Goal: Task Accomplishment & Management: Manage account settings

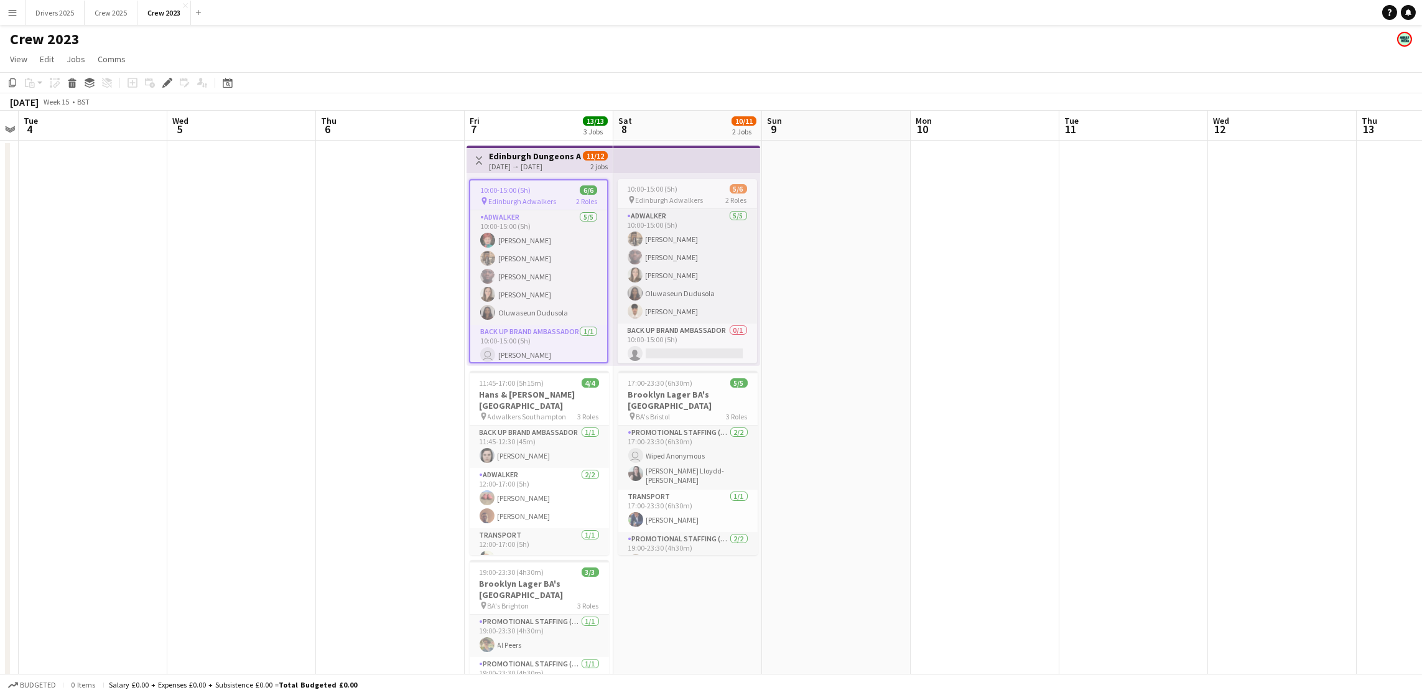
click at [19, 10] on button "Menu" at bounding box center [12, 12] width 25 height 25
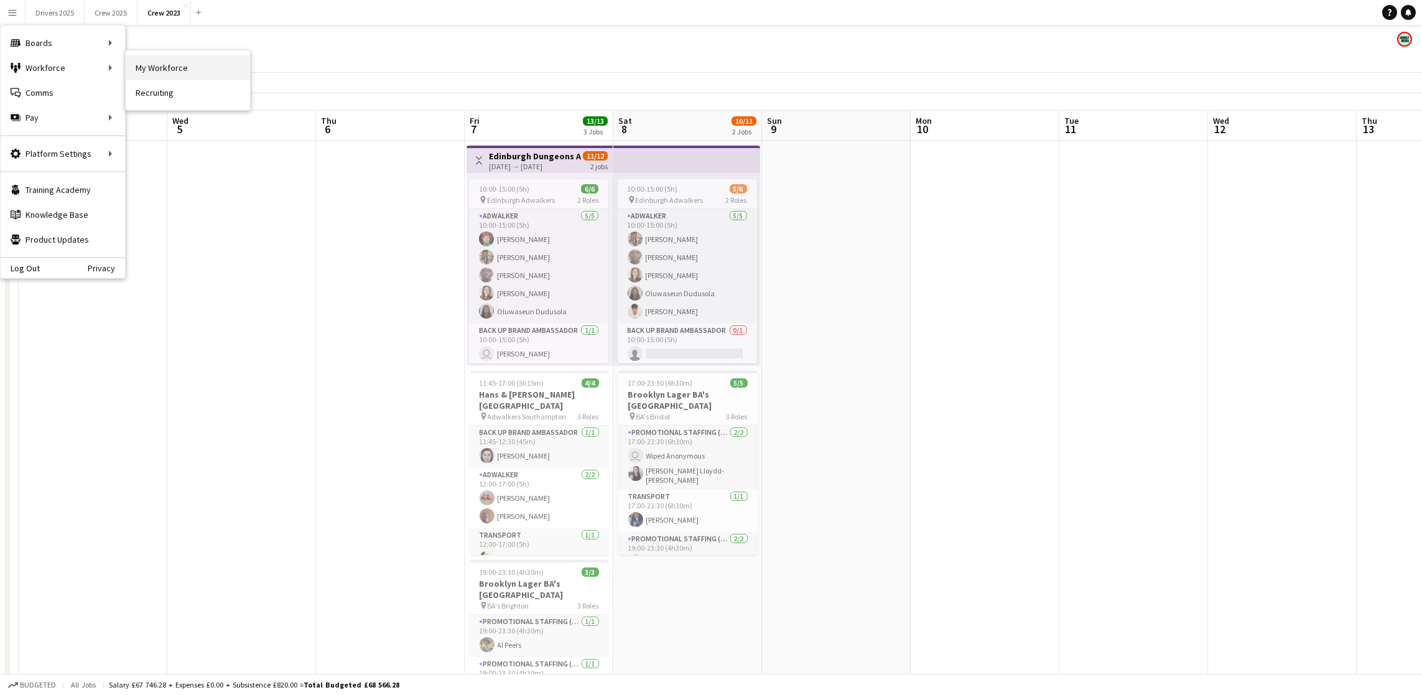
click at [161, 67] on link "My Workforce" at bounding box center [188, 67] width 124 height 25
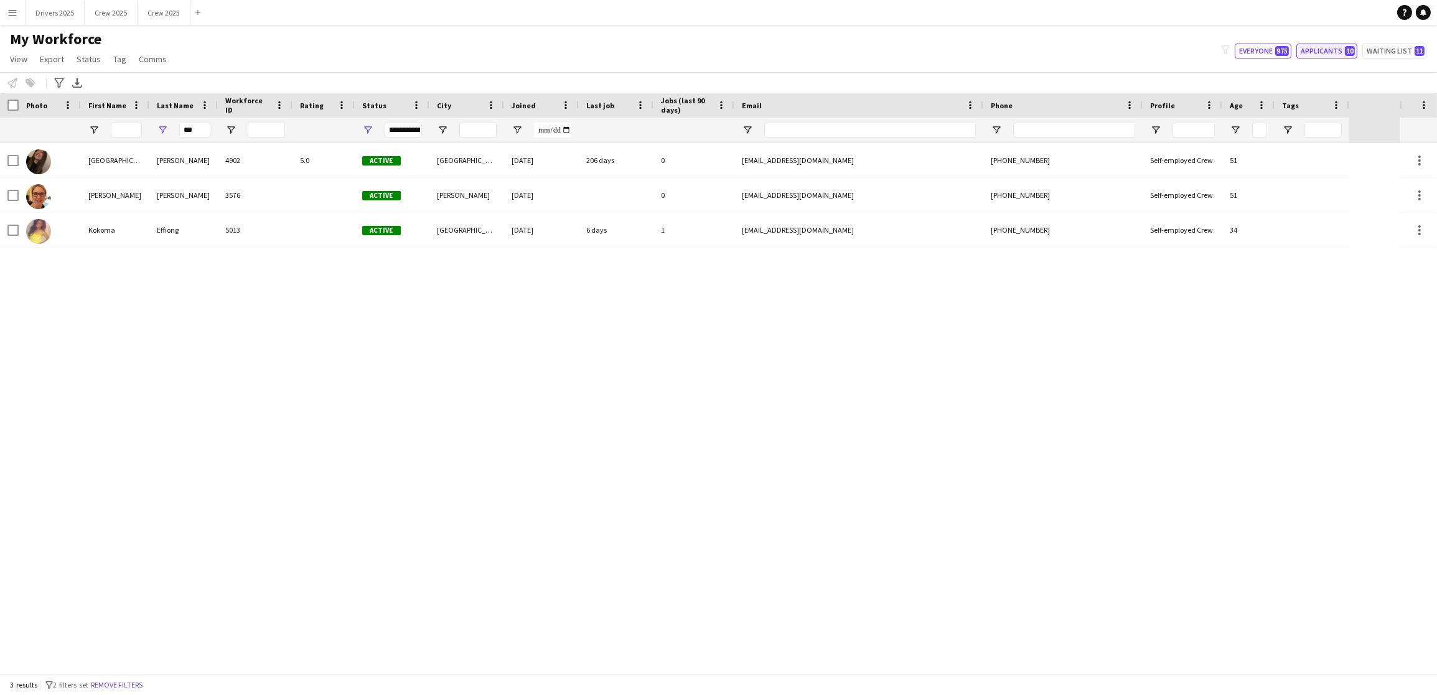
click at [1321, 45] on button "Applicants 10" at bounding box center [1326, 51] width 61 height 15
type input "**********"
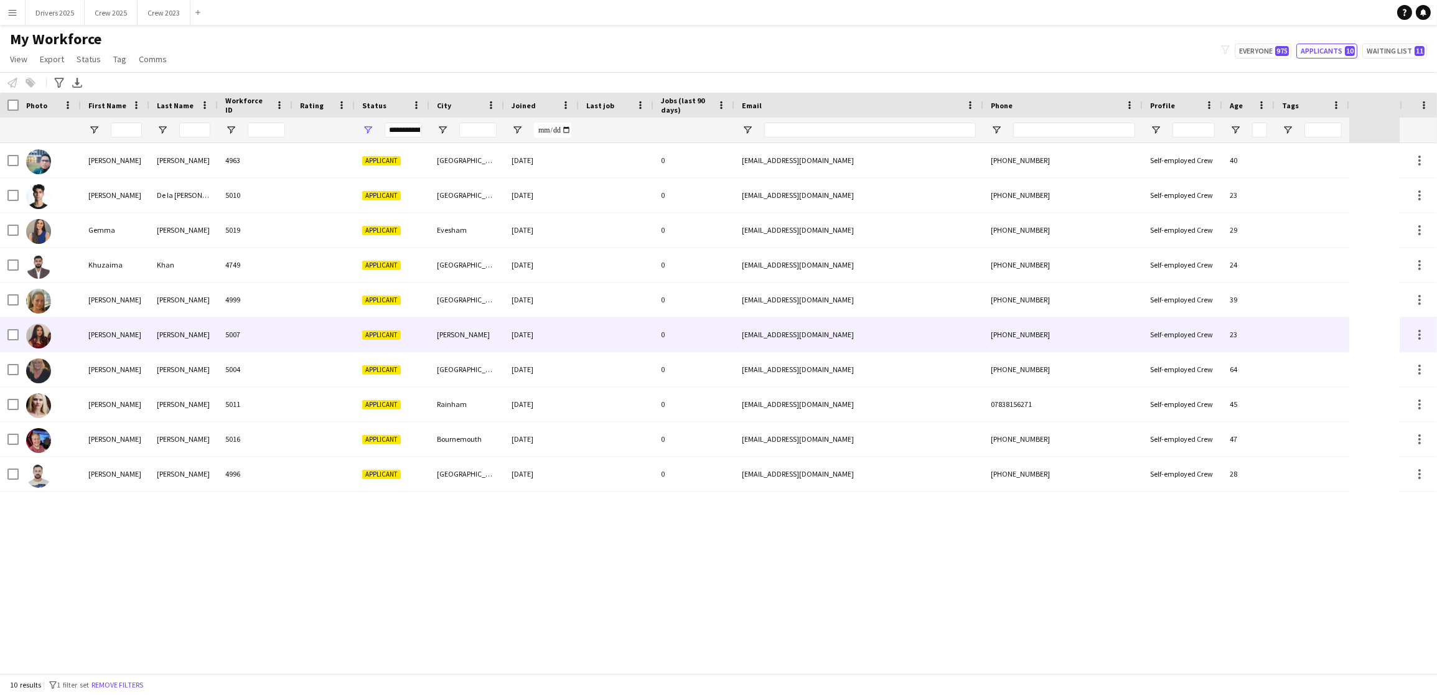
click at [470, 345] on div "[PERSON_NAME]" at bounding box center [466, 334] width 75 height 34
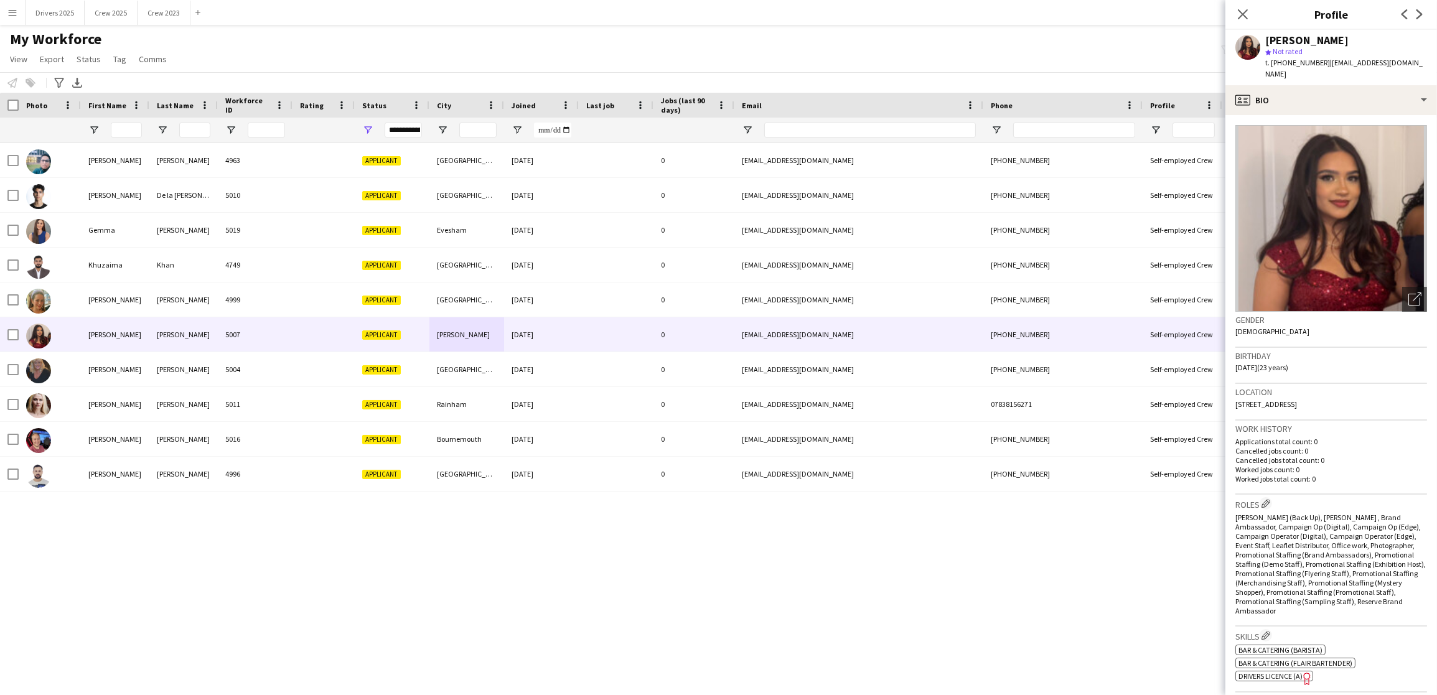
click at [1403, 224] on img at bounding box center [1331, 218] width 192 height 187
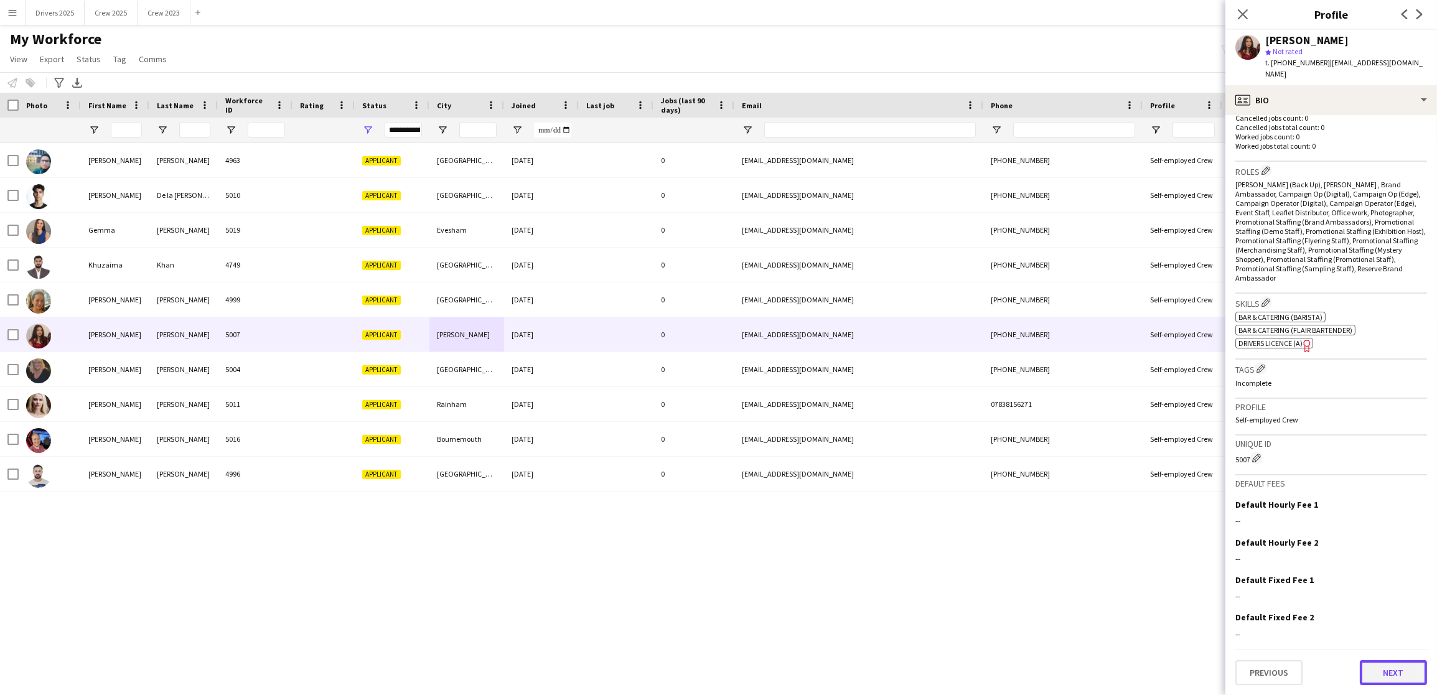
click at [1399, 678] on button "Next" at bounding box center [1392, 672] width 67 height 25
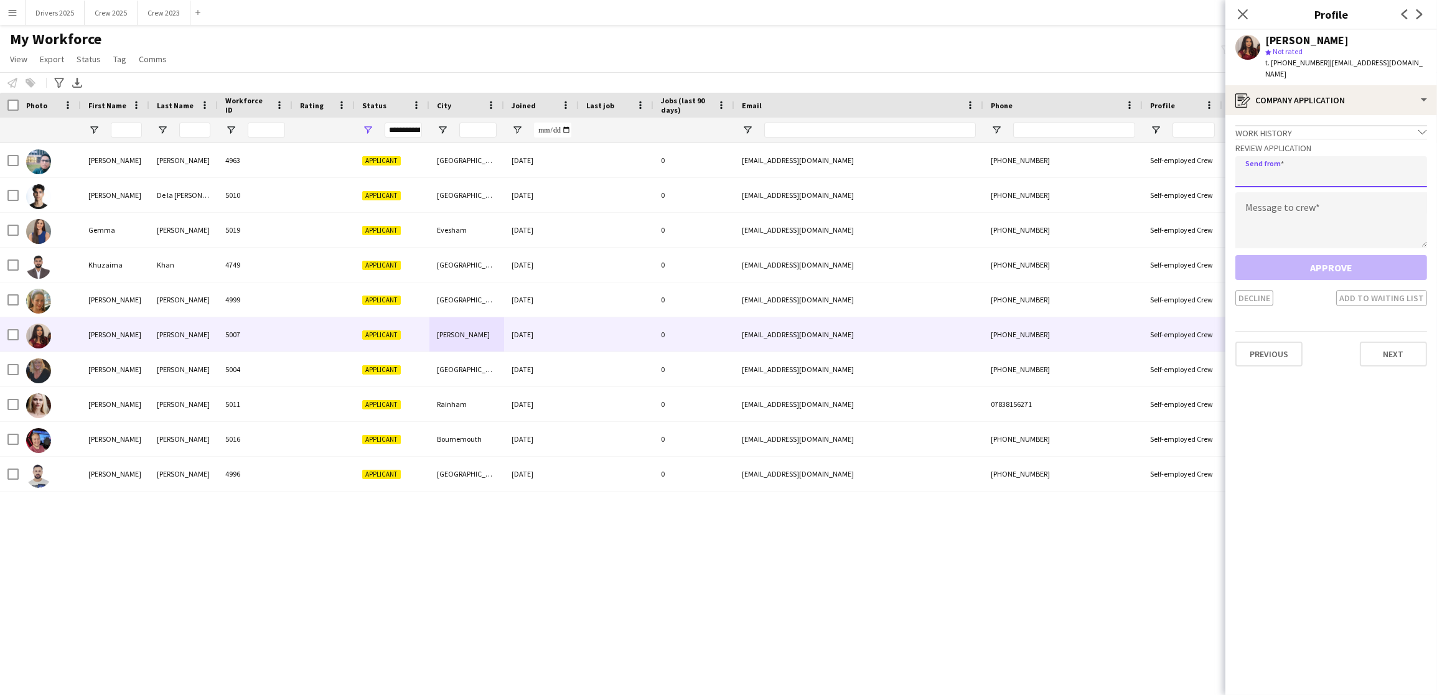
click at [1321, 175] on input "email" at bounding box center [1331, 171] width 192 height 31
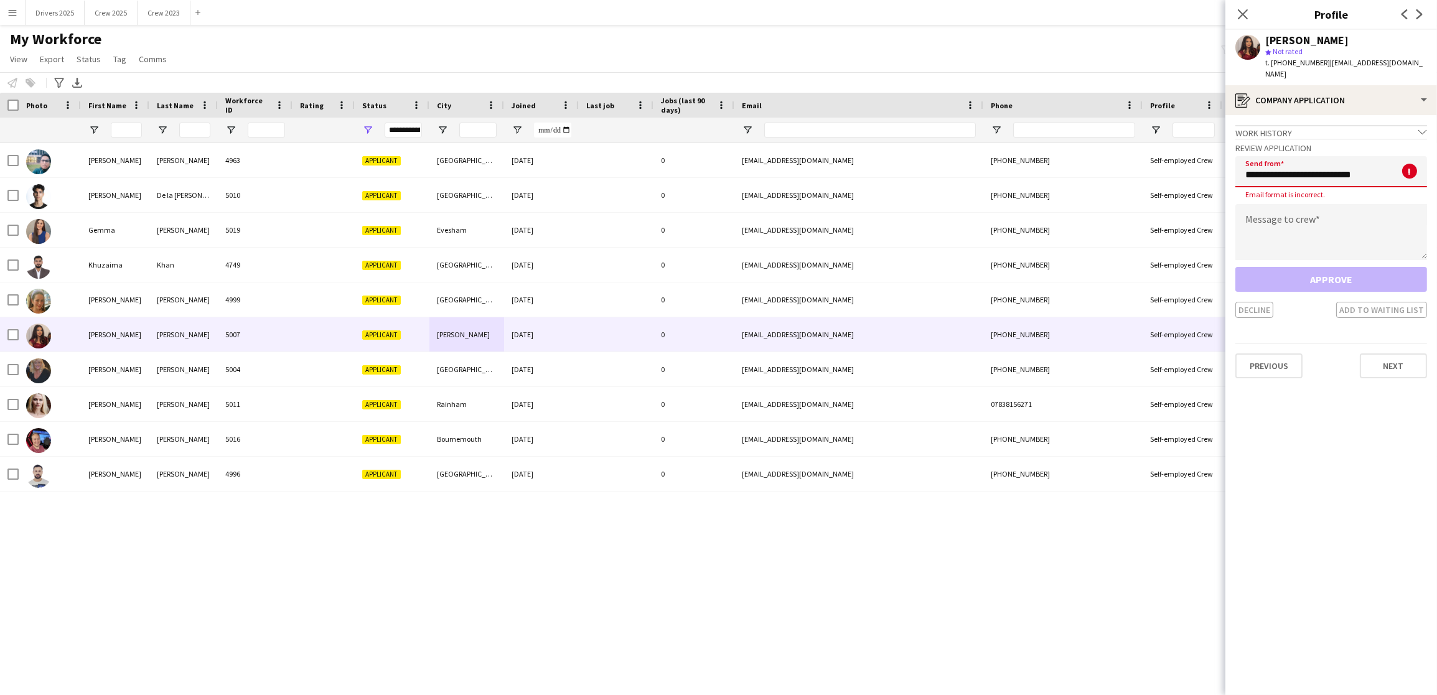
type input "**********"
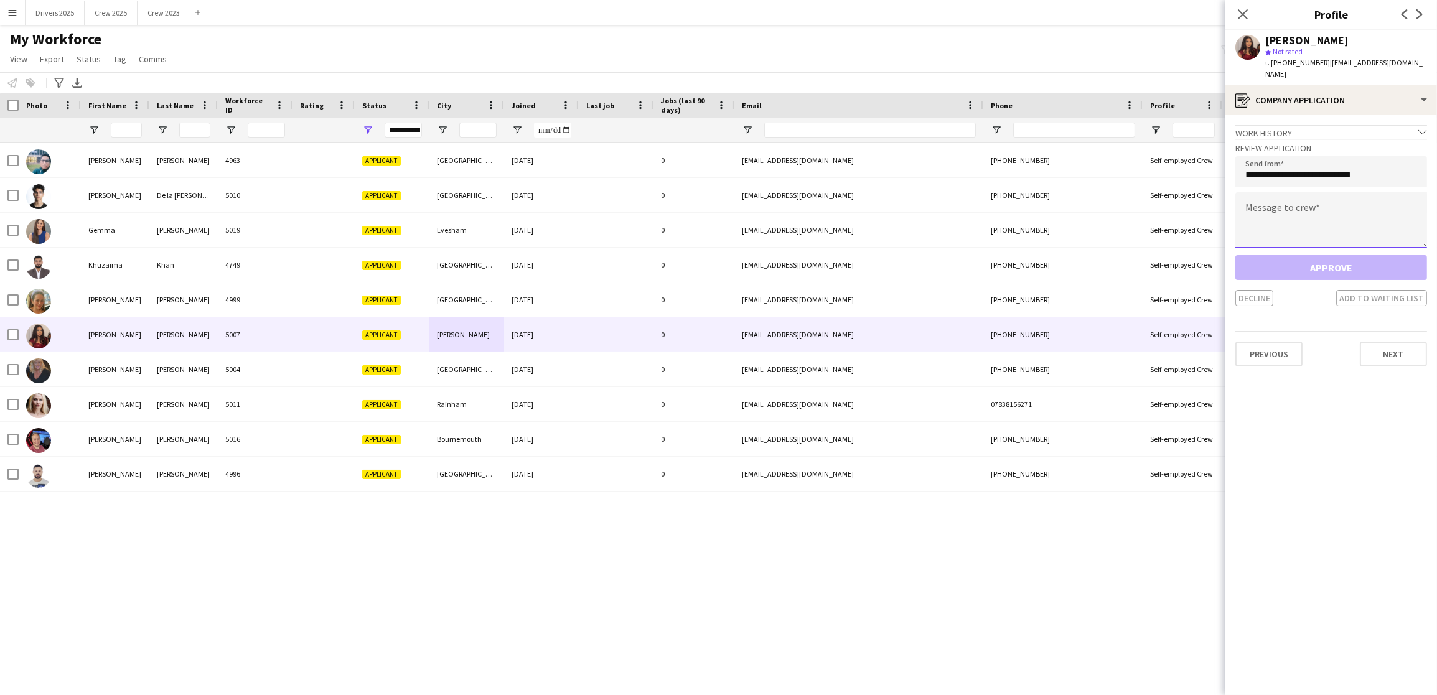
click at [1308, 215] on textarea at bounding box center [1331, 220] width 192 height 56
click at [1247, 213] on textarea "**********" at bounding box center [1331, 220] width 192 height 56
type textarea "**********"
click at [1321, 270] on button "Approve" at bounding box center [1331, 267] width 192 height 25
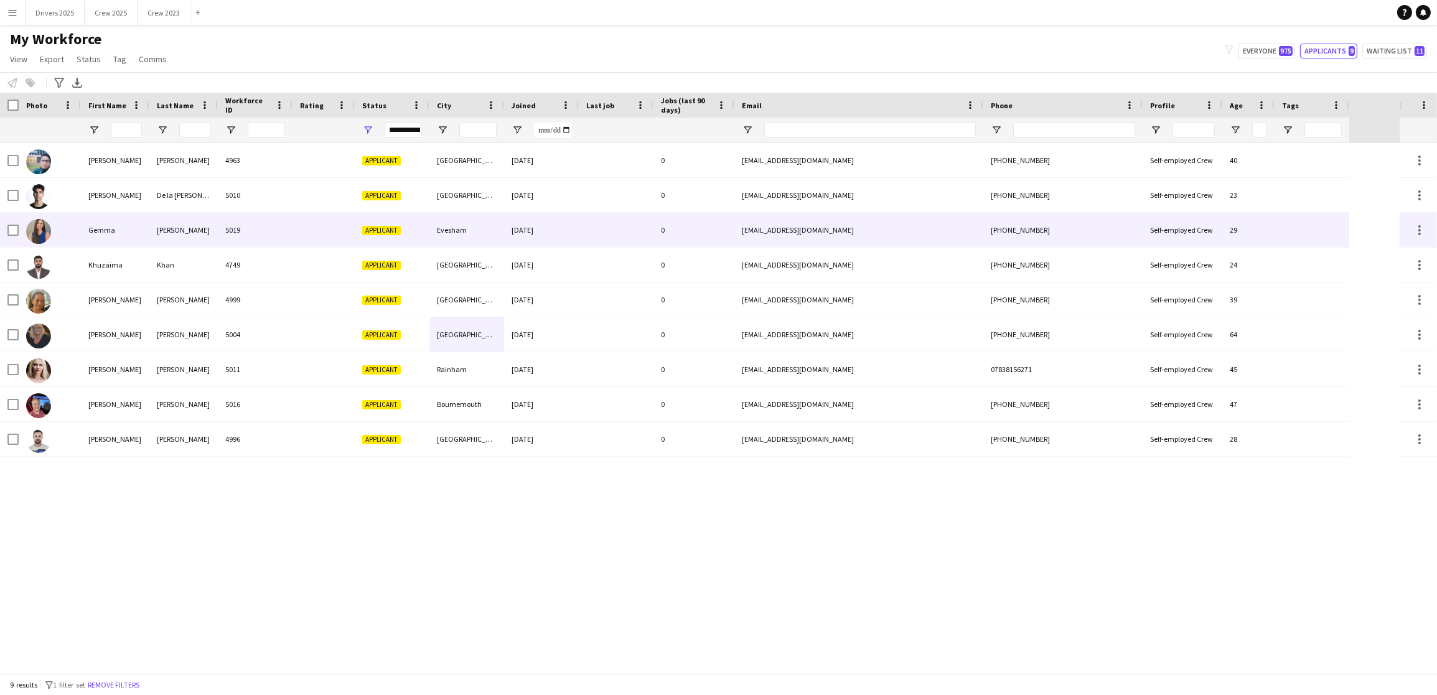
click at [188, 229] on div "[PERSON_NAME]" at bounding box center [183, 230] width 68 height 34
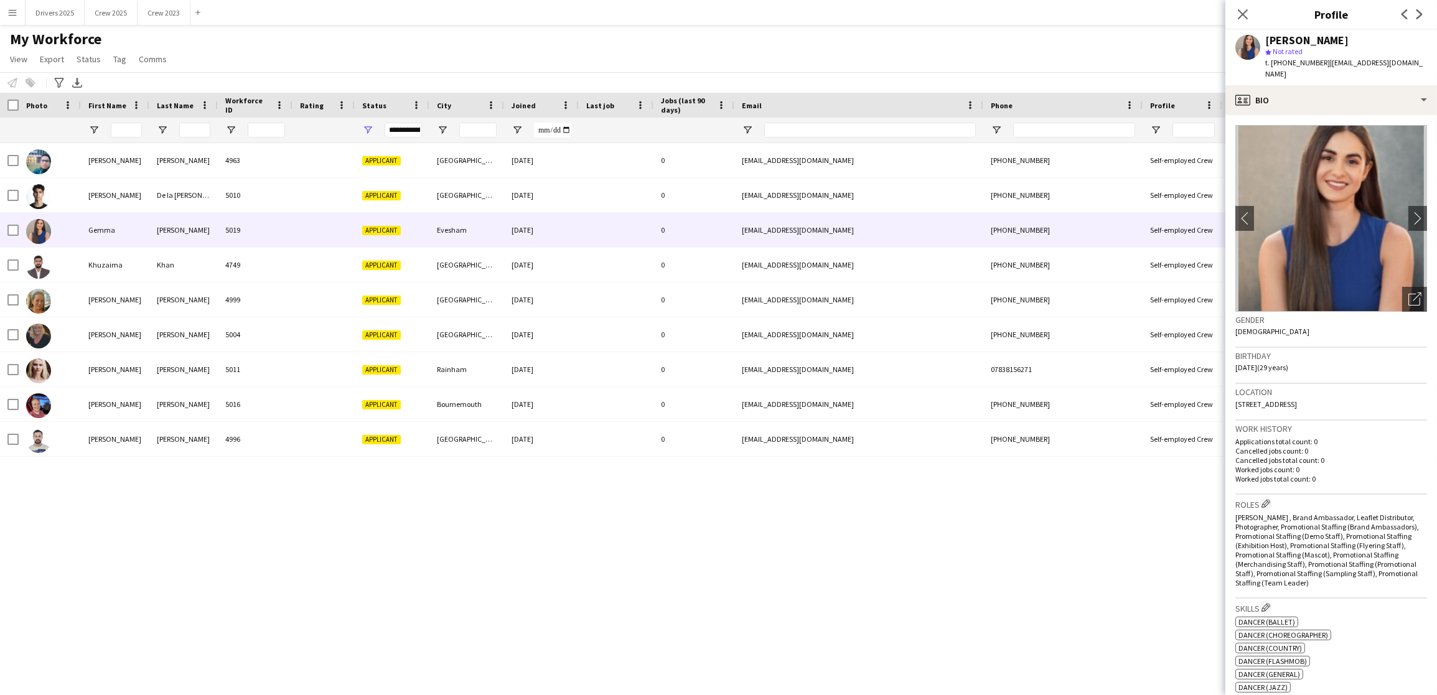
click at [1415, 223] on app-crew-profile-bio "chevron-left chevron-right Open photos pop-in Gender [DEMOGRAPHIC_DATA] Birthda…" at bounding box center [1331, 405] width 212 height 580
click at [1408, 218] on app-icon "chevron-right" at bounding box center [1417, 218] width 19 height 13
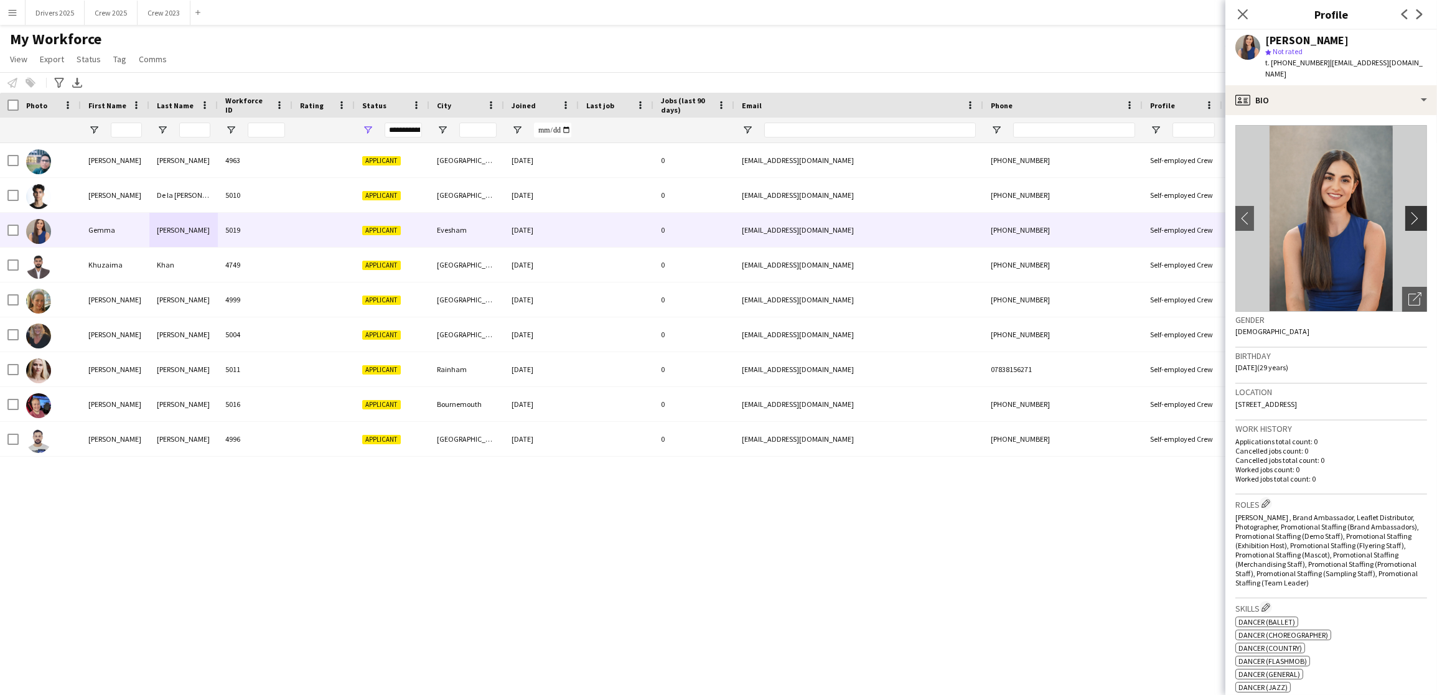
click at [1408, 218] on app-icon "chevron-right" at bounding box center [1417, 218] width 19 height 13
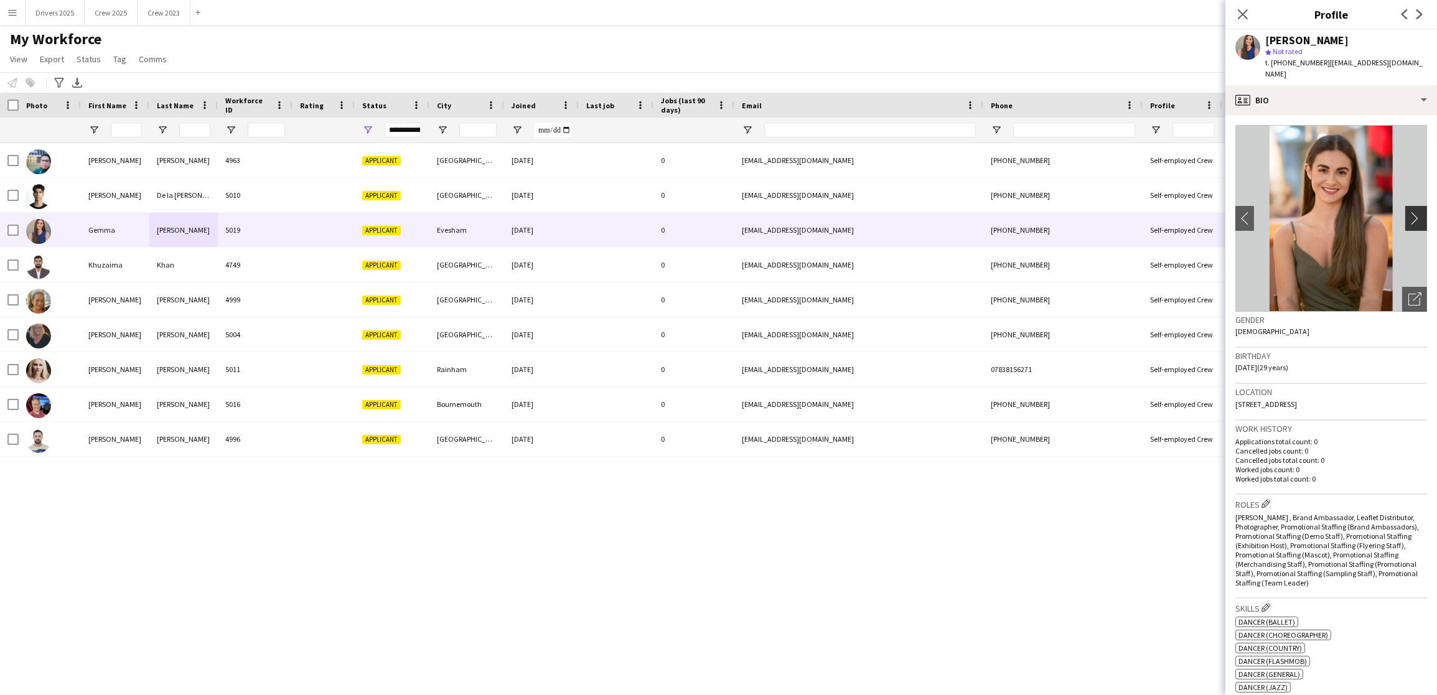
click at [1408, 218] on app-icon "chevron-right" at bounding box center [1417, 218] width 19 height 13
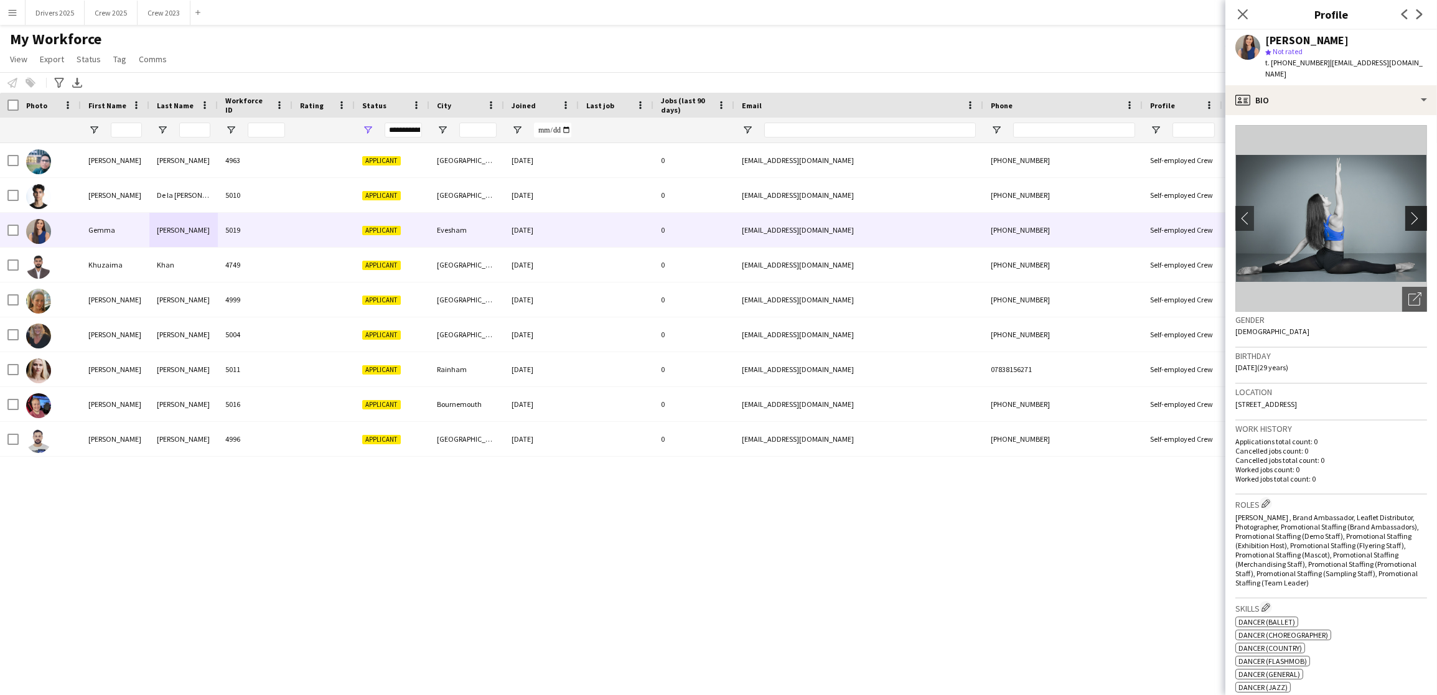
click at [1408, 218] on app-icon "chevron-right" at bounding box center [1417, 218] width 19 height 13
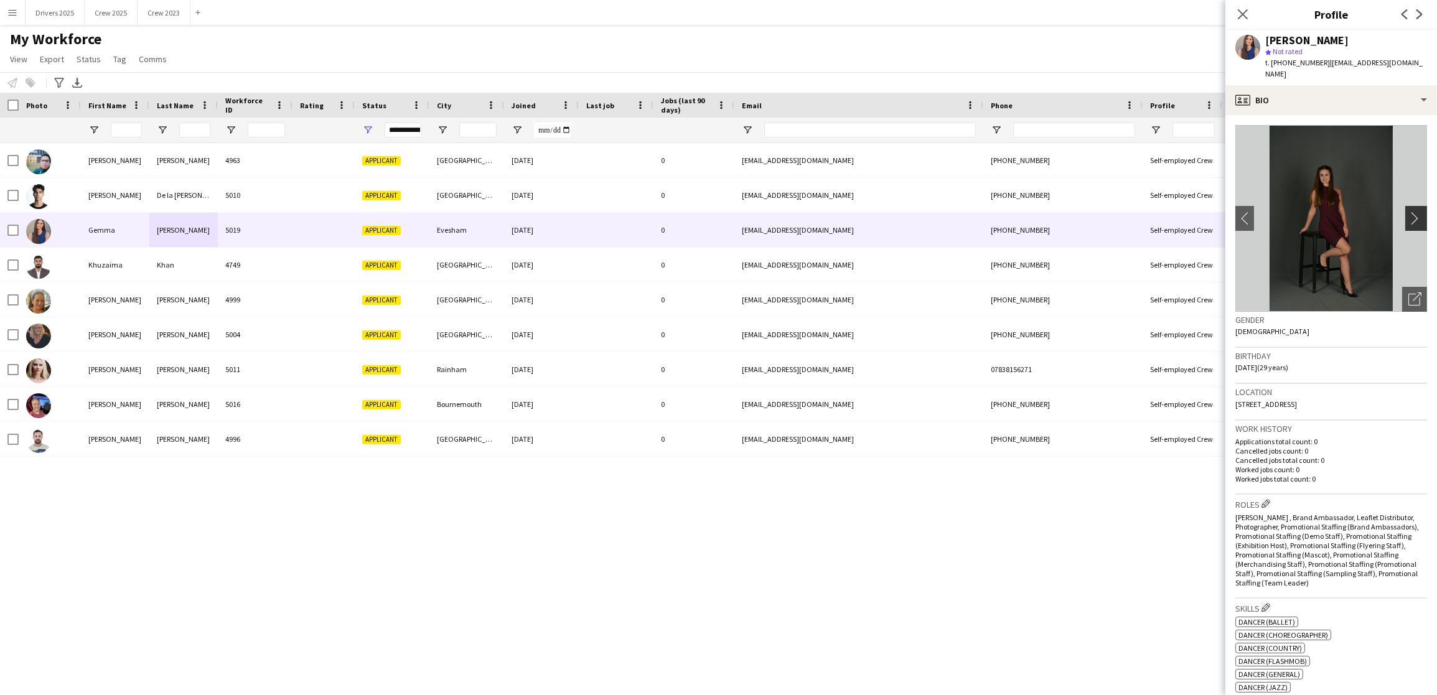
click at [1408, 218] on app-icon "chevron-right" at bounding box center [1417, 218] width 19 height 13
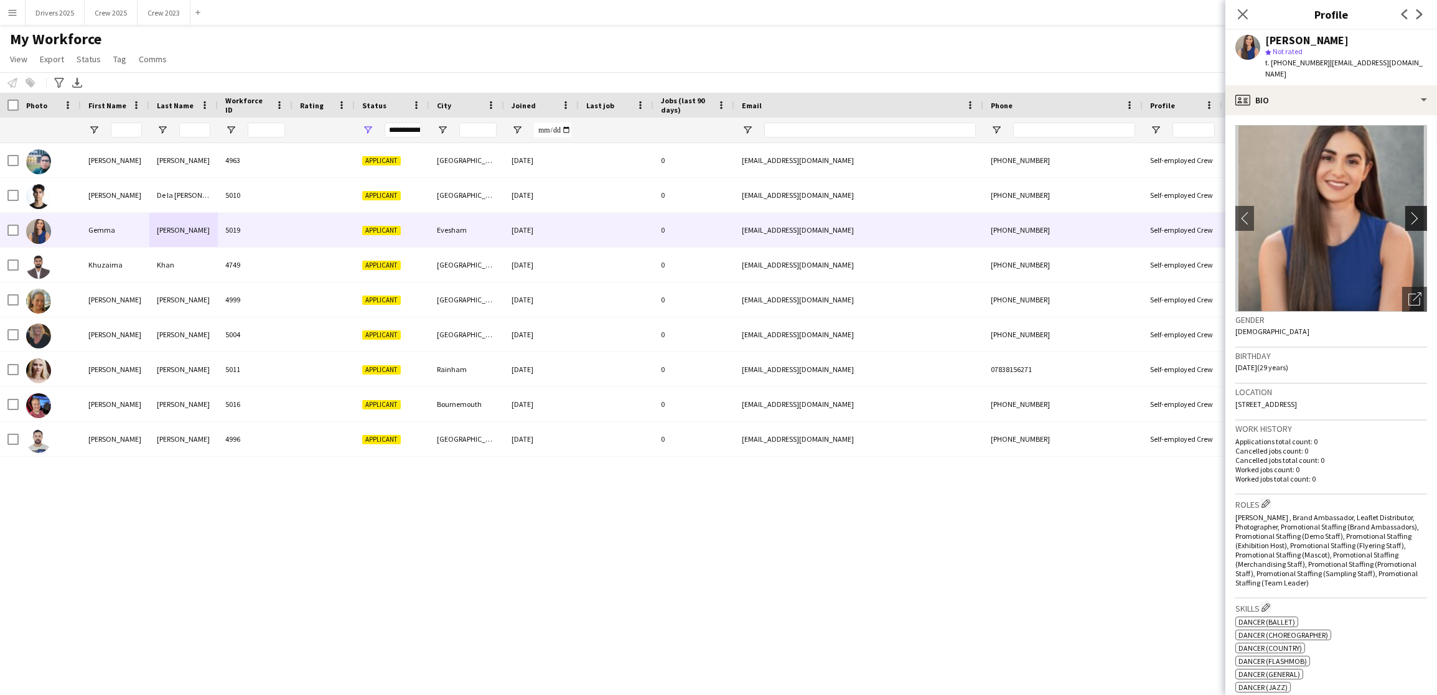
click at [1408, 218] on app-icon "chevron-right" at bounding box center [1417, 218] width 19 height 13
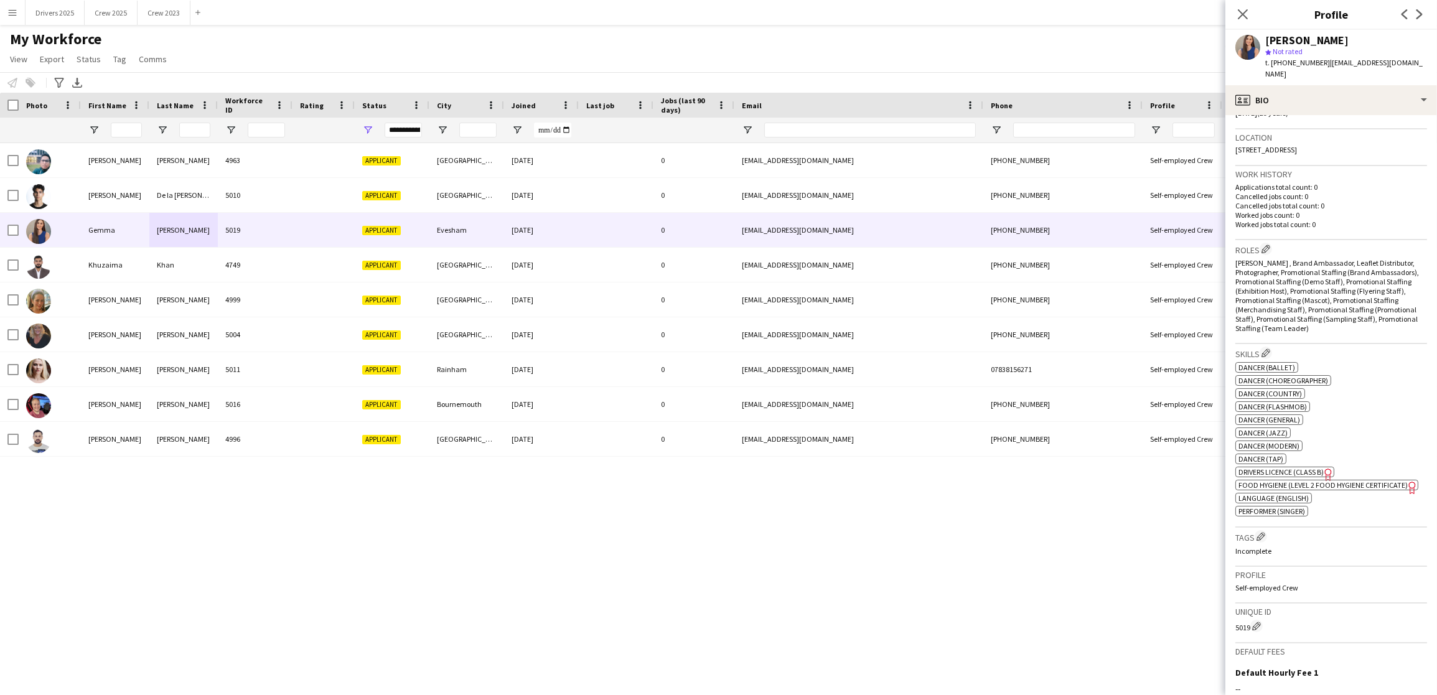
scroll to position [457, 0]
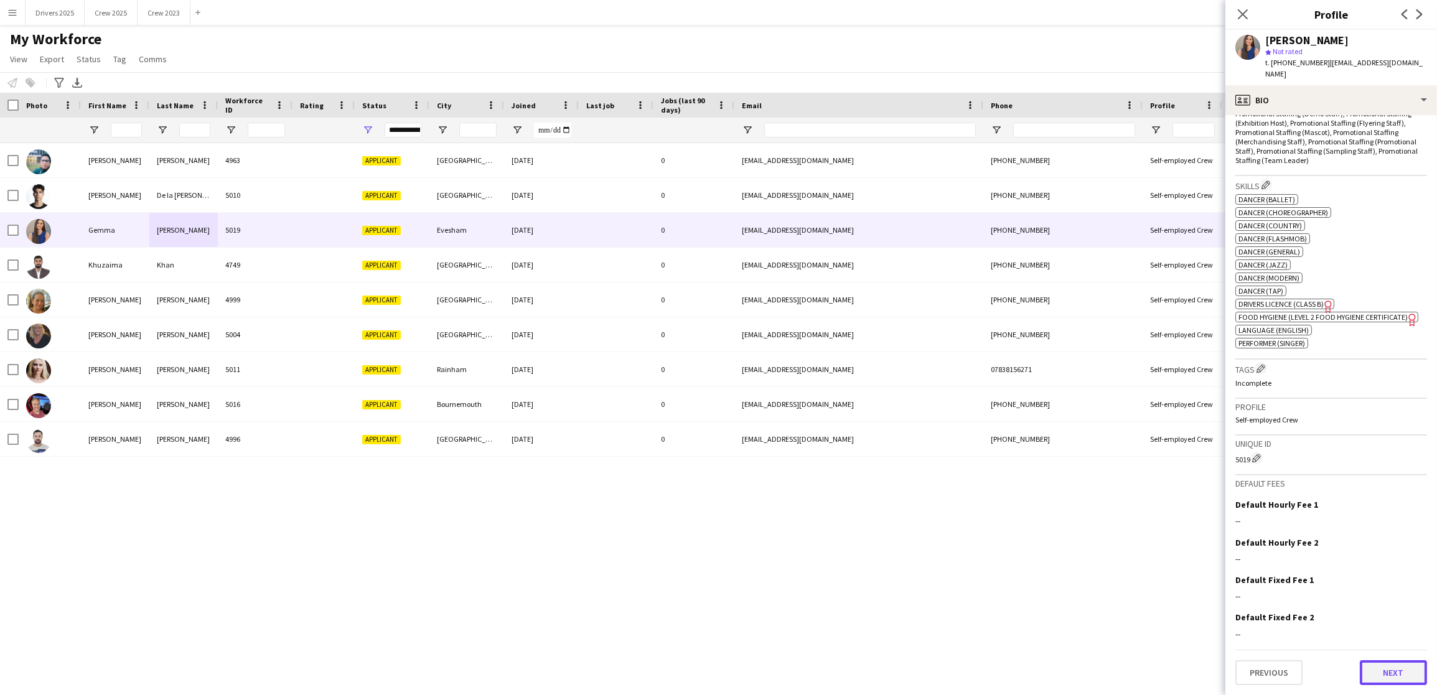
click at [1381, 671] on button "Next" at bounding box center [1392, 672] width 67 height 25
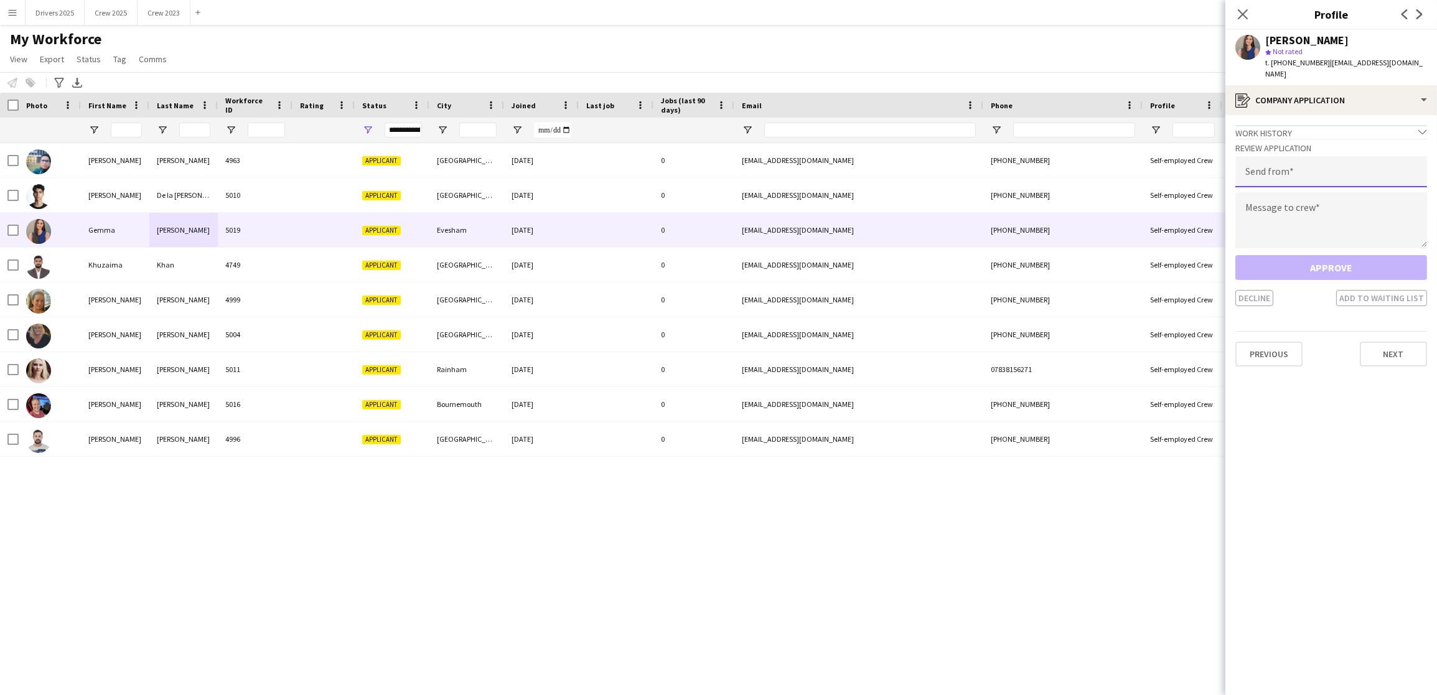
click at [1324, 162] on input "email" at bounding box center [1331, 171] width 192 height 31
type input "**********"
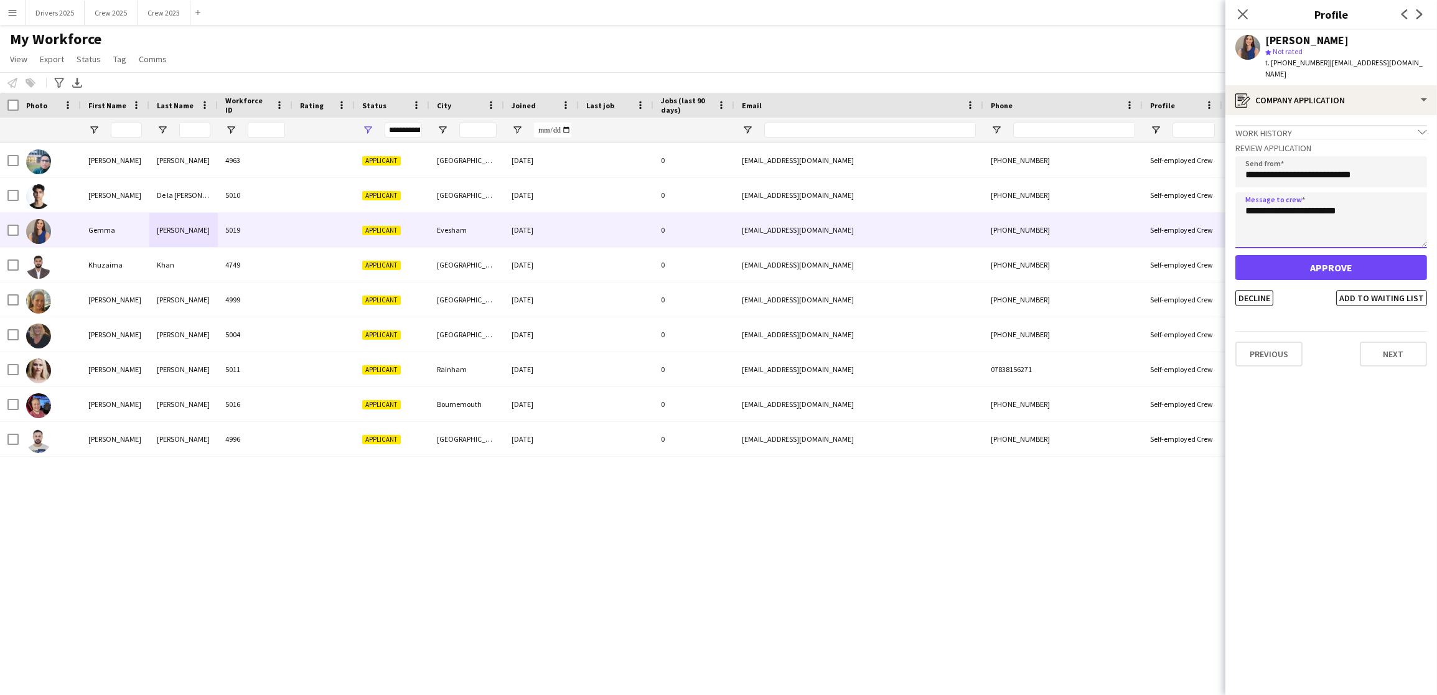
type textarea "**********"
click at [1320, 270] on button "Approve" at bounding box center [1331, 267] width 192 height 25
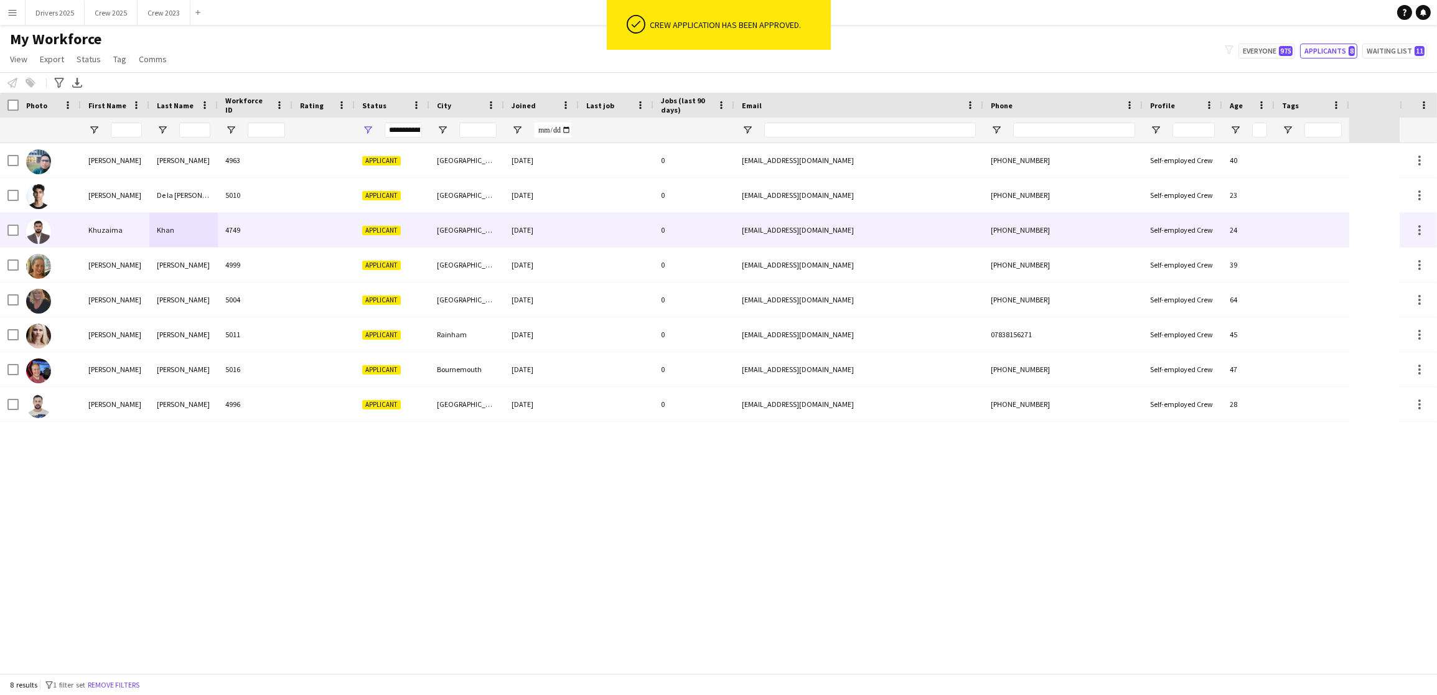
click at [573, 237] on div "[DATE]" at bounding box center [541, 230] width 75 height 34
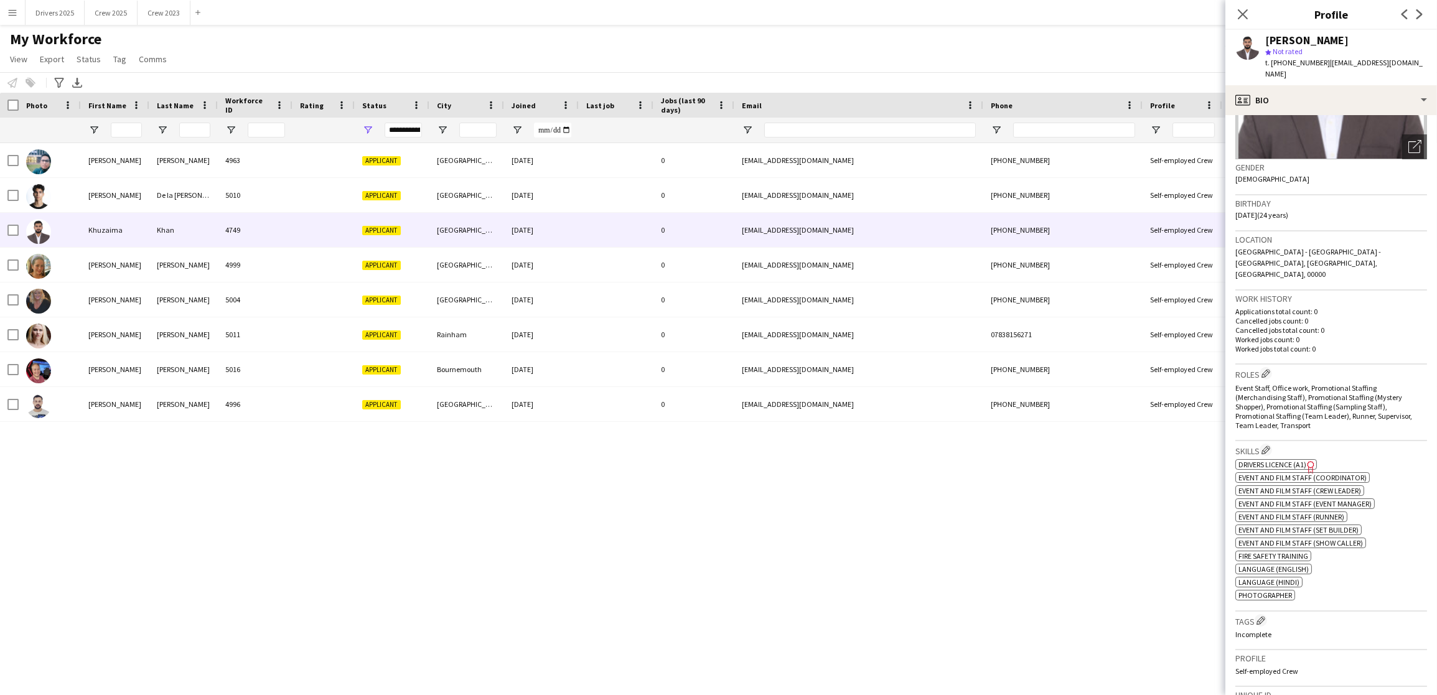
scroll to position [396, 0]
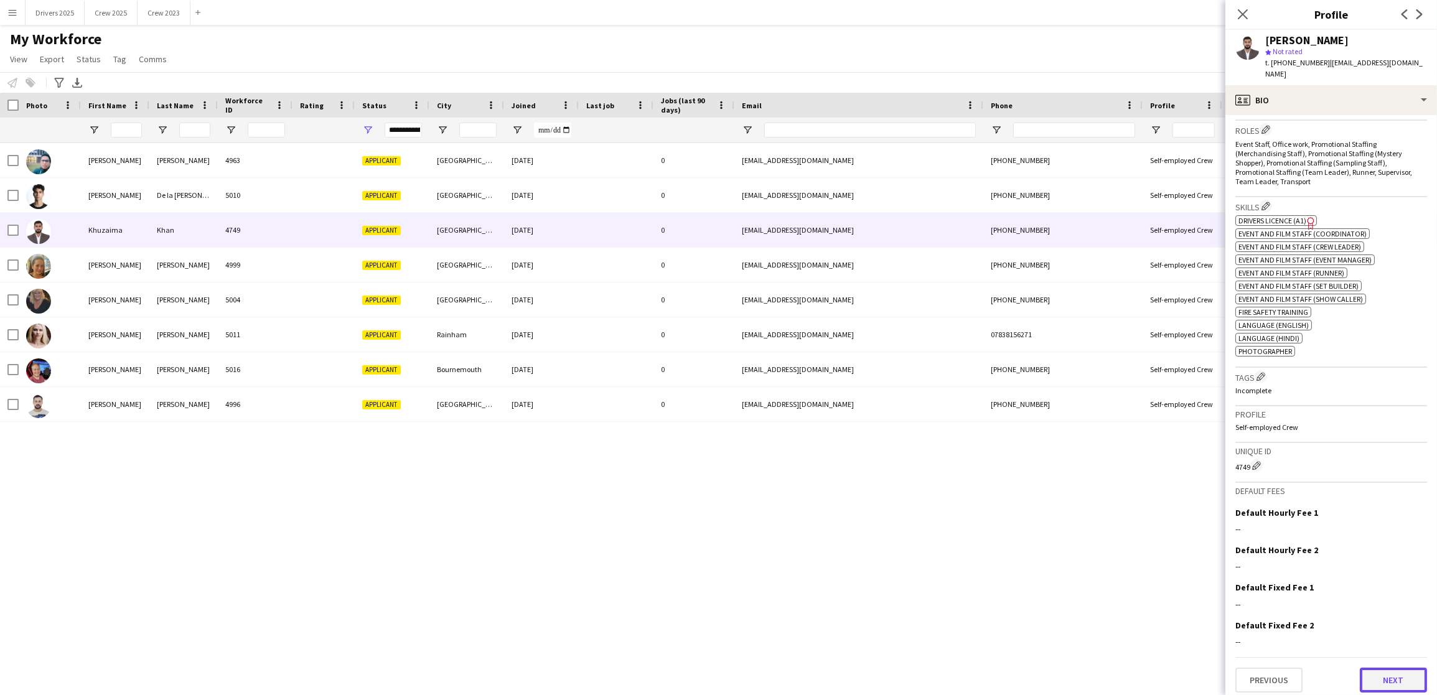
click at [1364, 672] on button "Next" at bounding box center [1392, 680] width 67 height 25
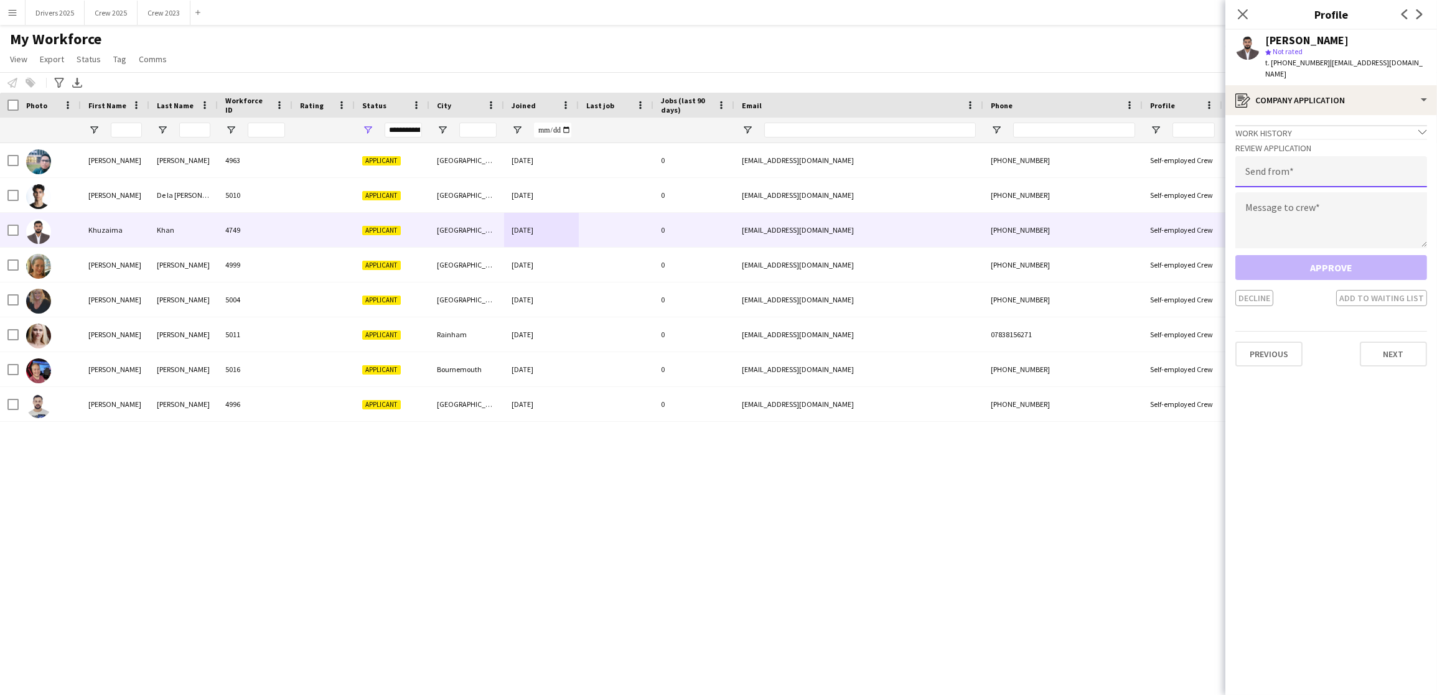
click at [1354, 179] on input "email" at bounding box center [1331, 171] width 192 height 31
type input "**********"
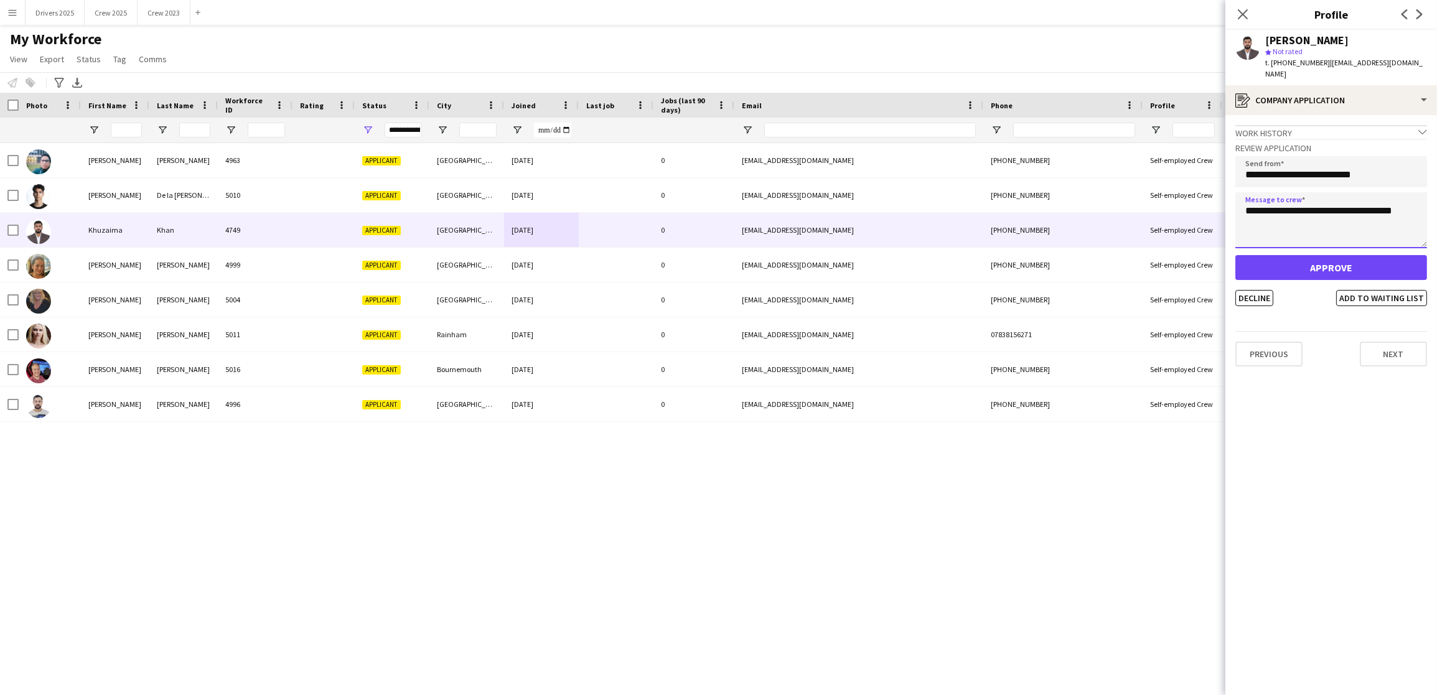
click at [1277, 209] on textarea "**********" at bounding box center [1331, 220] width 192 height 56
type textarea "**********"
click at [1252, 297] on button "Decline" at bounding box center [1254, 298] width 38 height 16
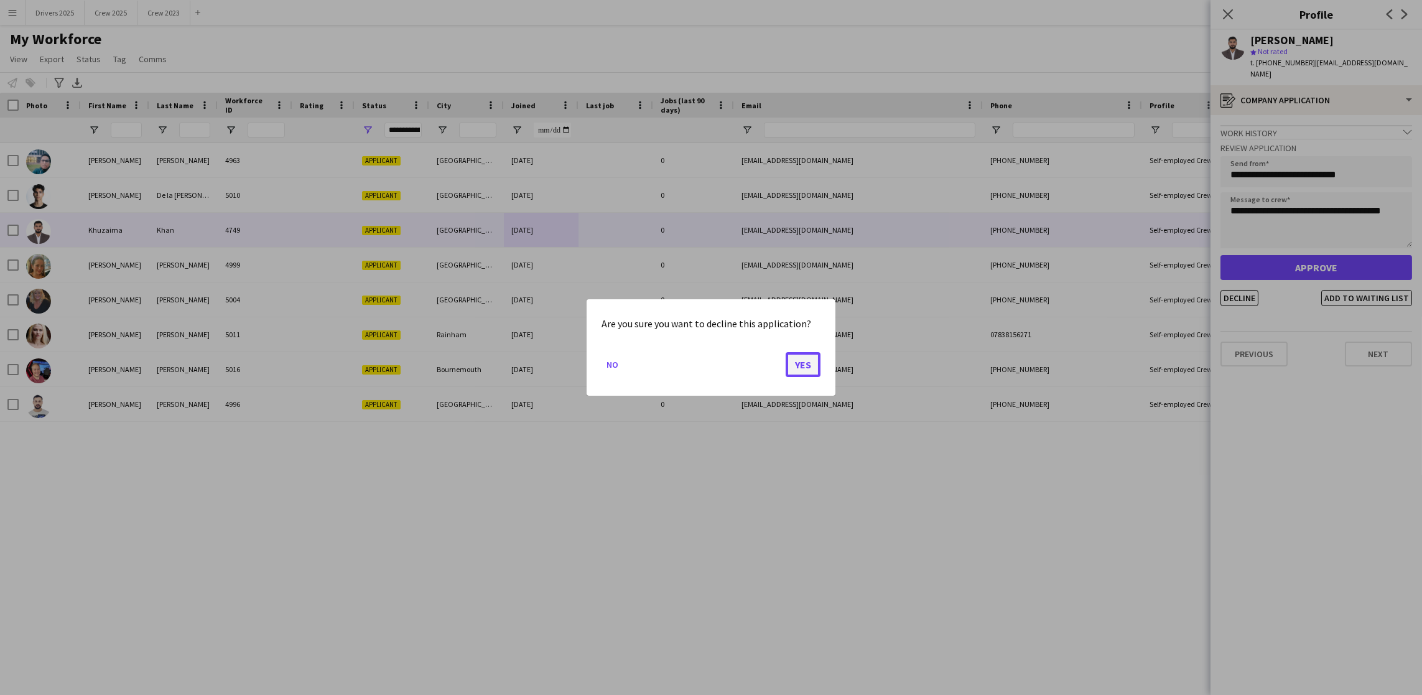
click at [798, 365] on button "Yes" at bounding box center [803, 364] width 35 height 25
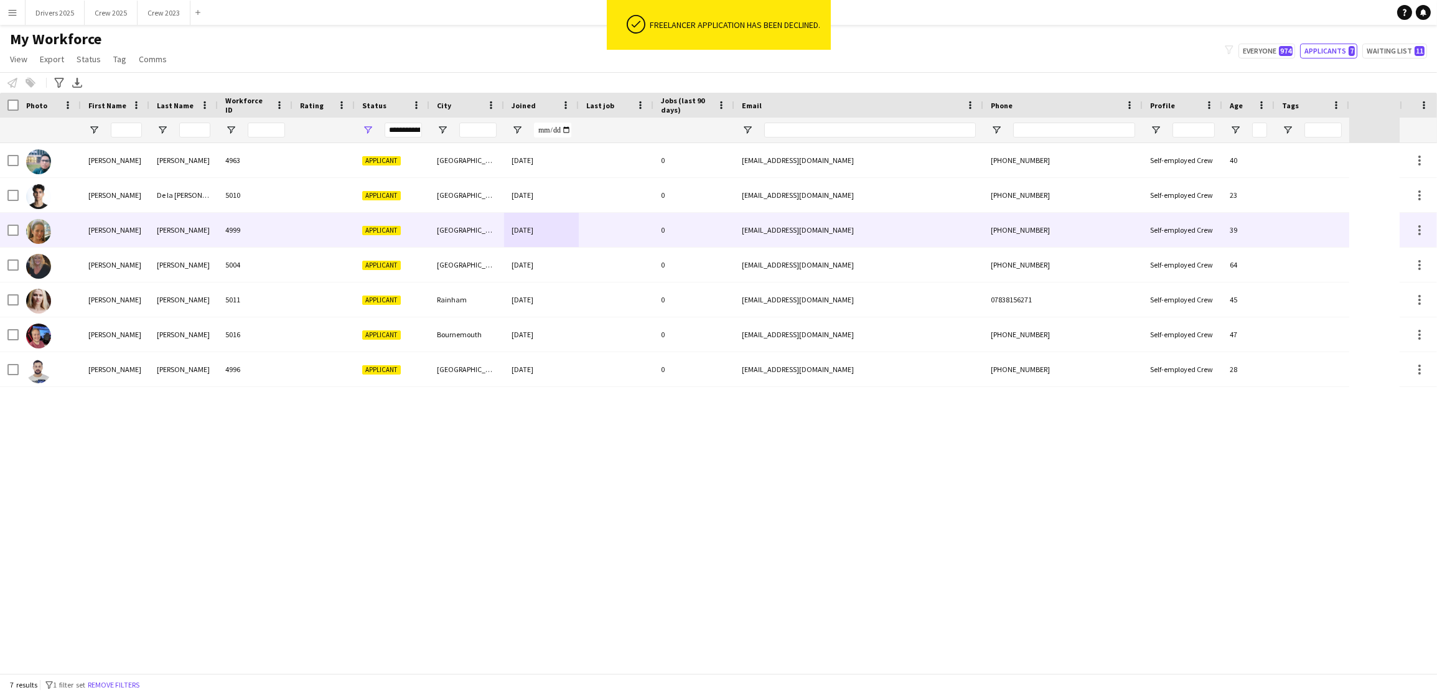
click at [299, 229] on div at bounding box center [323, 230] width 62 height 34
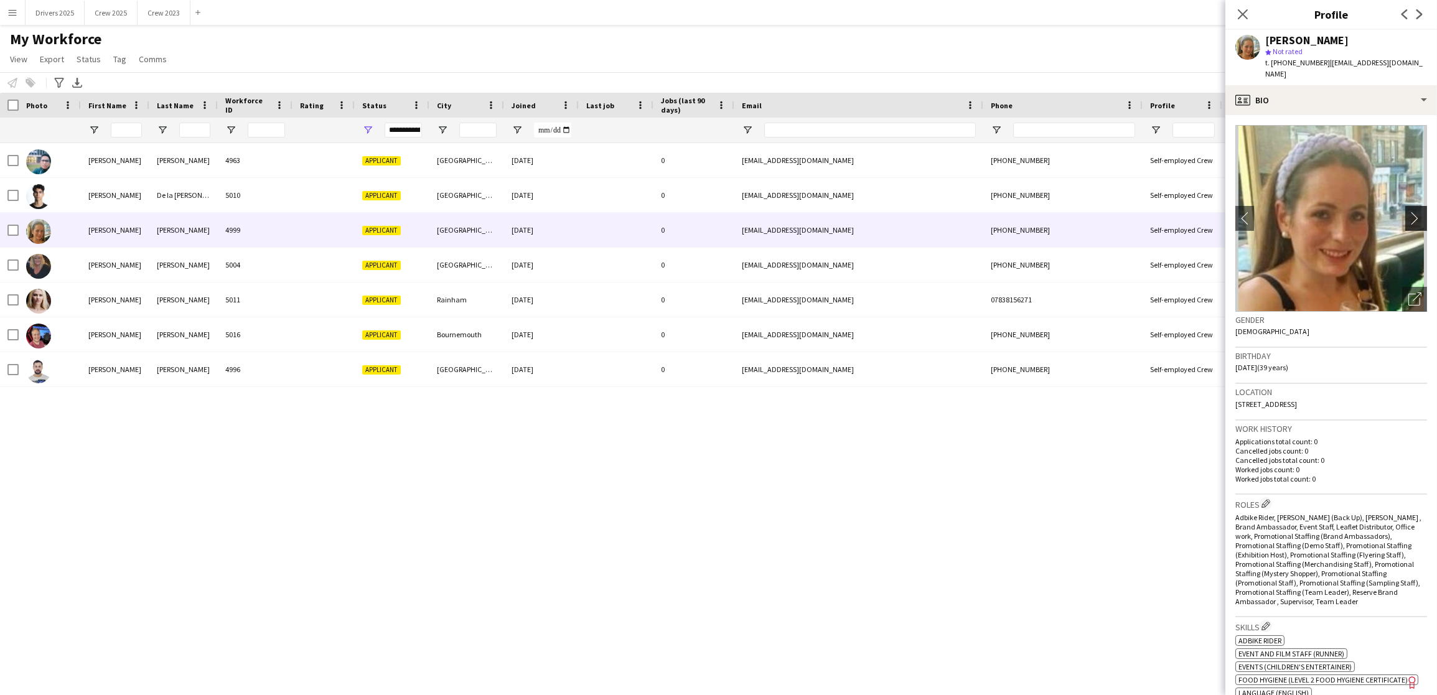
click at [1408, 212] on app-icon "chevron-right" at bounding box center [1417, 218] width 19 height 13
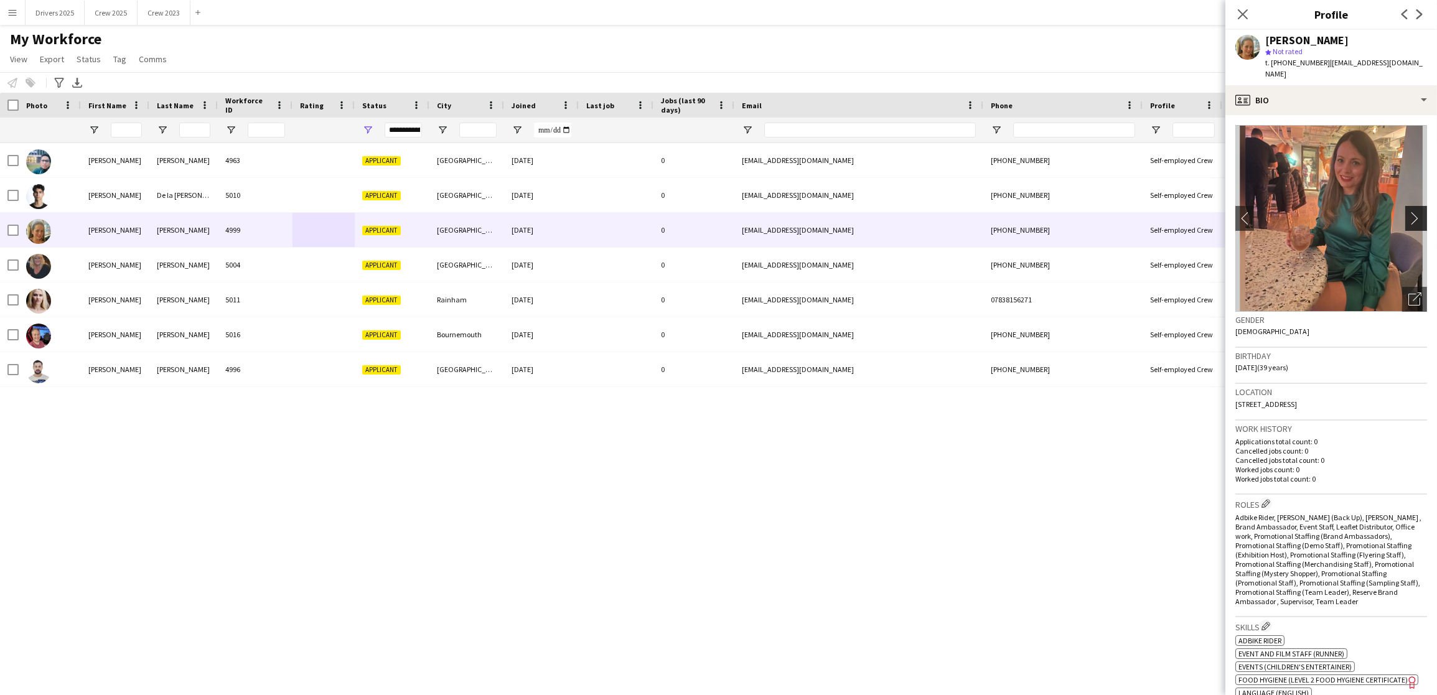
click at [1408, 212] on app-icon "chevron-right" at bounding box center [1417, 218] width 19 height 13
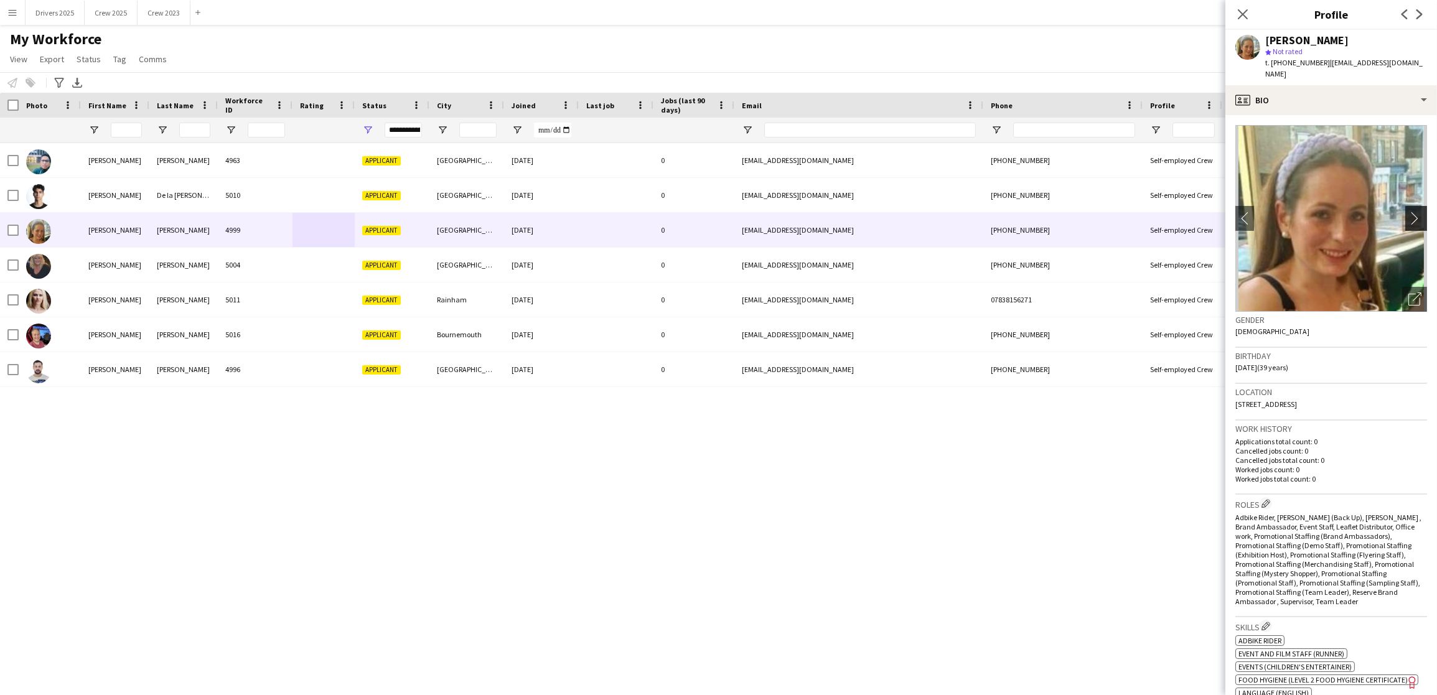
click at [1408, 212] on app-icon "chevron-right" at bounding box center [1417, 218] width 19 height 13
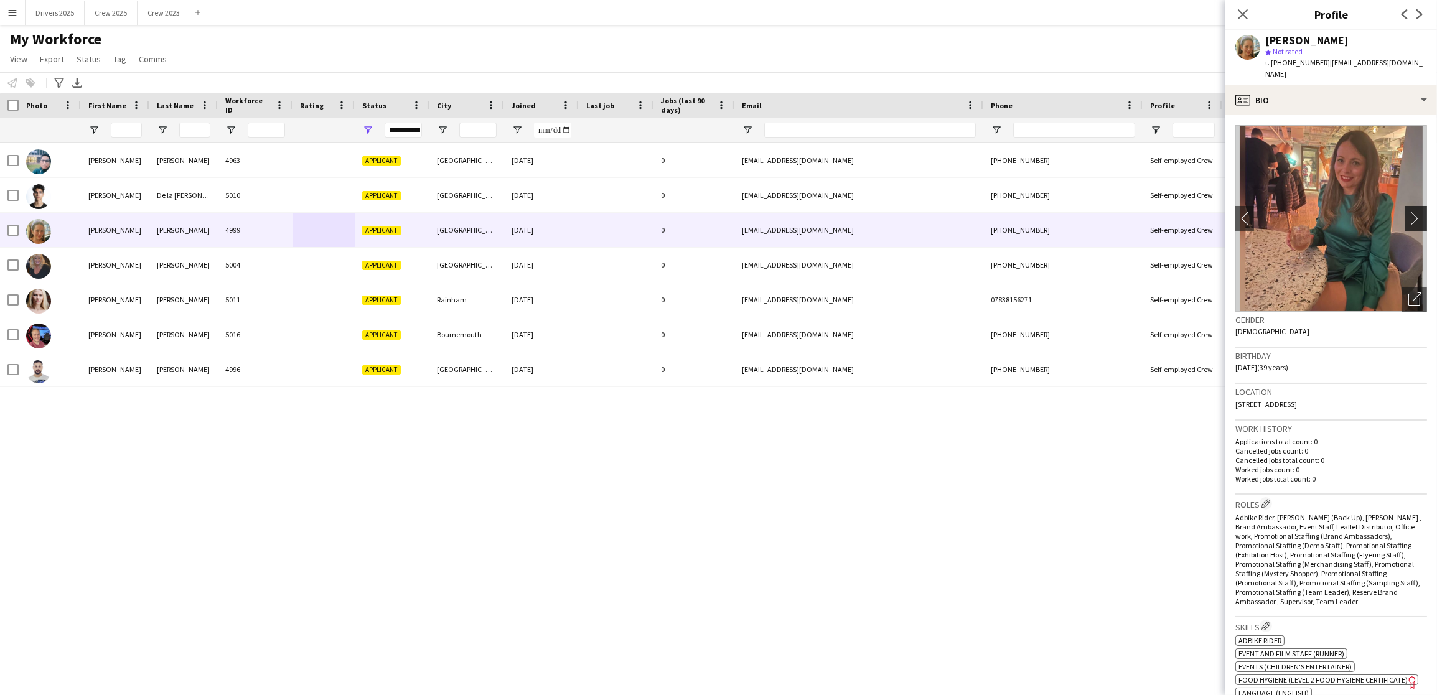
click at [1408, 212] on app-icon "chevron-right" at bounding box center [1417, 218] width 19 height 13
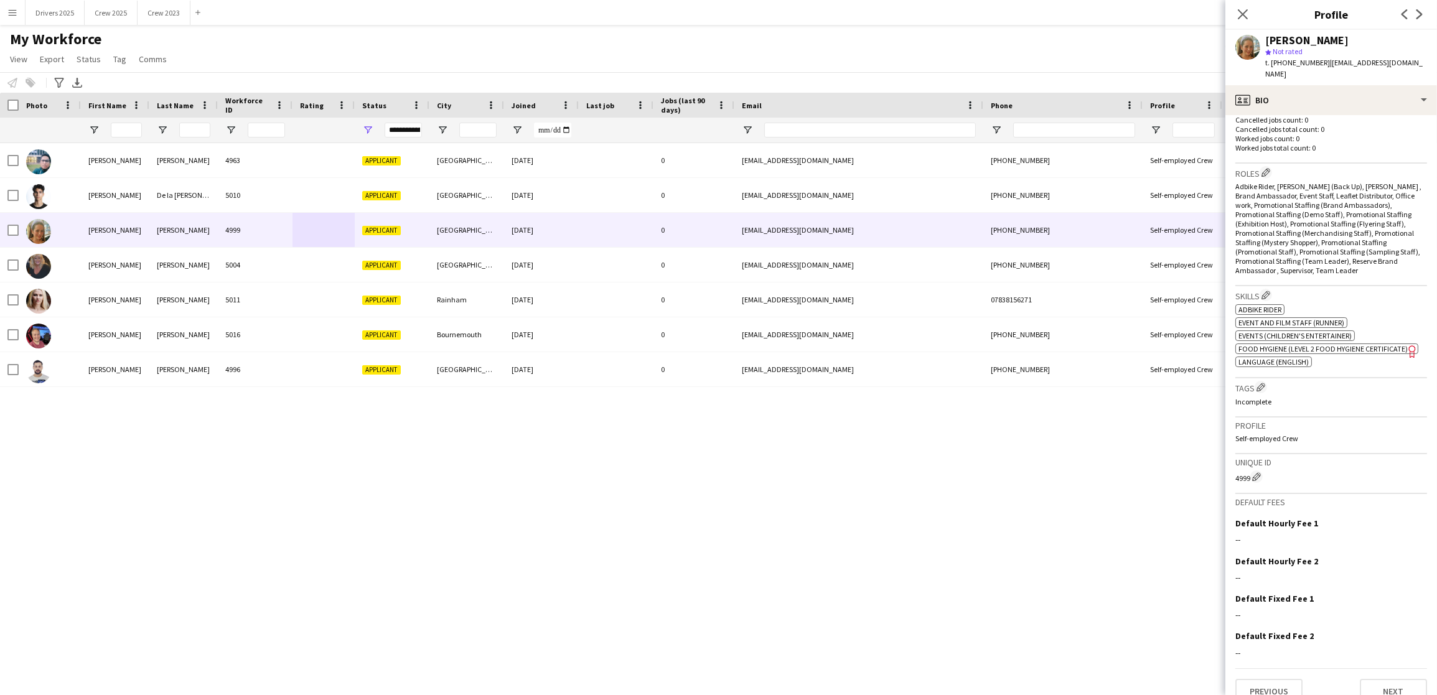
scroll to position [357, 0]
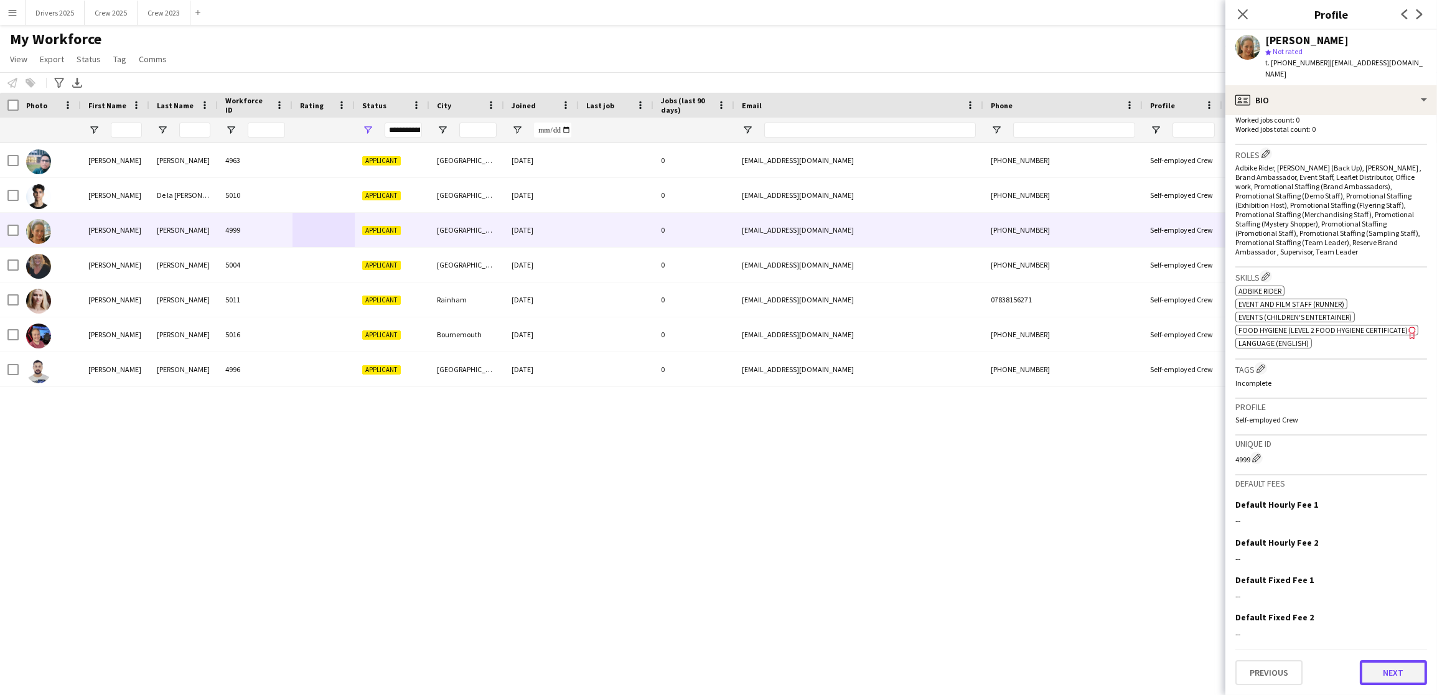
click at [1374, 673] on button "Next" at bounding box center [1392, 672] width 67 height 25
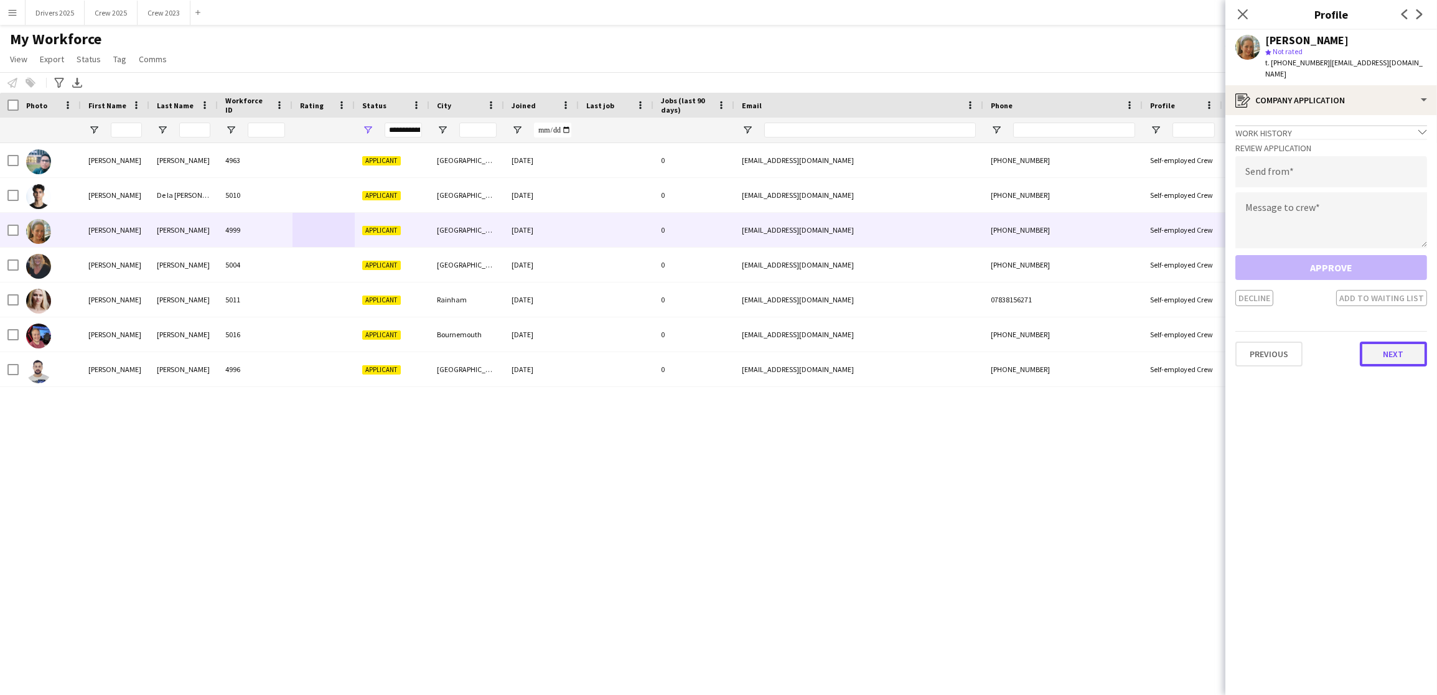
click at [1382, 342] on button "Next" at bounding box center [1392, 354] width 67 height 25
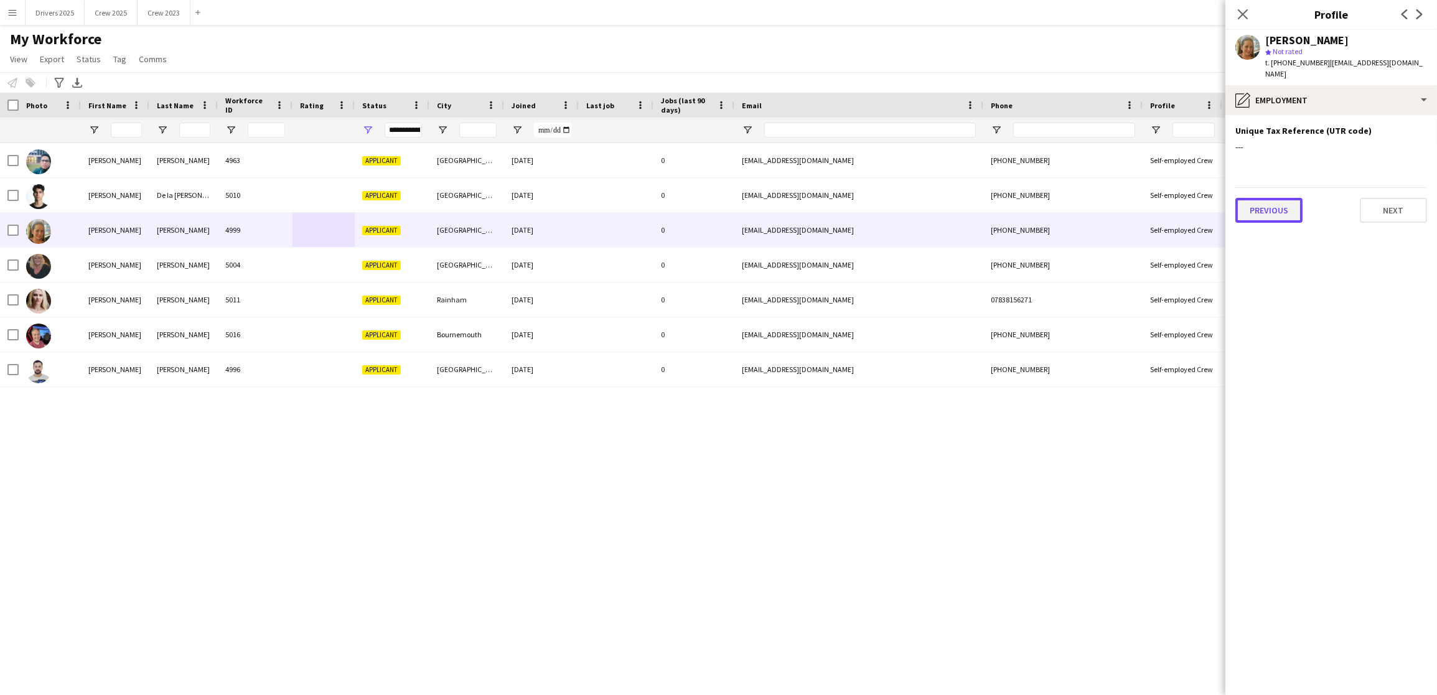
click at [1252, 201] on button "Previous" at bounding box center [1268, 210] width 67 height 25
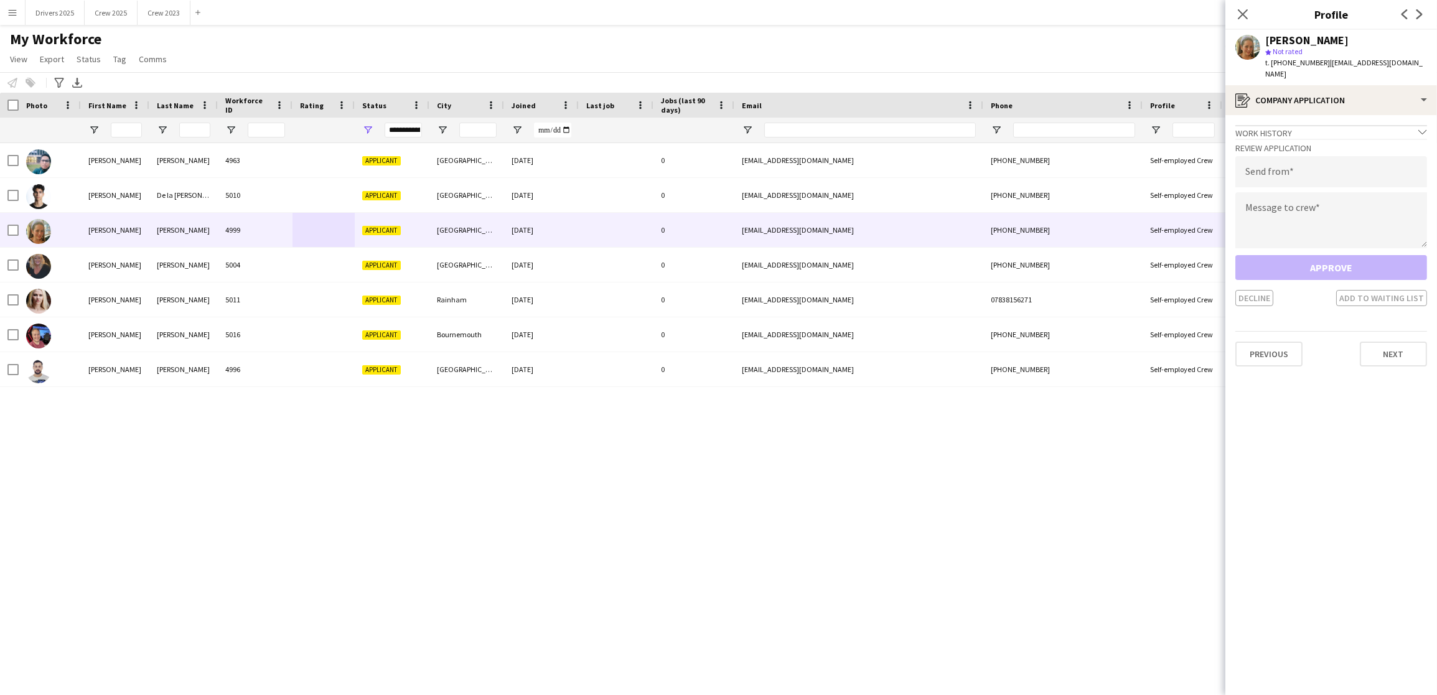
click at [1251, 359] on app-crew-profile-application "Work history chevron-down Incomplete Review Application Send from Message to cr…" at bounding box center [1331, 405] width 212 height 580
click at [1252, 342] on button "Previous" at bounding box center [1268, 354] width 67 height 25
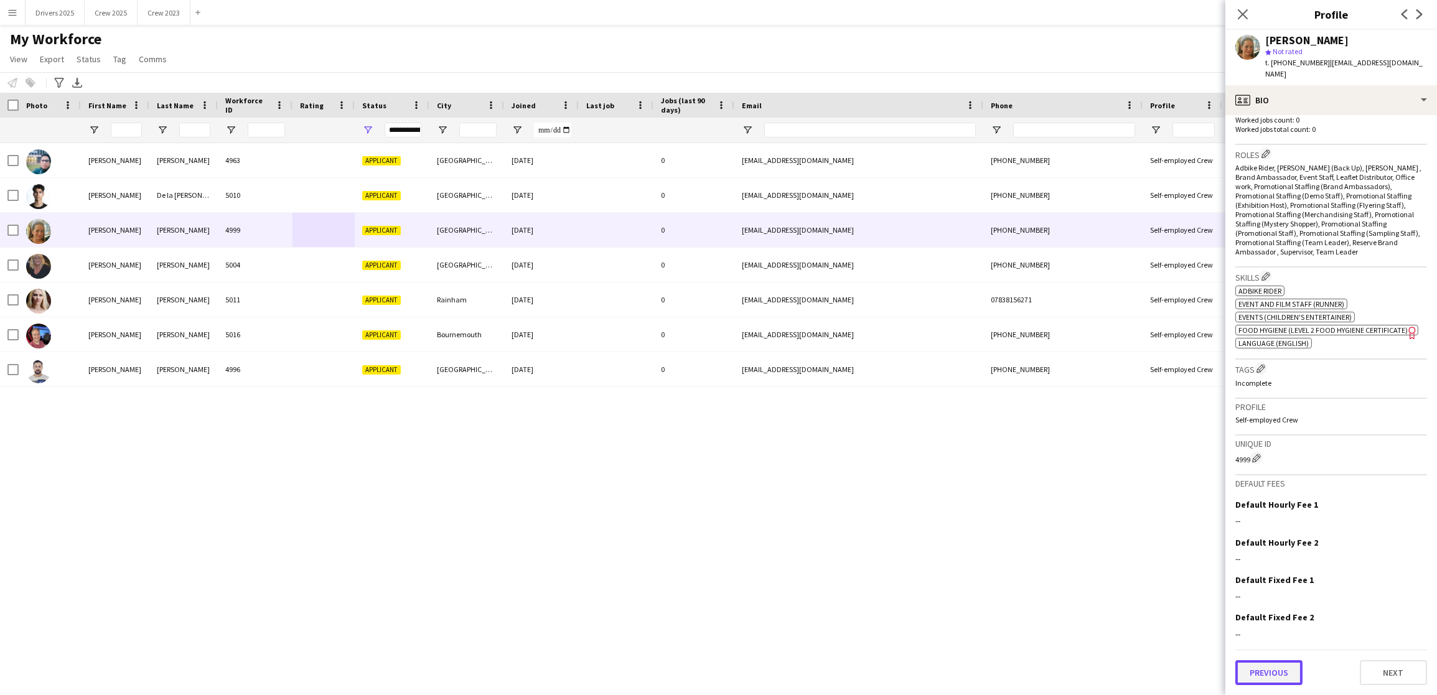
click at [1277, 666] on button "Previous" at bounding box center [1268, 672] width 67 height 25
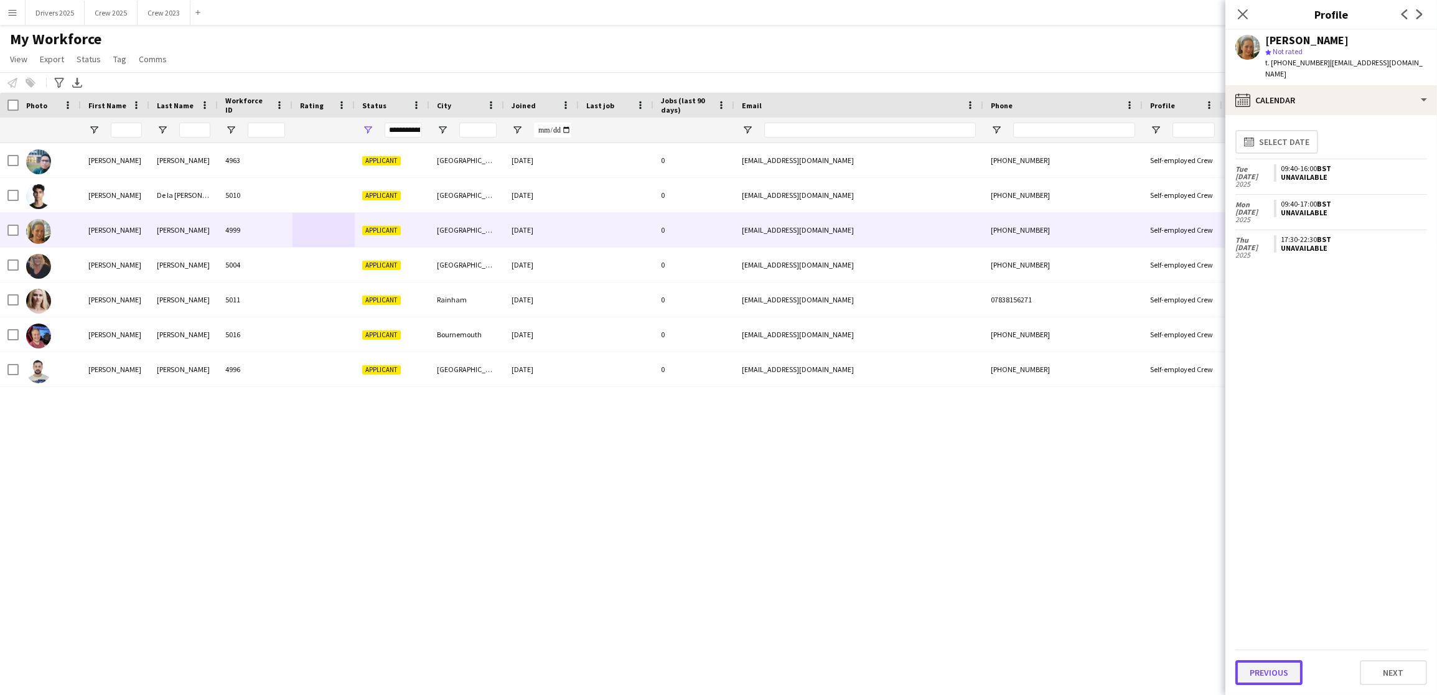
click at [1275, 671] on button "Previous" at bounding box center [1268, 672] width 67 height 25
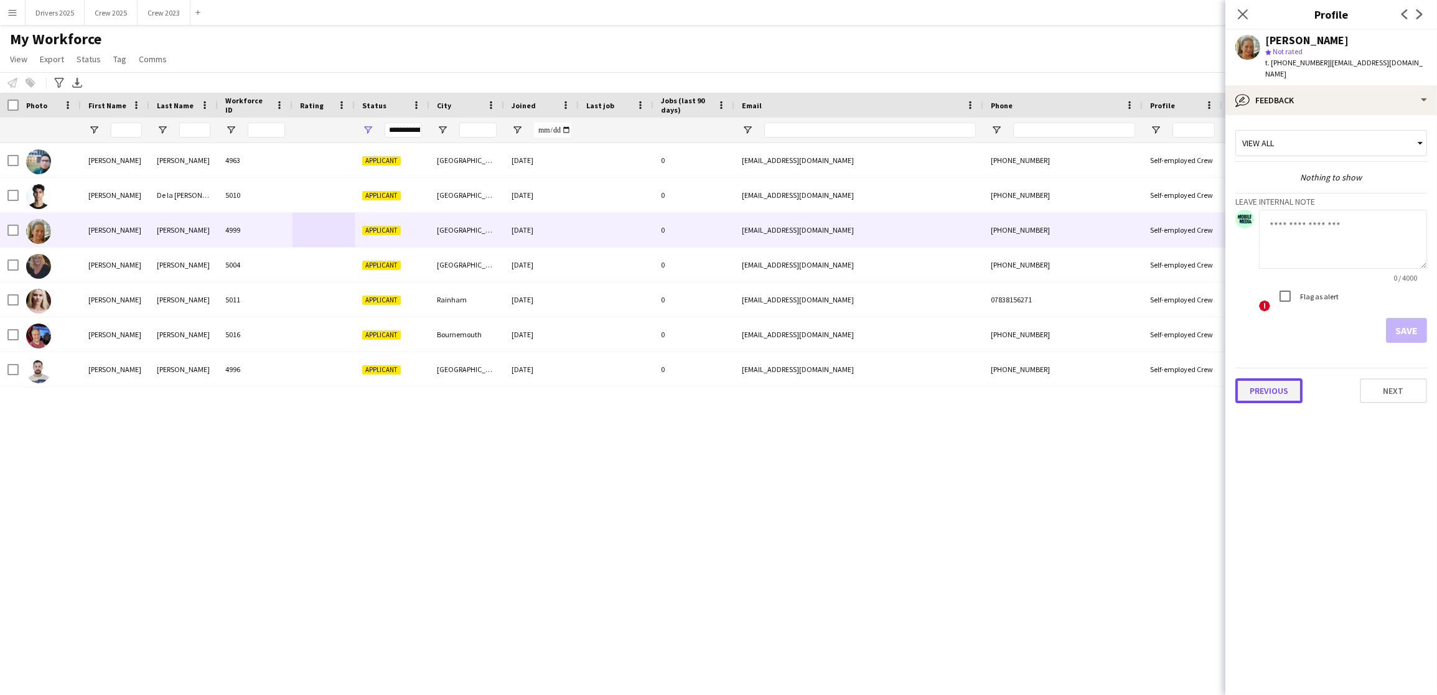
click at [1283, 378] on button "Previous" at bounding box center [1268, 390] width 67 height 25
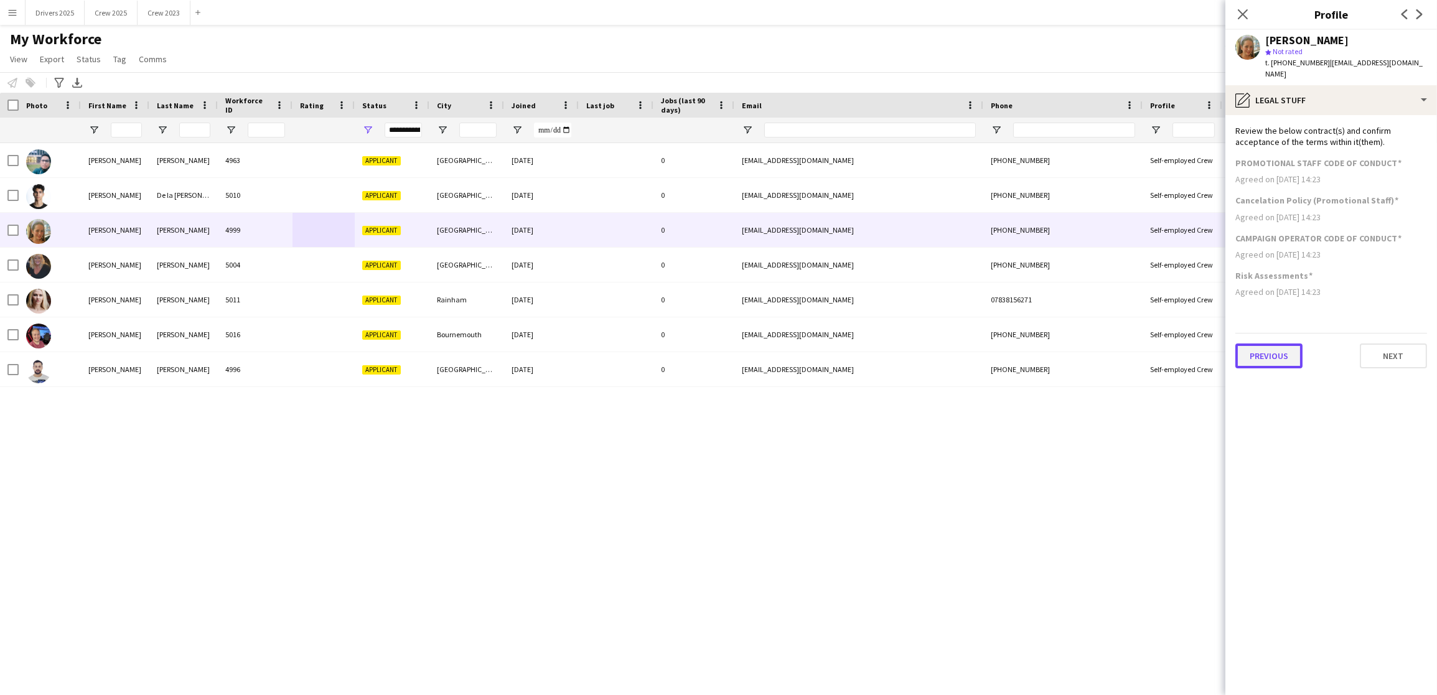
click at [1284, 352] on button "Previous" at bounding box center [1268, 355] width 67 height 25
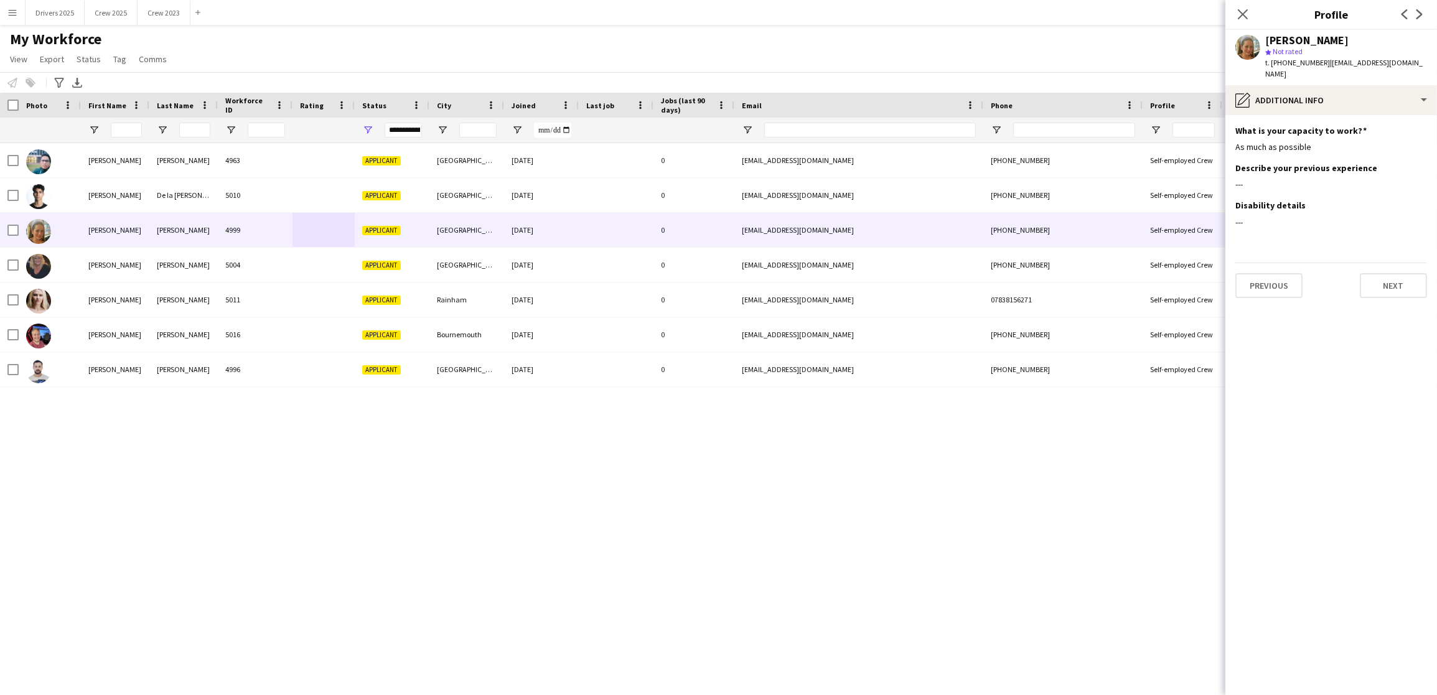
click at [1281, 288] on app-section-data-types "What is your capacity to work? Edit this field As much as possible Describe you…" at bounding box center [1331, 405] width 212 height 580
click at [1279, 273] on button "Previous" at bounding box center [1268, 285] width 67 height 25
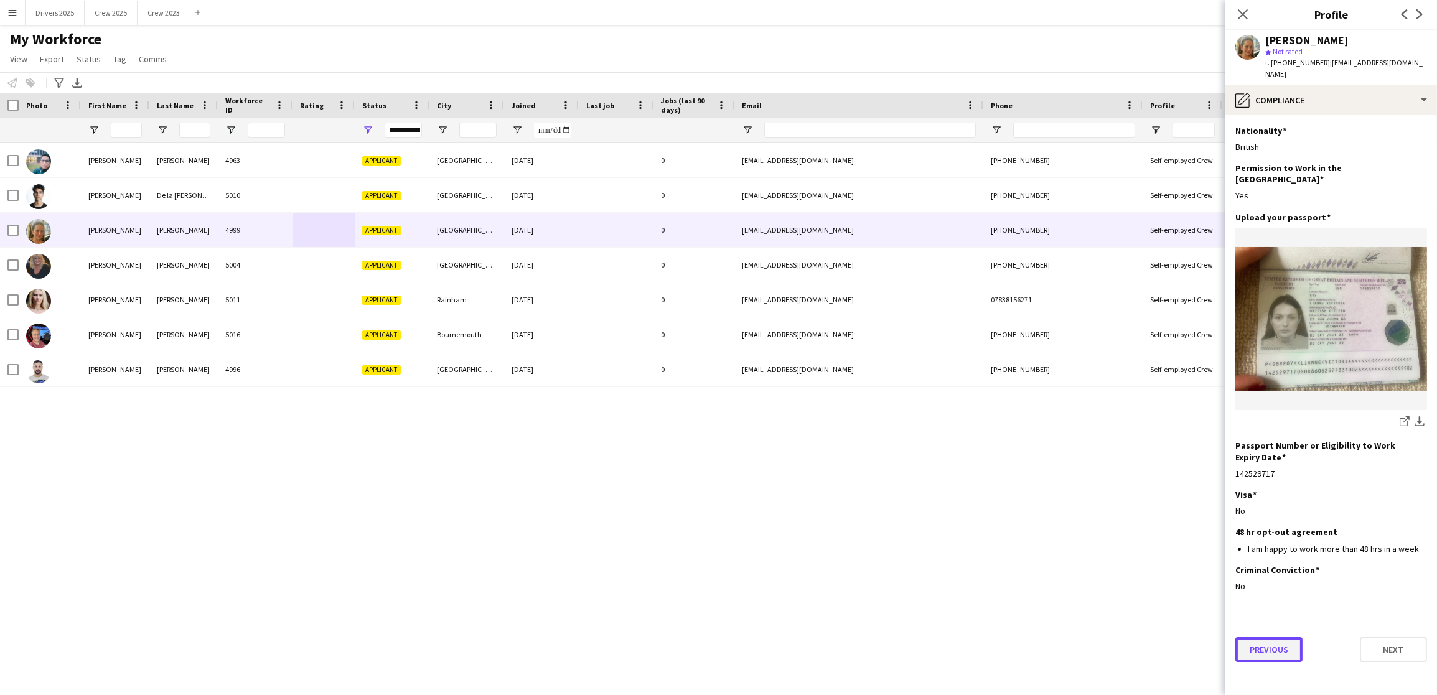
click at [1289, 637] on button "Previous" at bounding box center [1268, 649] width 67 height 25
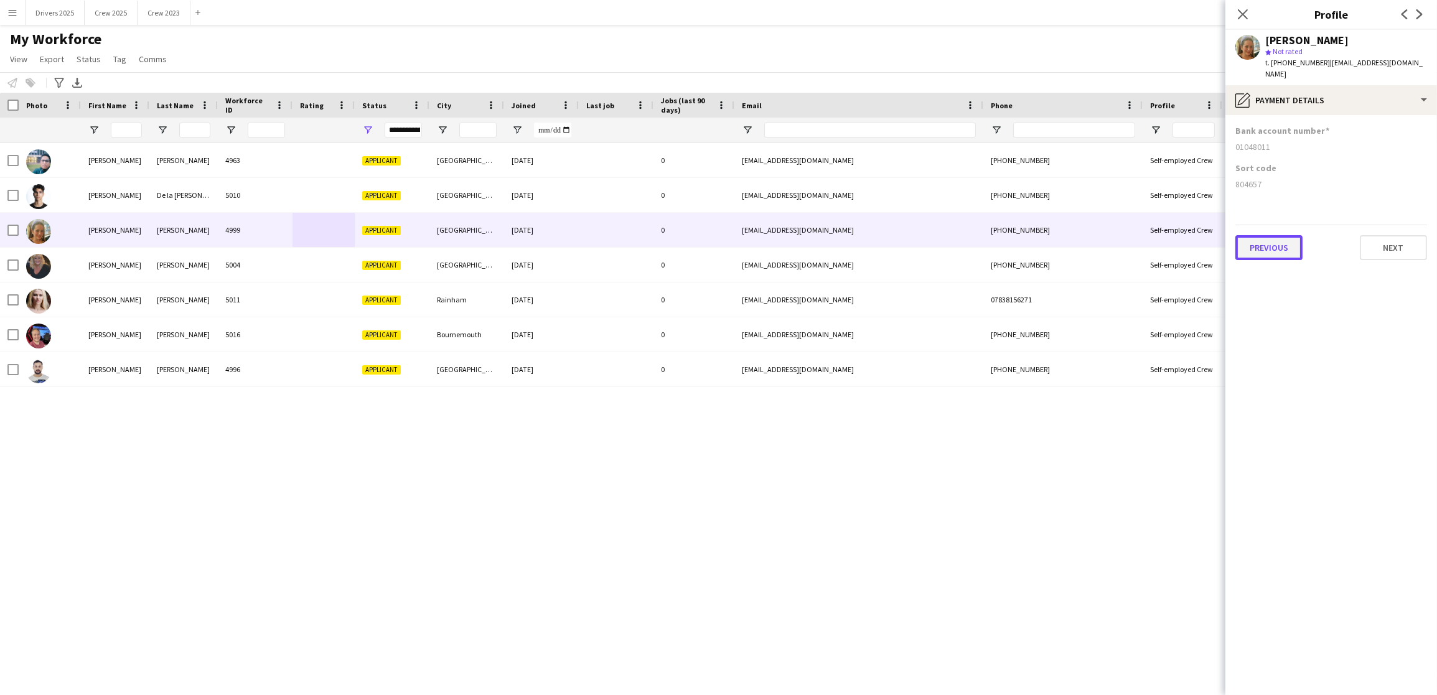
click at [1254, 235] on button "Previous" at bounding box center [1268, 247] width 67 height 25
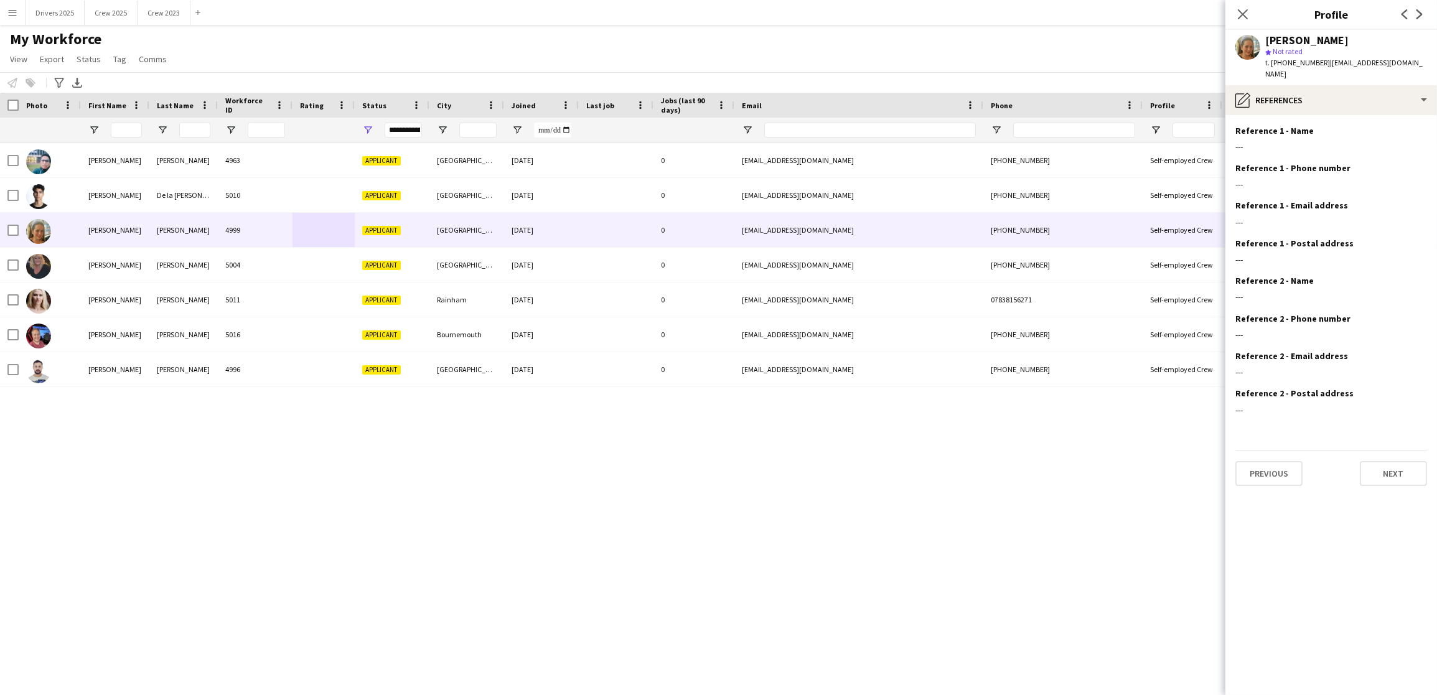
click at [1269, 450] on div "Previous Next" at bounding box center [1331, 467] width 192 height 35
click at [1269, 461] on button "Previous" at bounding box center [1268, 473] width 67 height 25
click at [1254, 404] on app-section-data-types "Emergency Contact 1 Number Edit this field [PHONE_NUMBER] Emergency Contact 1 N…" at bounding box center [1331, 405] width 212 height 580
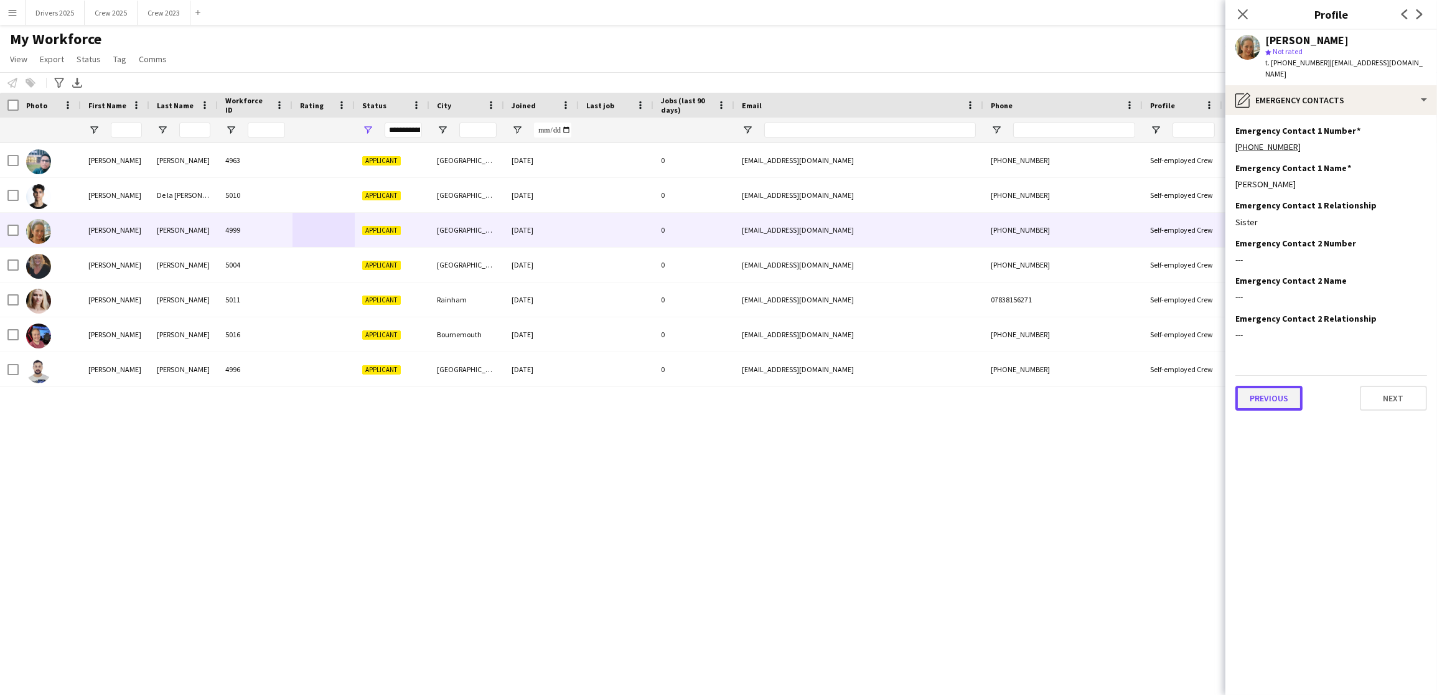
click at [1257, 386] on button "Previous" at bounding box center [1268, 398] width 67 height 25
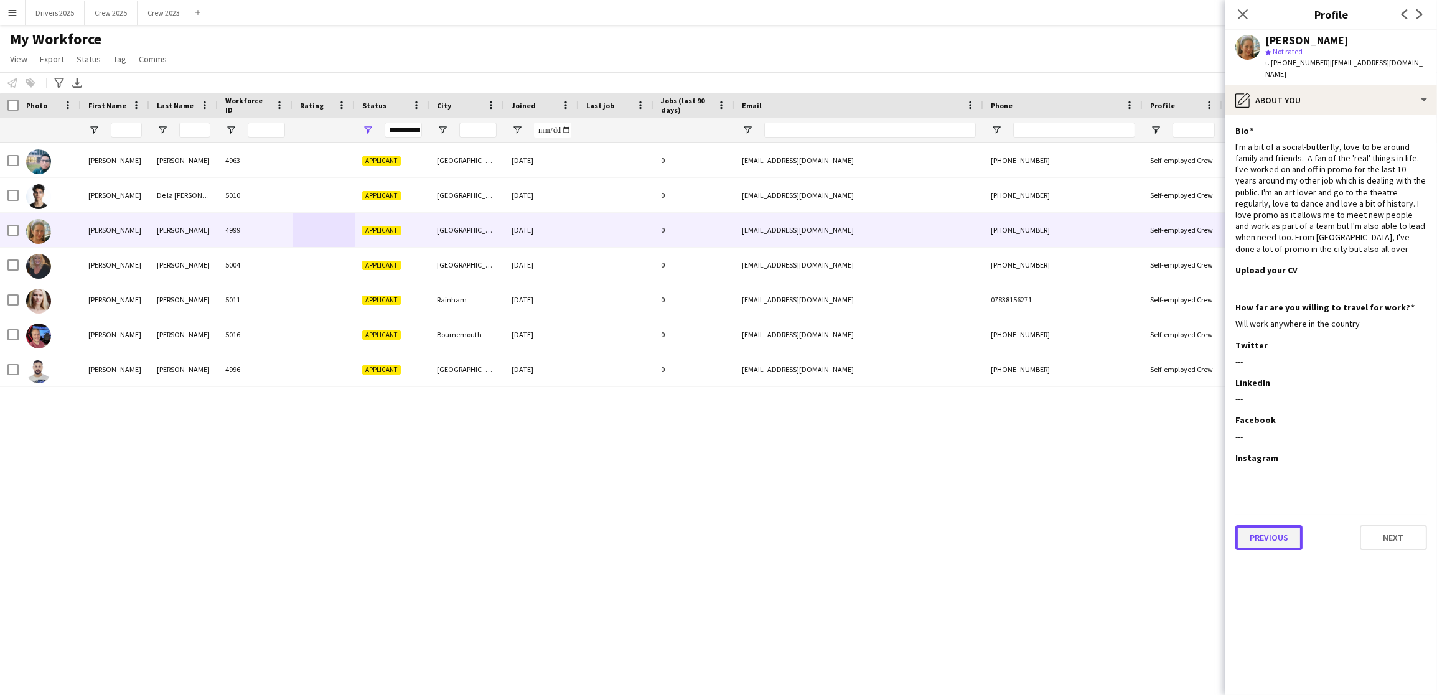
click at [1248, 532] on button "Previous" at bounding box center [1268, 537] width 67 height 25
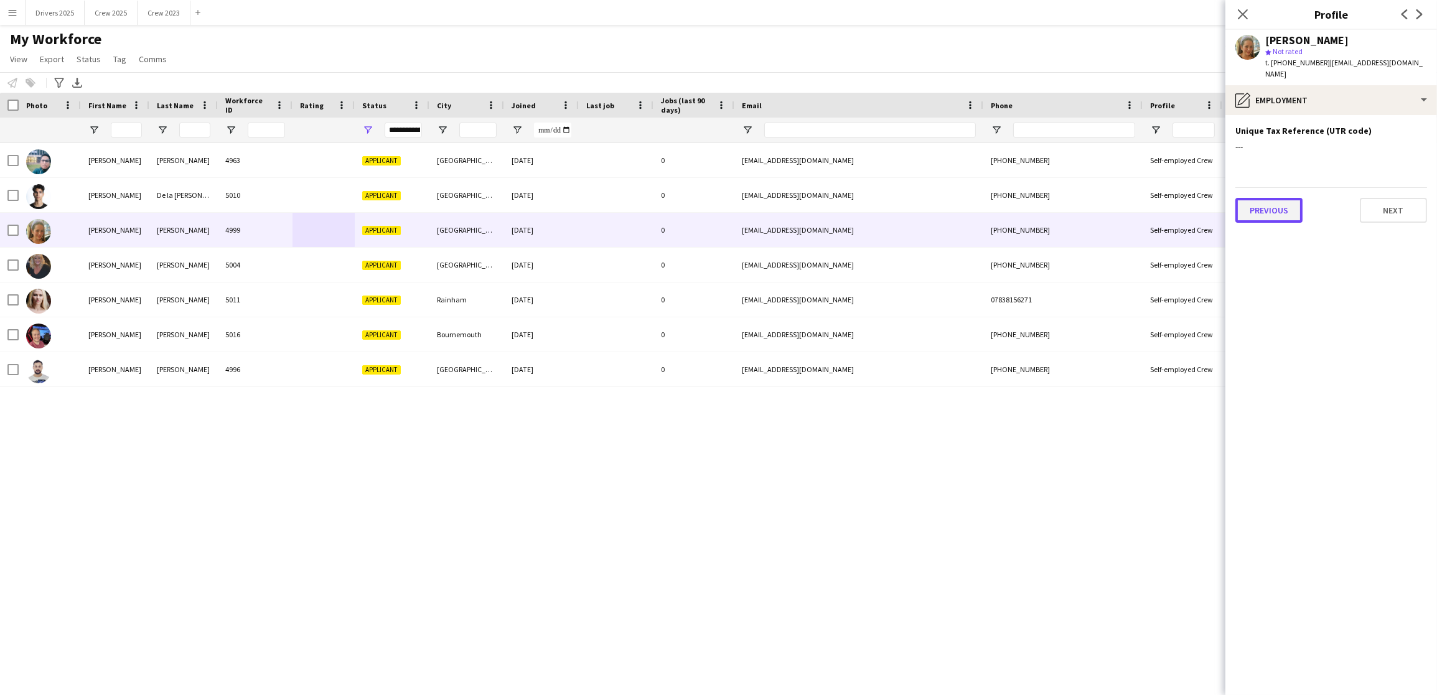
click at [1262, 198] on button "Previous" at bounding box center [1268, 210] width 67 height 25
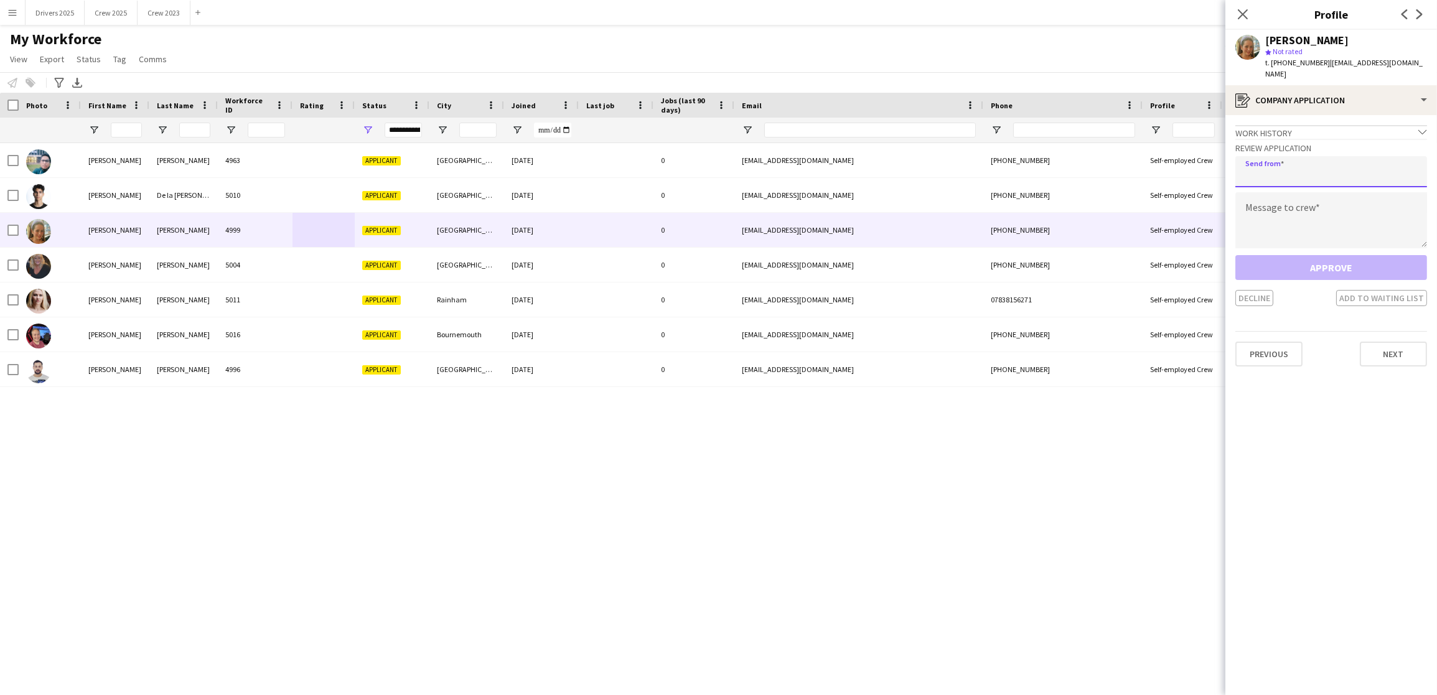
click at [1295, 163] on input "email" at bounding box center [1331, 171] width 192 height 31
type input "**********"
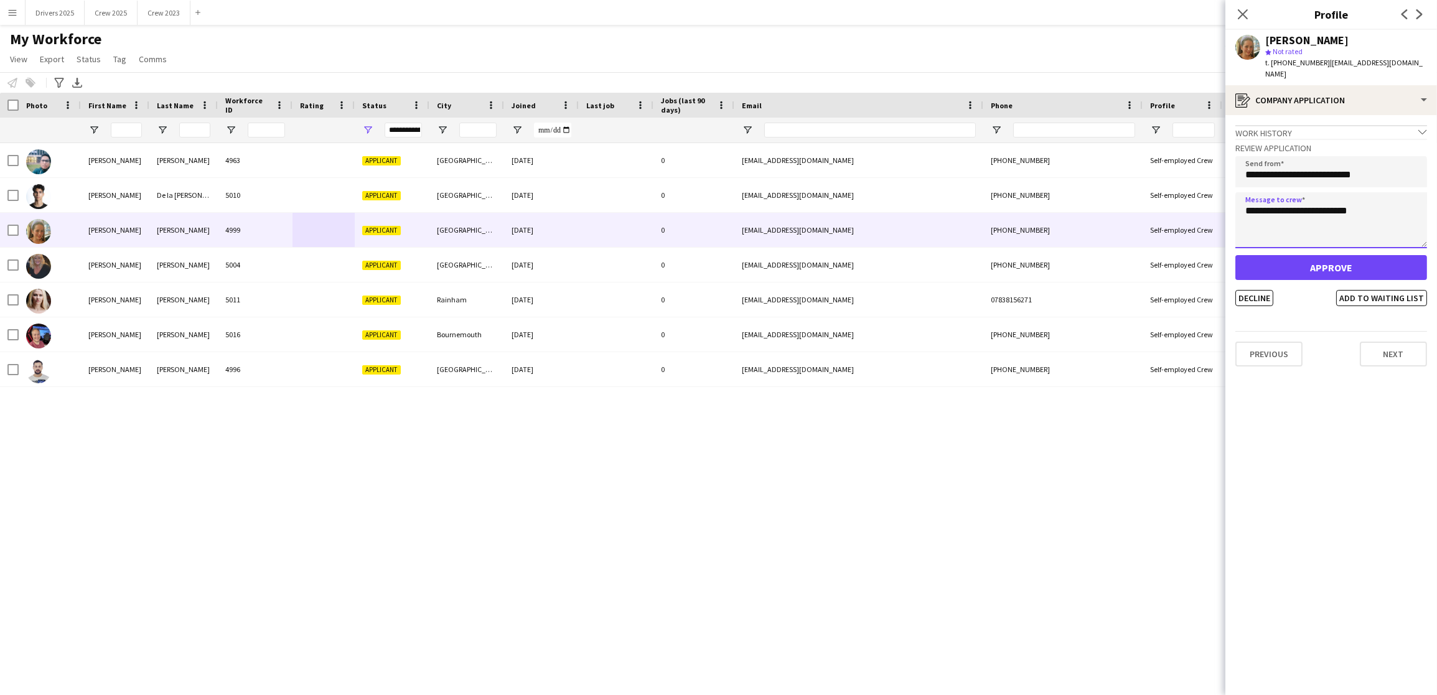
type textarea "**********"
click at [1319, 261] on button "Approve" at bounding box center [1331, 267] width 192 height 25
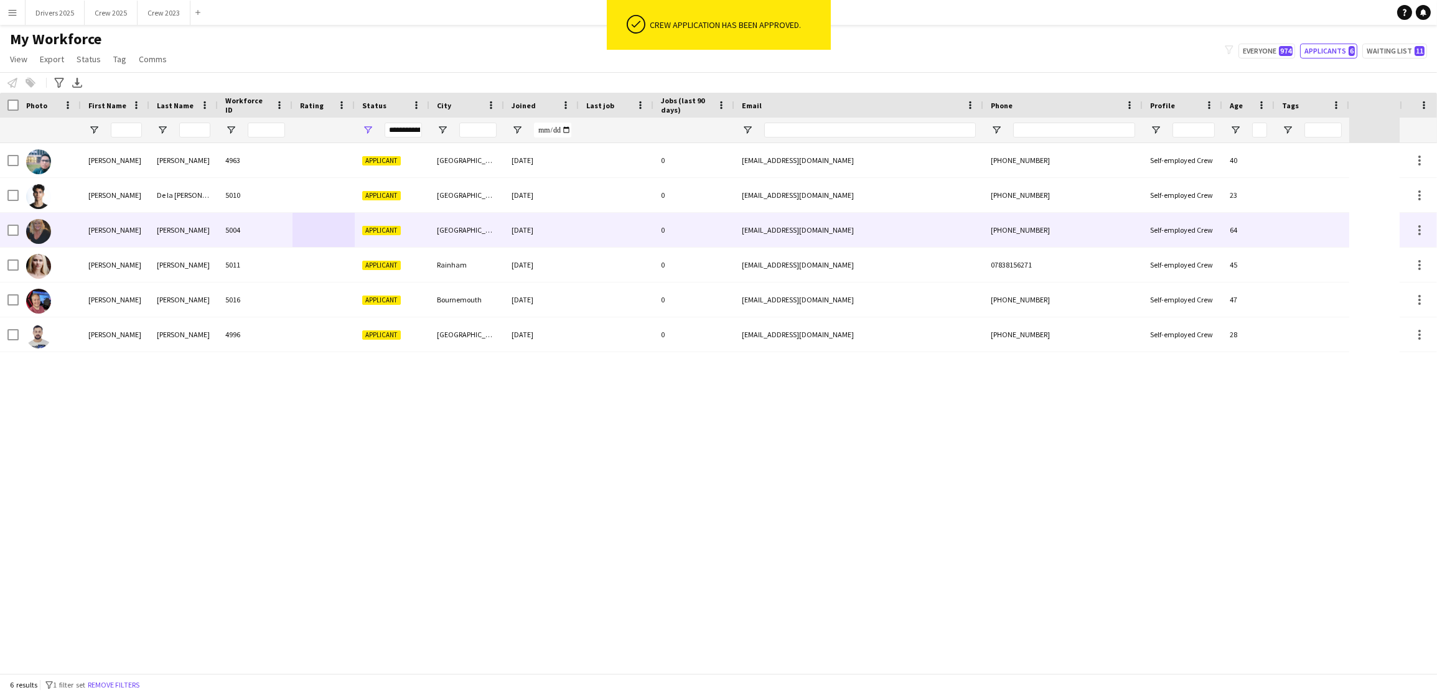
click at [331, 230] on div at bounding box center [323, 230] width 62 height 34
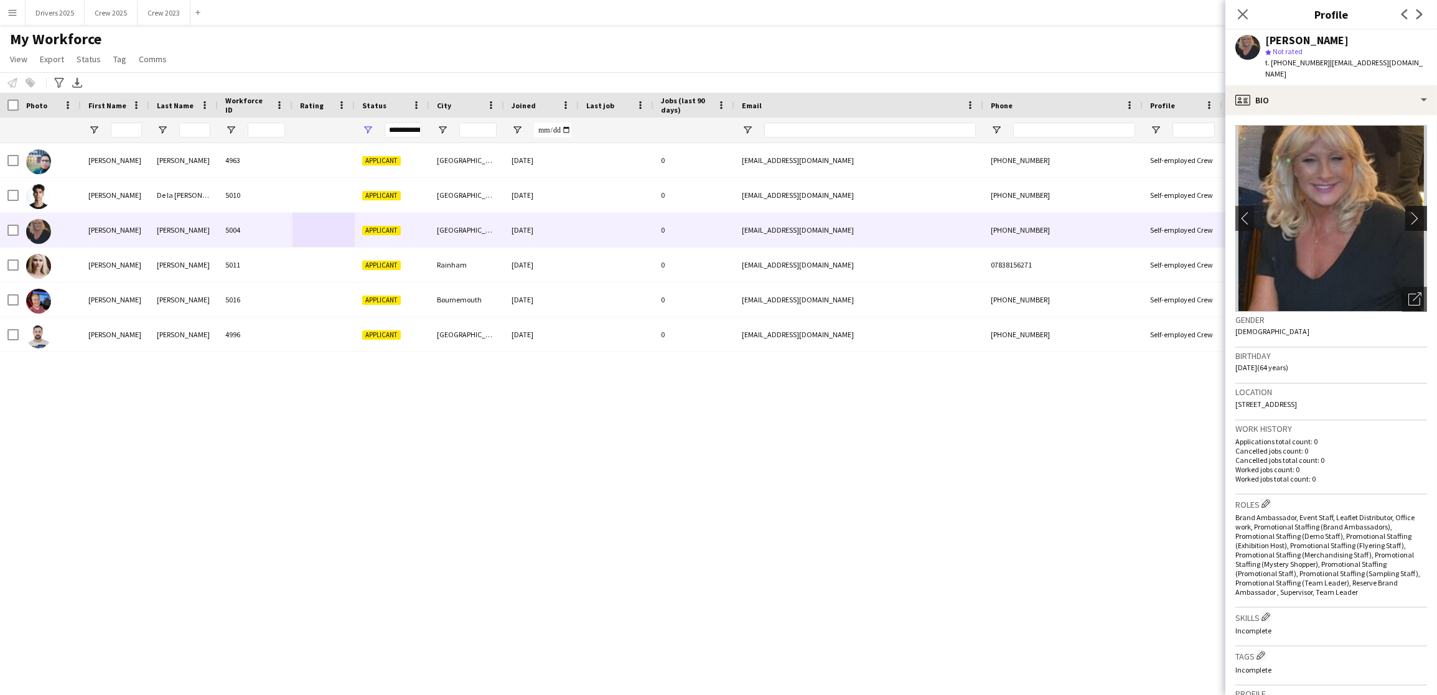
click at [1405, 217] on button "chevron-right" at bounding box center [1417, 218] width 25 height 25
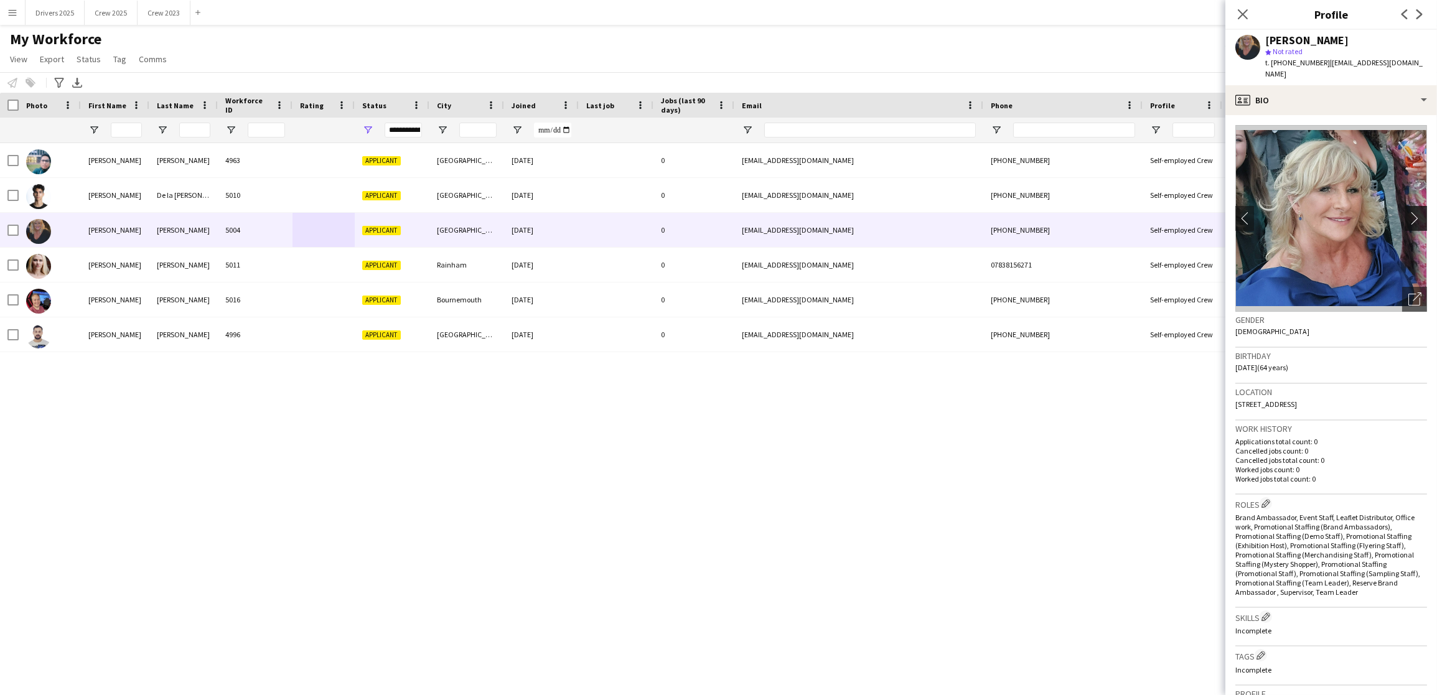
click at [1408, 212] on app-icon "chevron-right" at bounding box center [1417, 218] width 19 height 13
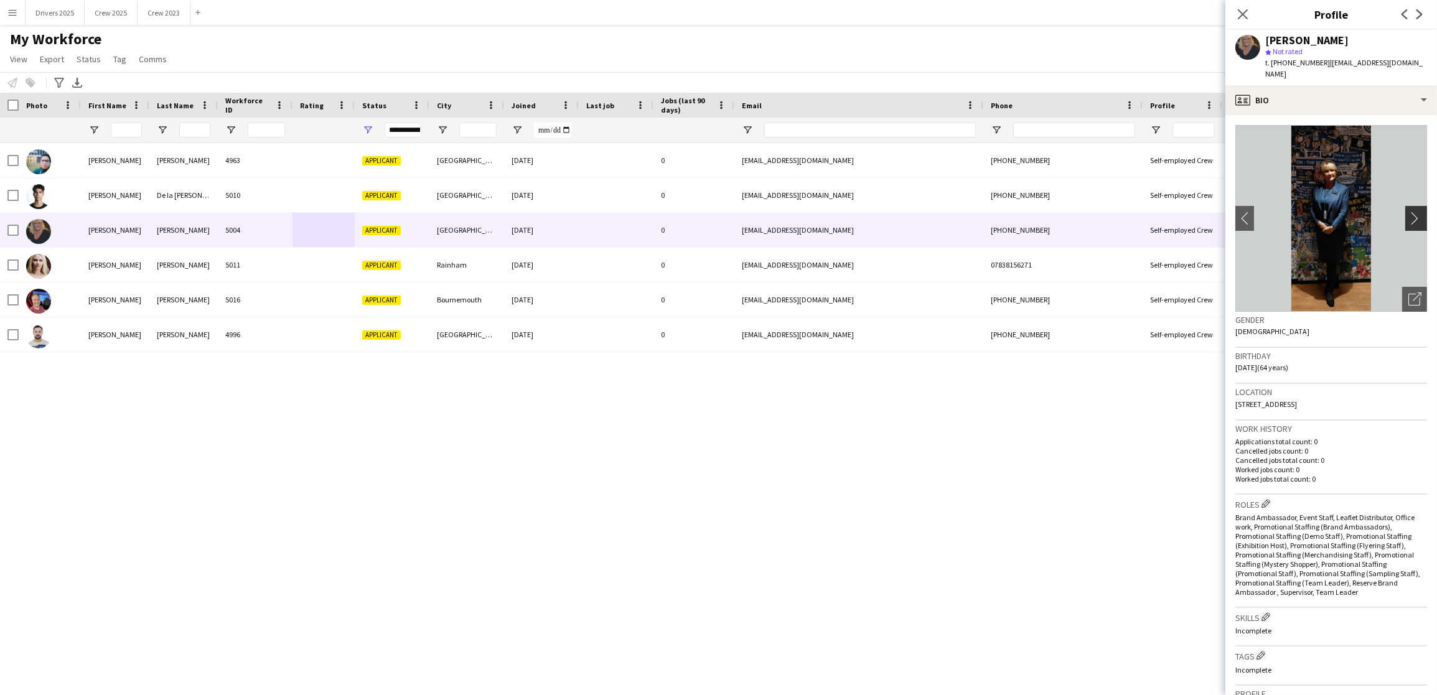
click at [1408, 213] on app-icon "chevron-right" at bounding box center [1417, 218] width 19 height 13
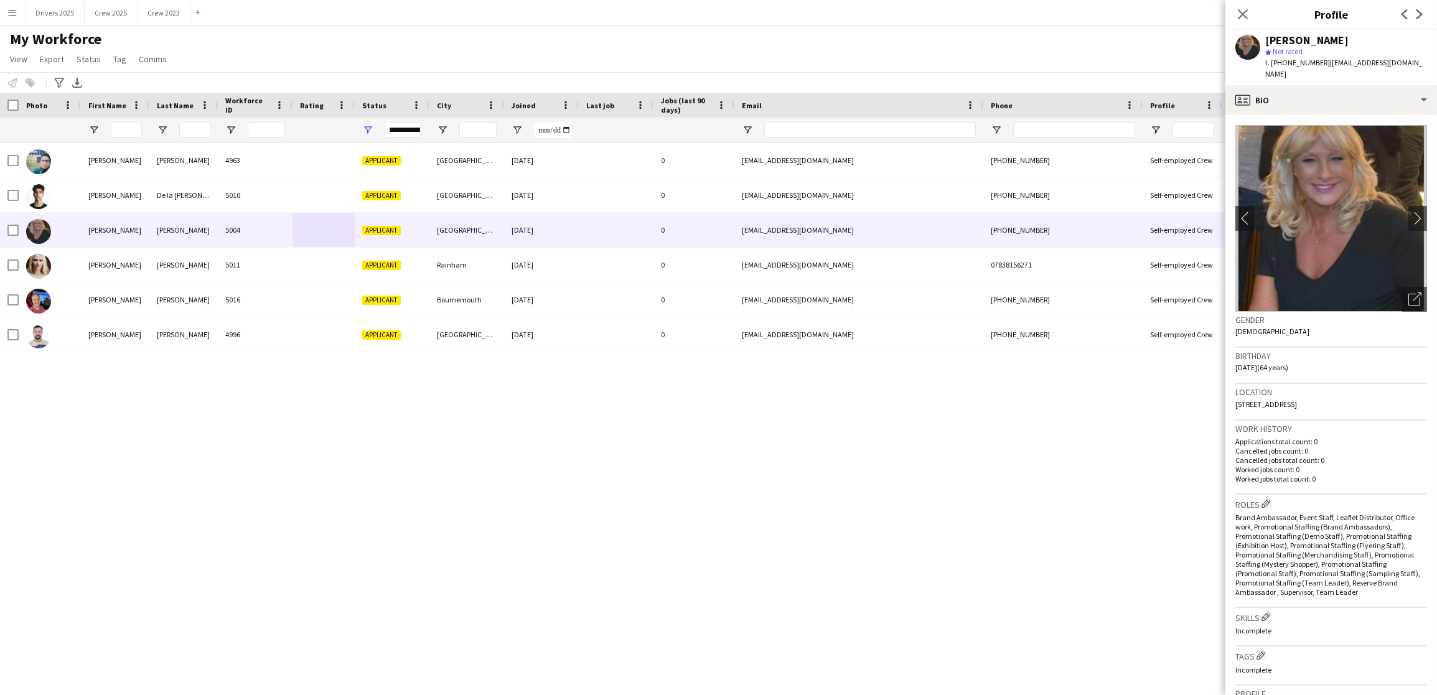
scroll to position [280, 0]
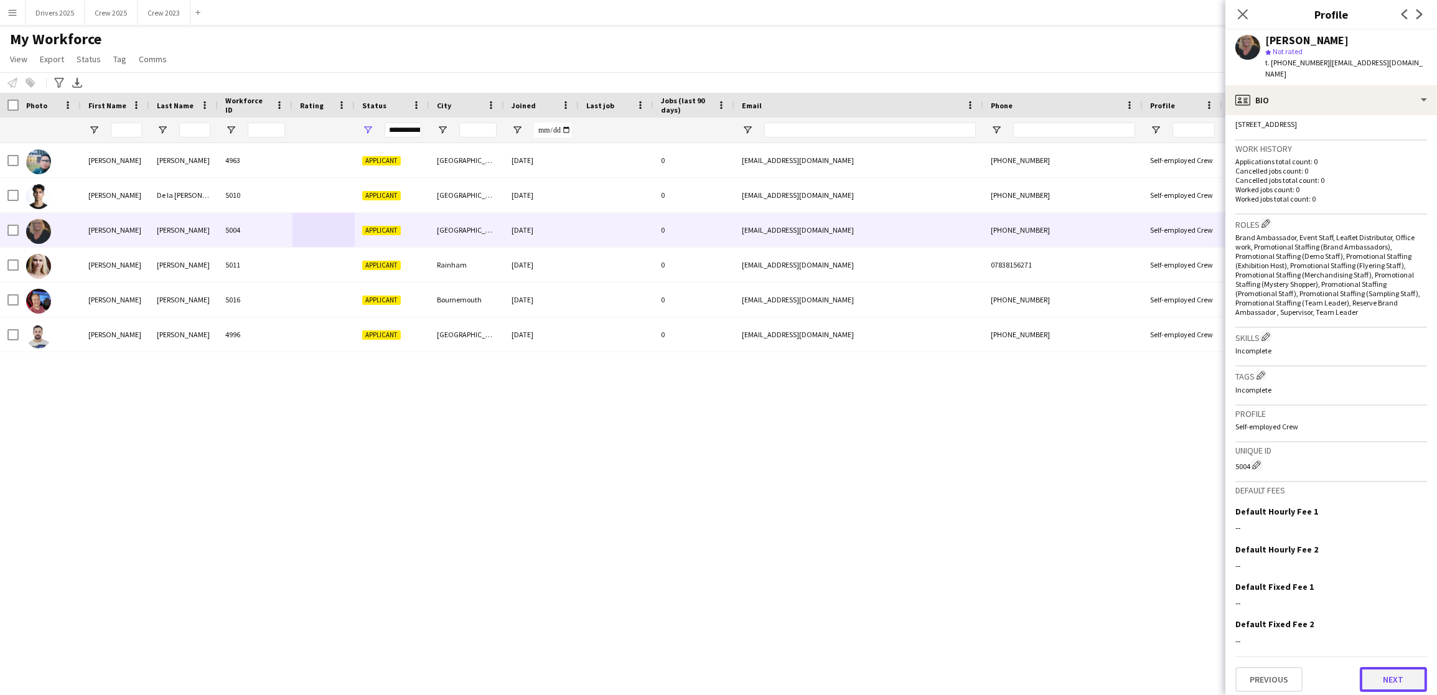
click at [1407, 692] on button "Next" at bounding box center [1392, 679] width 67 height 25
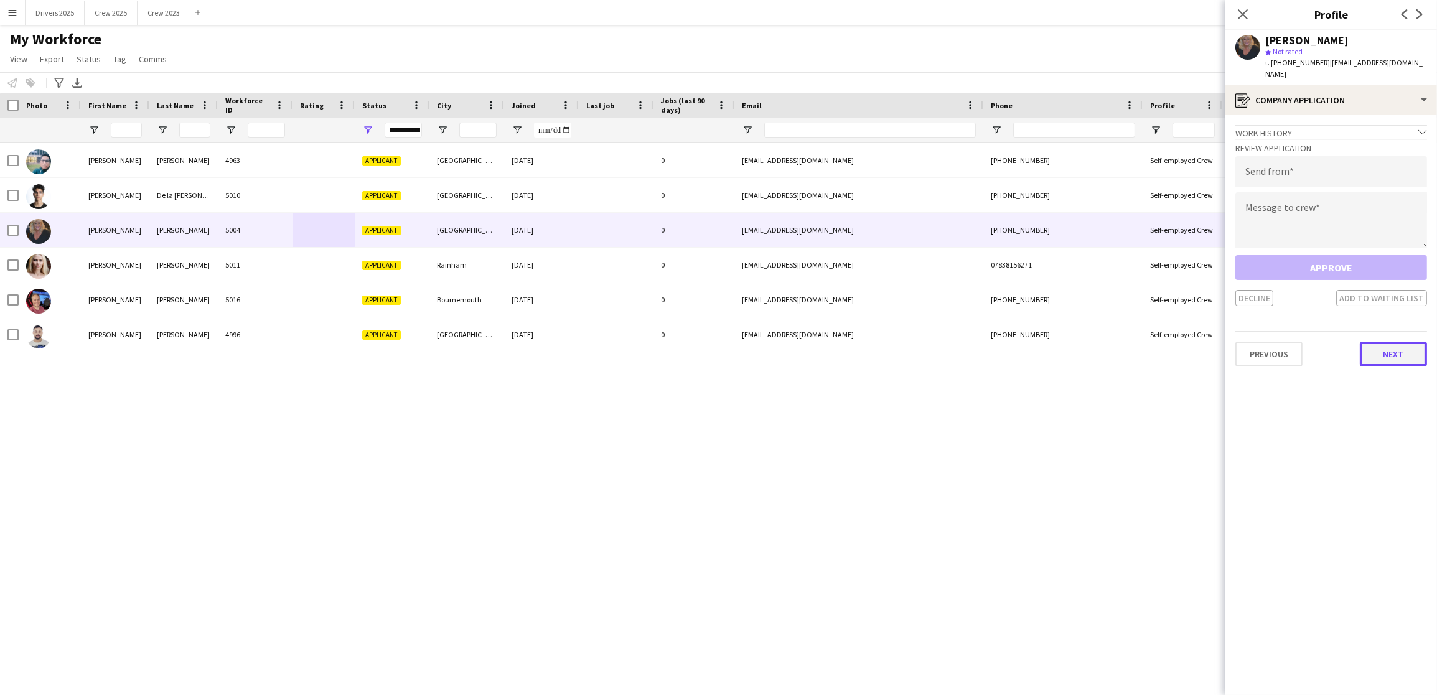
click at [1385, 345] on button "Next" at bounding box center [1392, 354] width 67 height 25
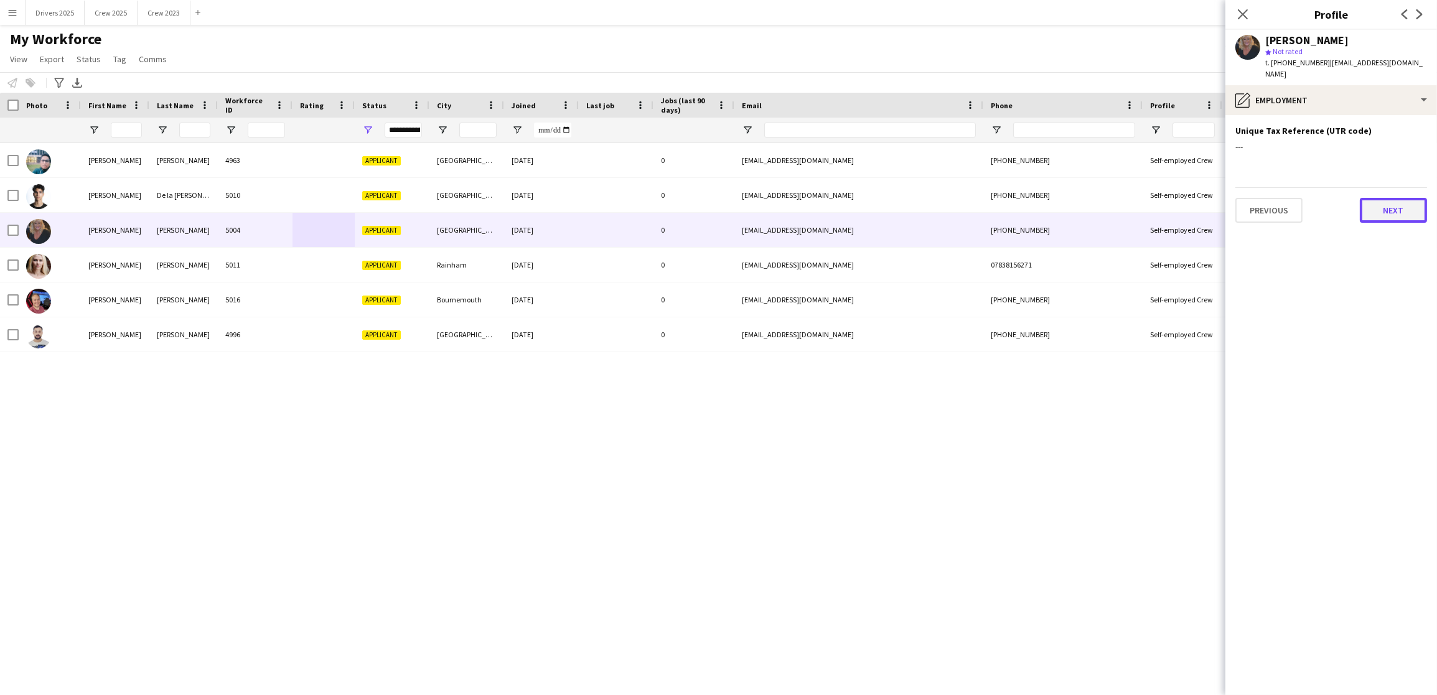
click at [1387, 198] on button "Next" at bounding box center [1392, 210] width 67 height 25
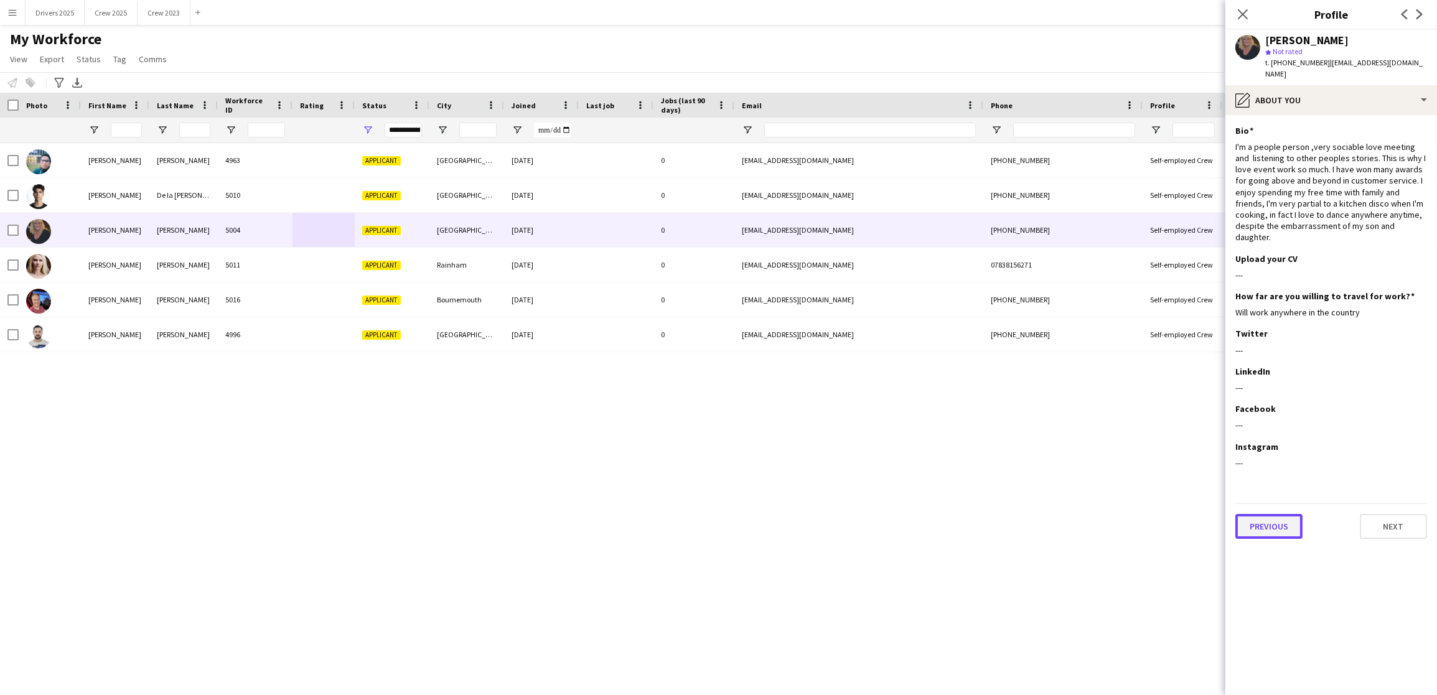
click at [1244, 514] on button "Previous" at bounding box center [1268, 526] width 67 height 25
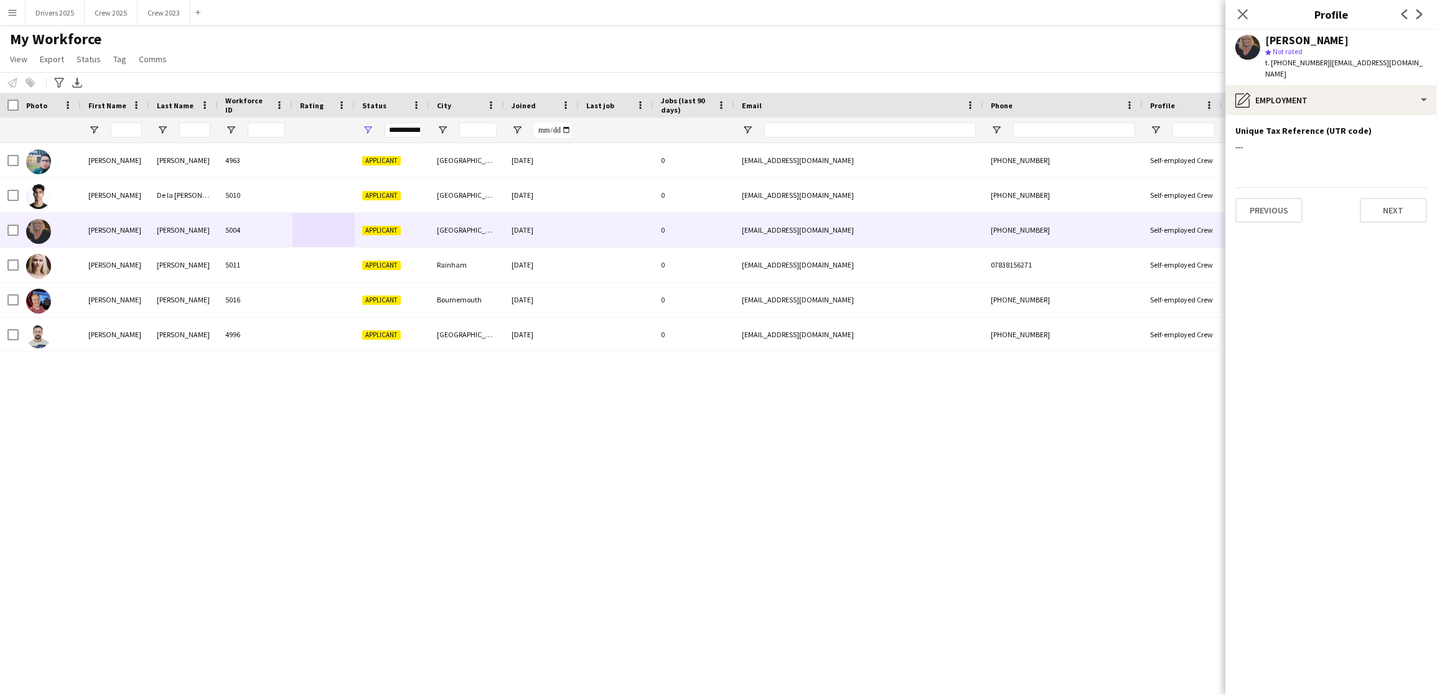
click at [1261, 213] on app-section-data-types "Unique Tax Reference (UTR code) Edit this field --- Previous Next" at bounding box center [1331, 405] width 212 height 580
click at [1261, 206] on button "Previous" at bounding box center [1268, 210] width 67 height 25
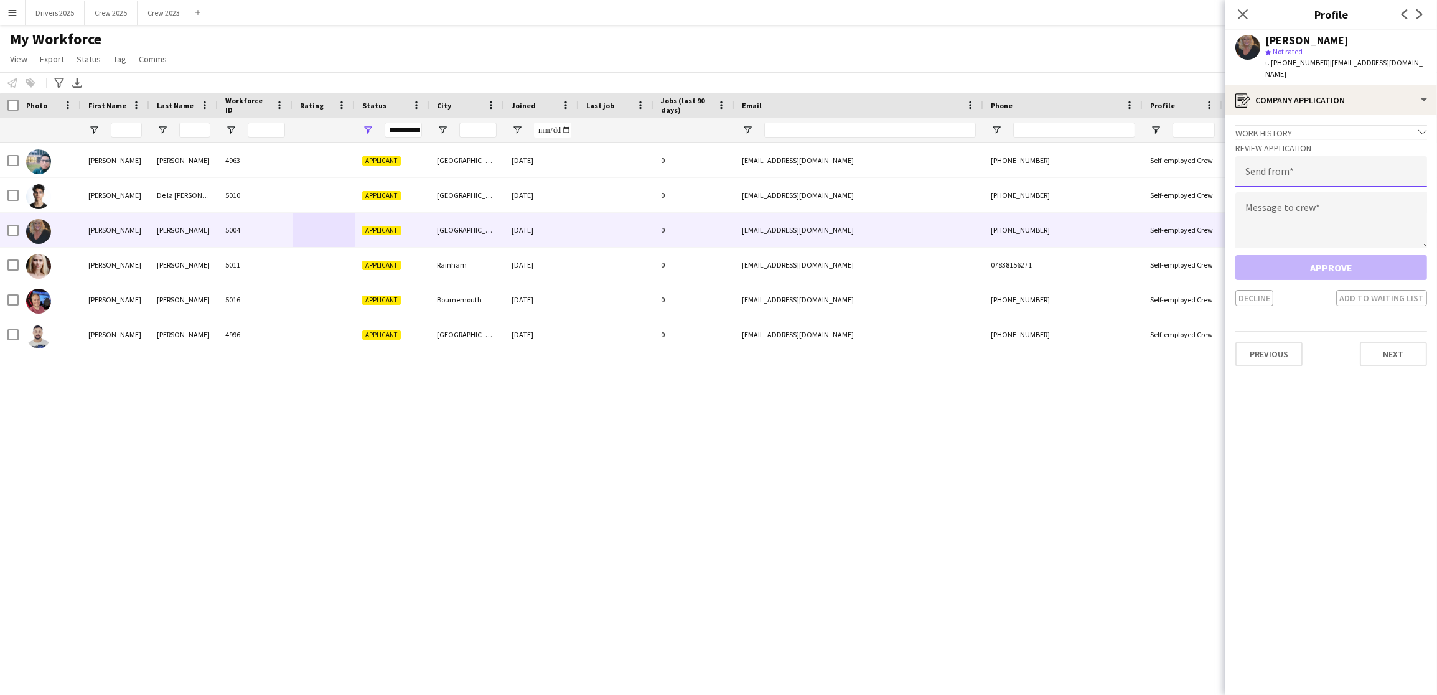
click at [1275, 167] on input "email" at bounding box center [1331, 171] width 192 height 31
type input "**********"
type textarea "*"
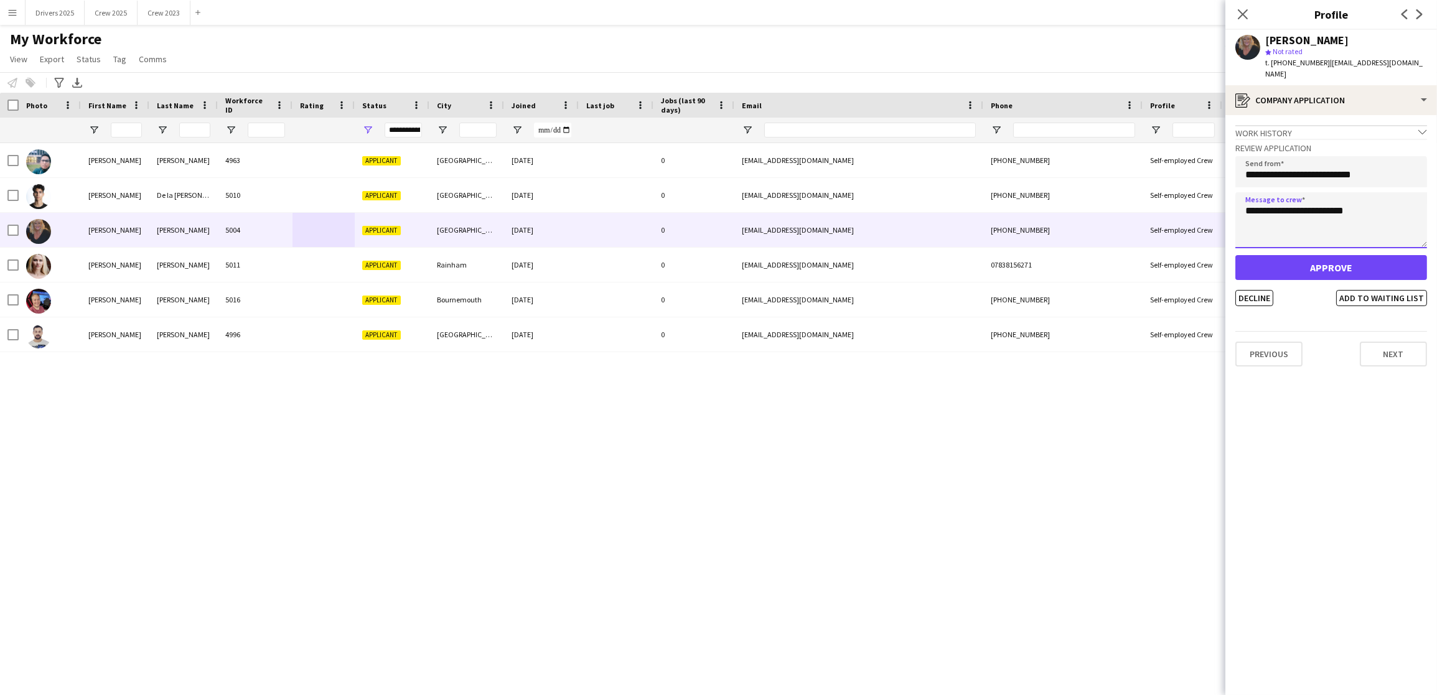
type textarea "**********"
click at [1387, 262] on button "Approve" at bounding box center [1331, 267] width 192 height 25
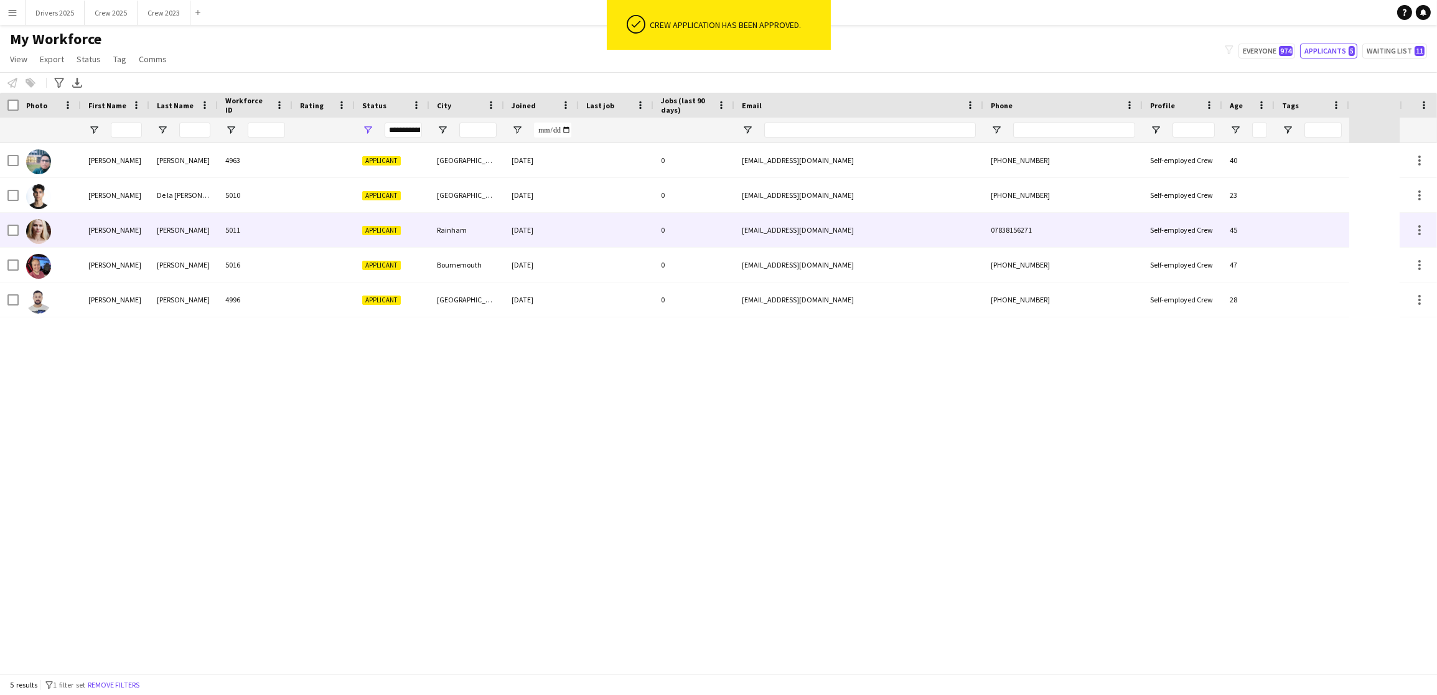
click at [592, 226] on div at bounding box center [616, 230] width 75 height 34
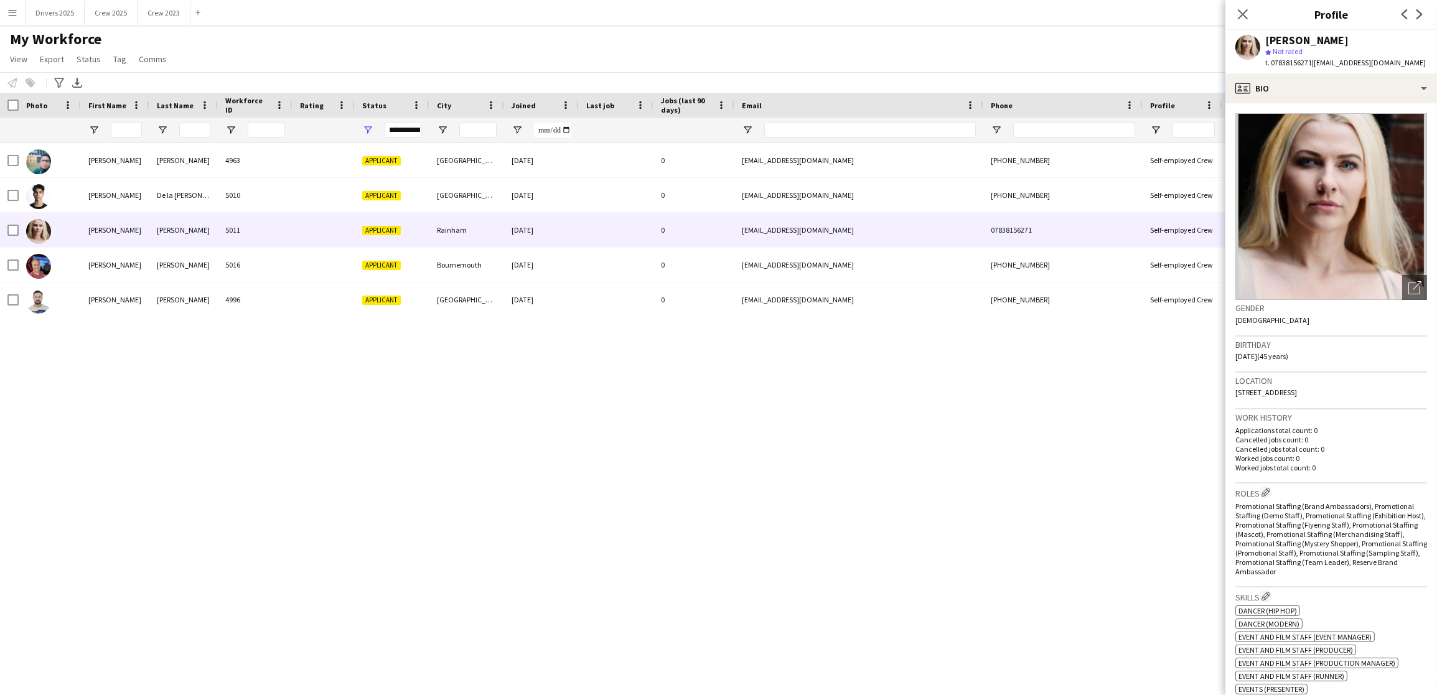
scroll to position [356, 0]
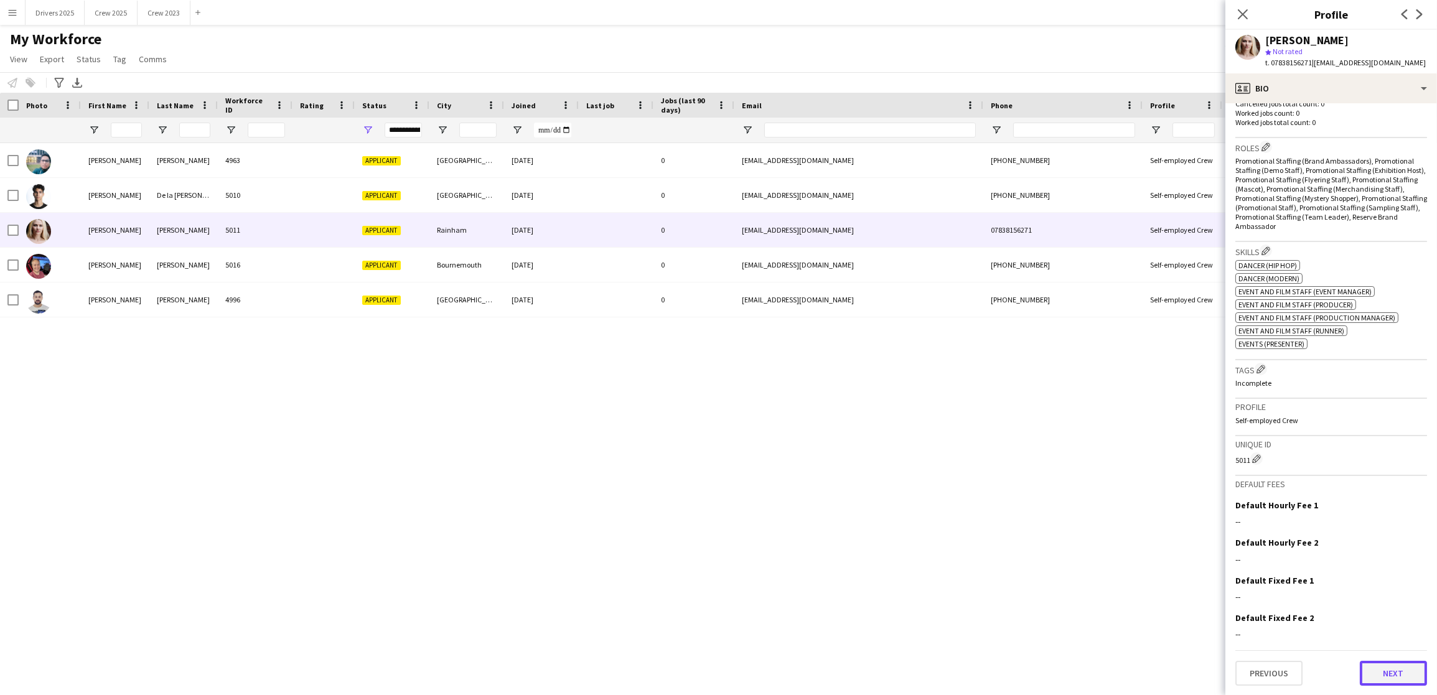
click at [1374, 678] on button "Next" at bounding box center [1392, 673] width 67 height 25
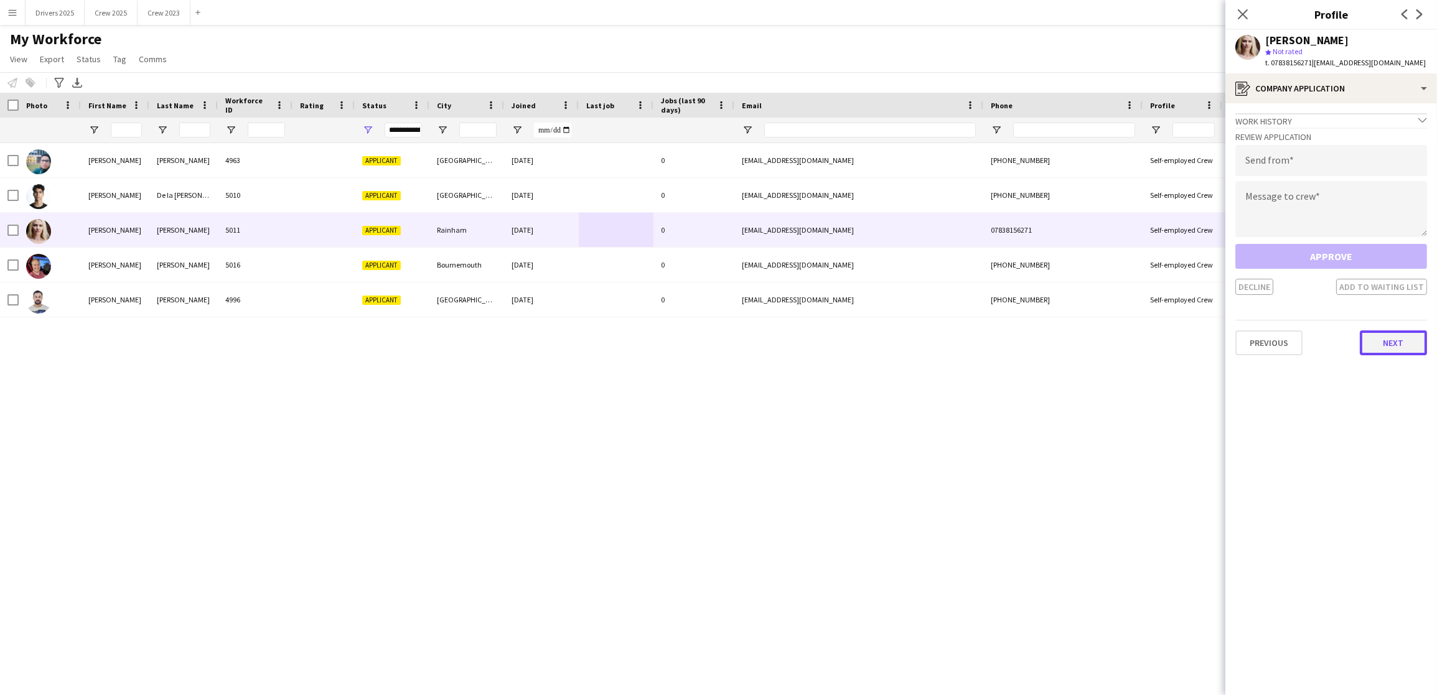
click at [1378, 343] on button "Next" at bounding box center [1392, 342] width 67 height 25
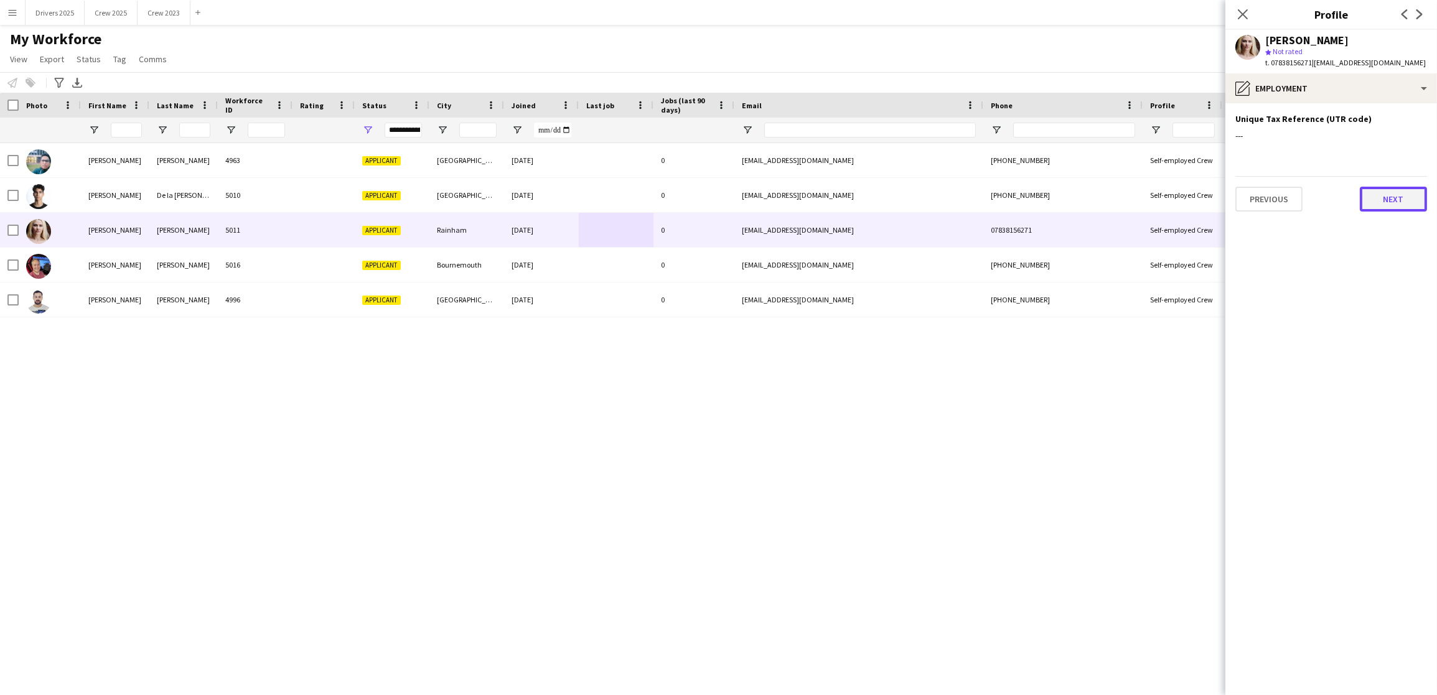
click at [1392, 197] on button "Next" at bounding box center [1392, 199] width 67 height 25
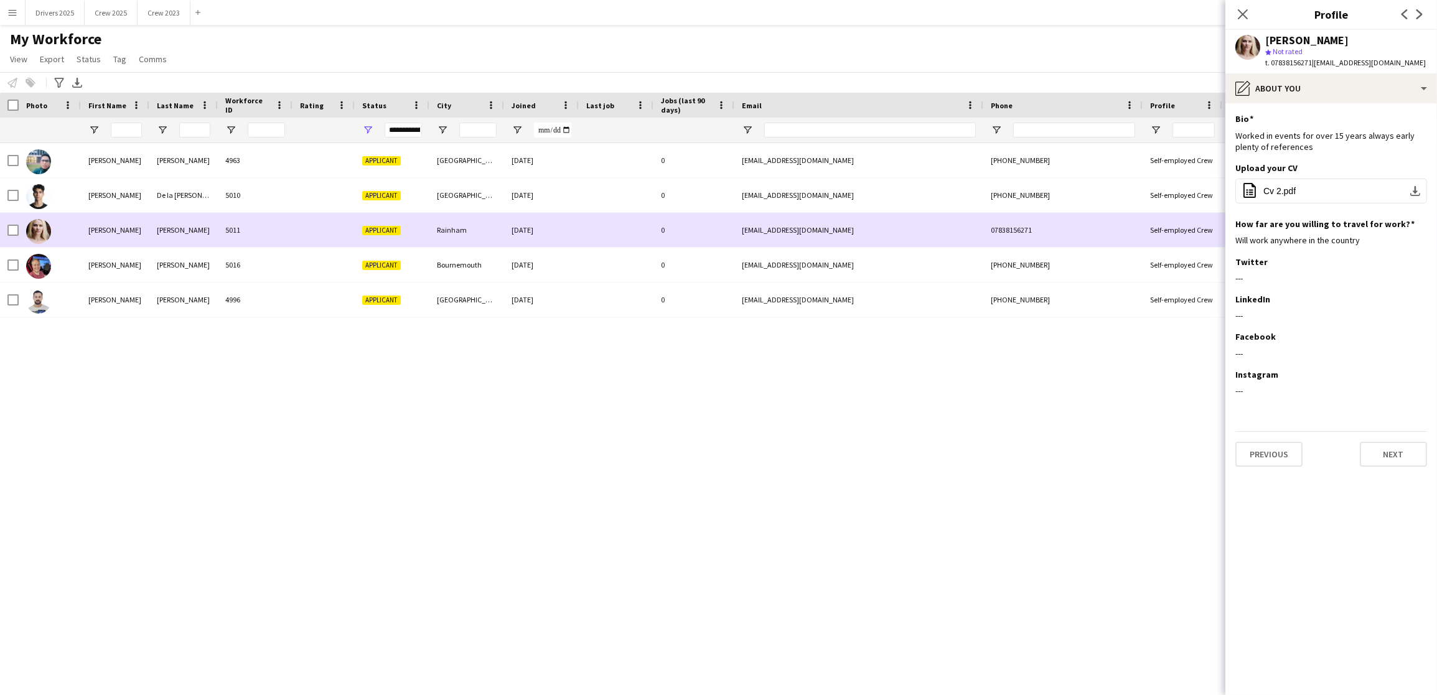
click at [462, 223] on div "Rainham" at bounding box center [466, 230] width 75 height 34
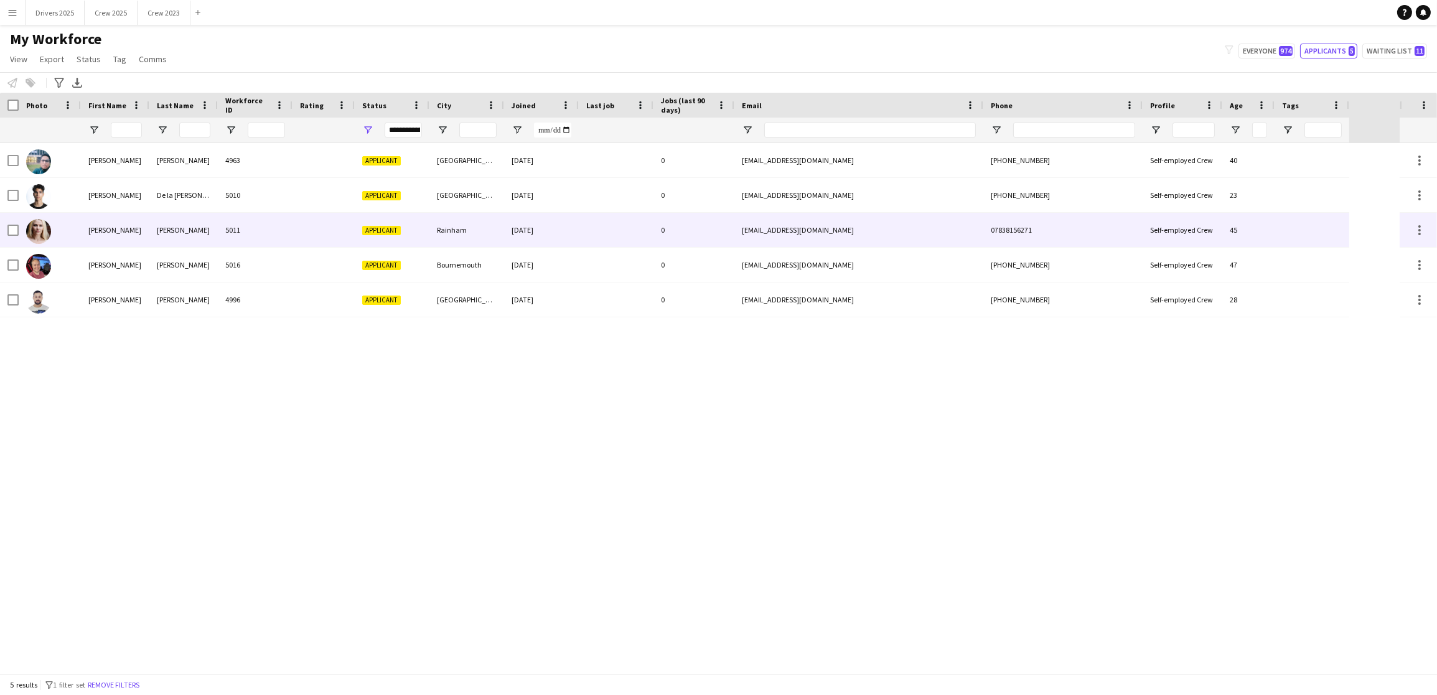
click at [275, 240] on div "5011" at bounding box center [255, 230] width 75 height 34
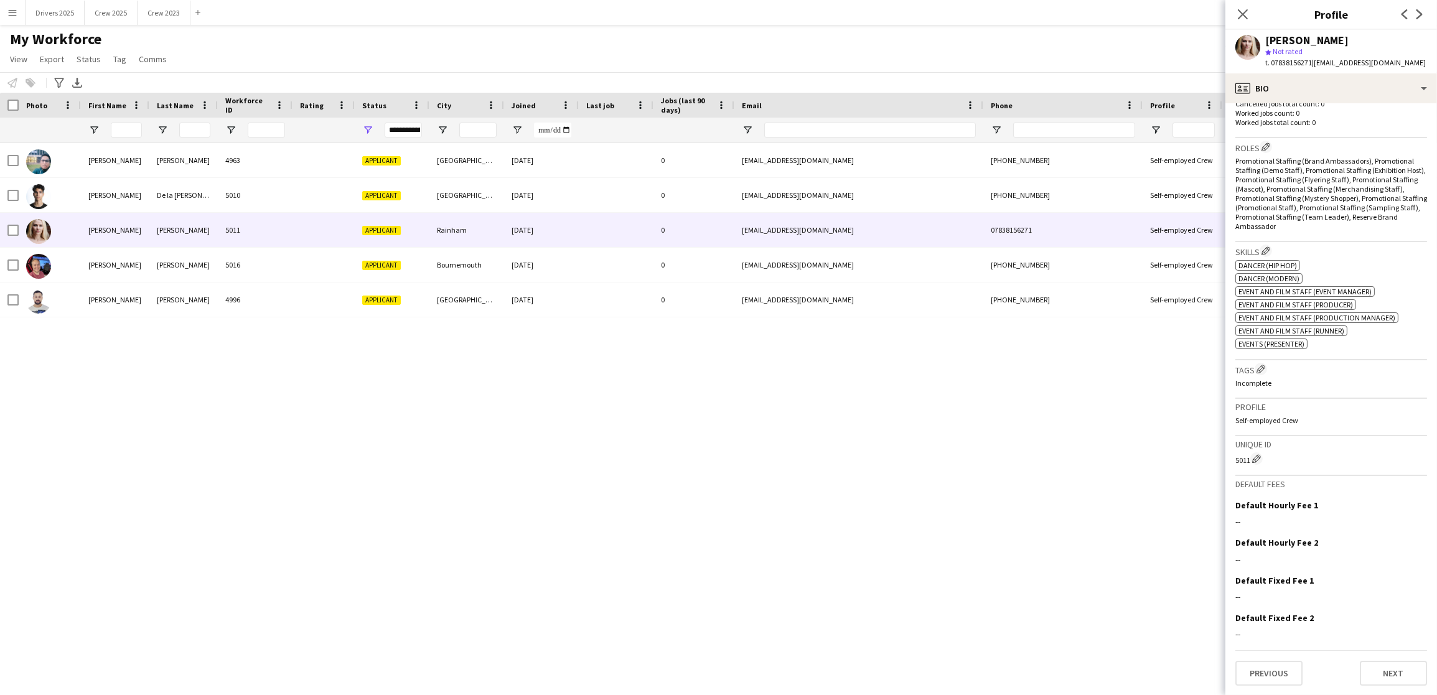
click at [1374, 686] on app-crew-profile-bio "Open photos pop-in Gender [DEMOGRAPHIC_DATA] Birthday [DEMOGRAPHIC_DATA] (45 ye…" at bounding box center [1331, 399] width 212 height 592
click at [1384, 666] on button "Next" at bounding box center [1392, 673] width 67 height 25
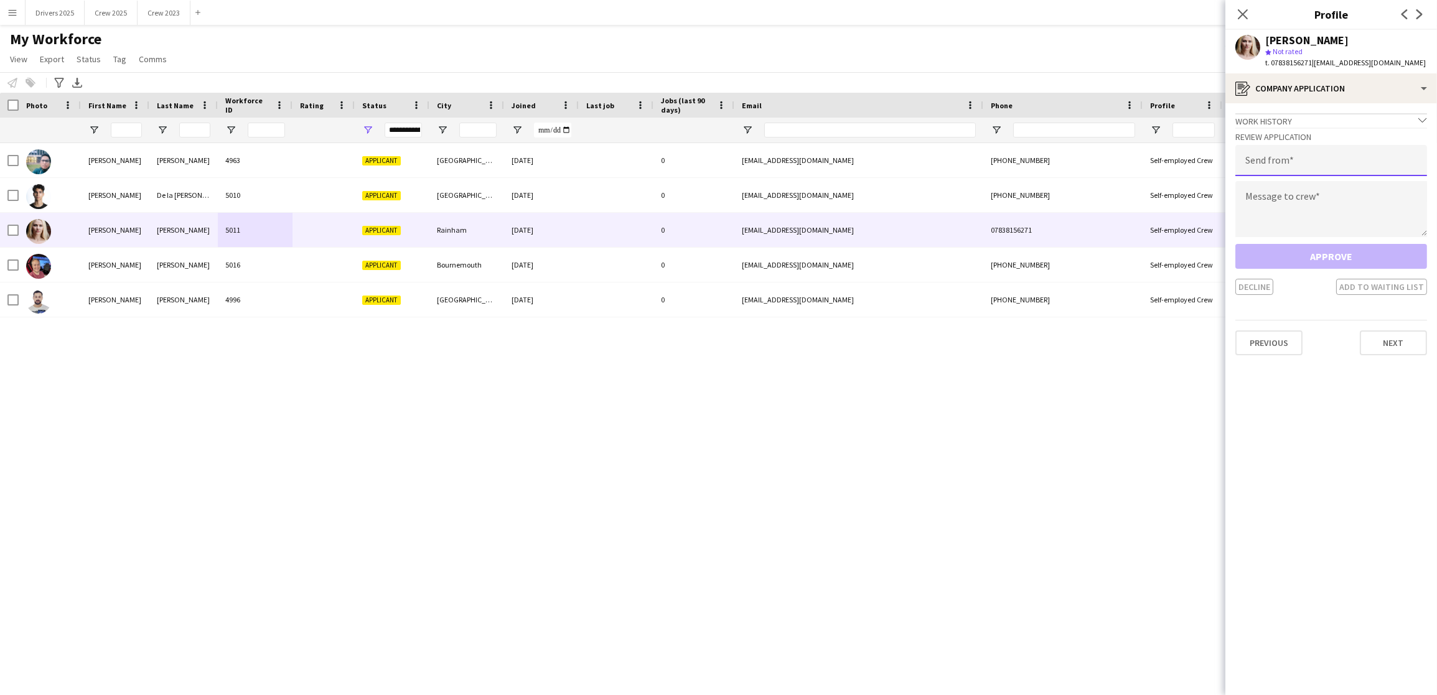
click at [1324, 167] on input "email" at bounding box center [1331, 160] width 192 height 31
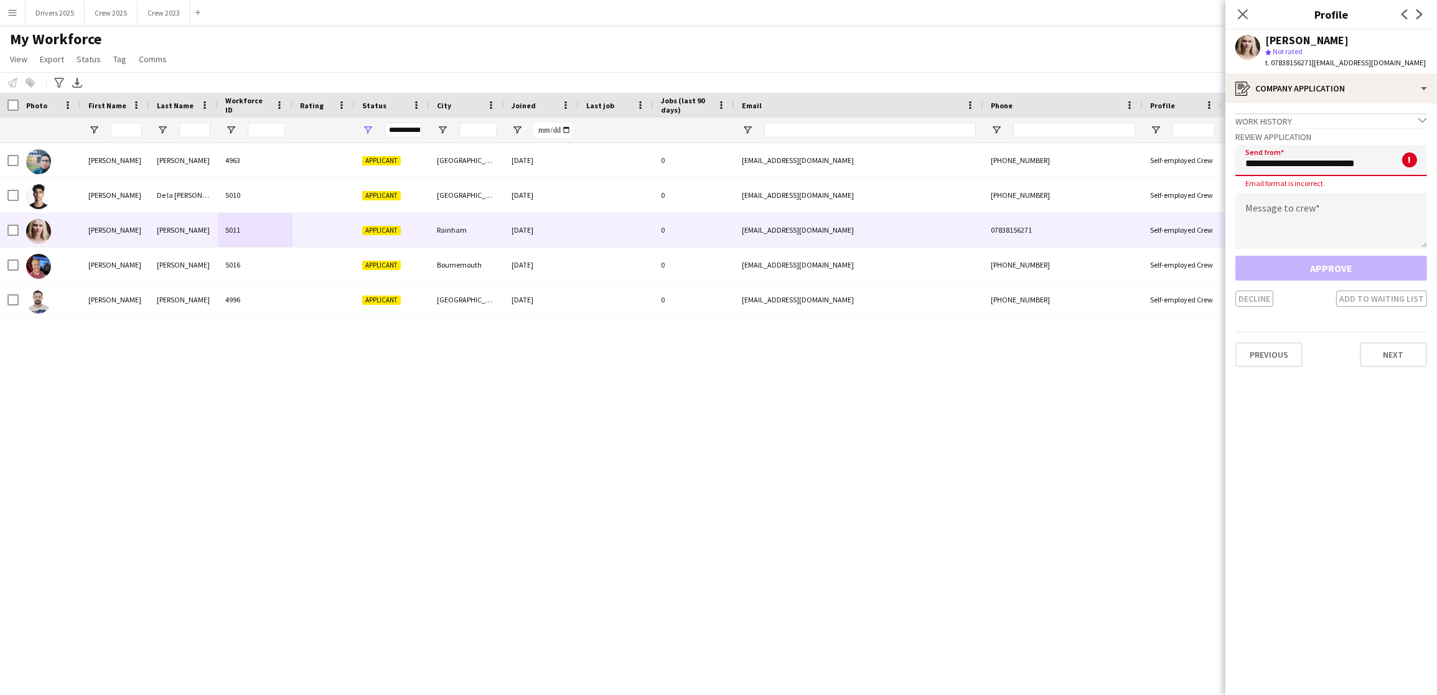
type input "**********"
type textarea "**********"
click at [1360, 167] on input "**********" at bounding box center [1331, 160] width 192 height 31
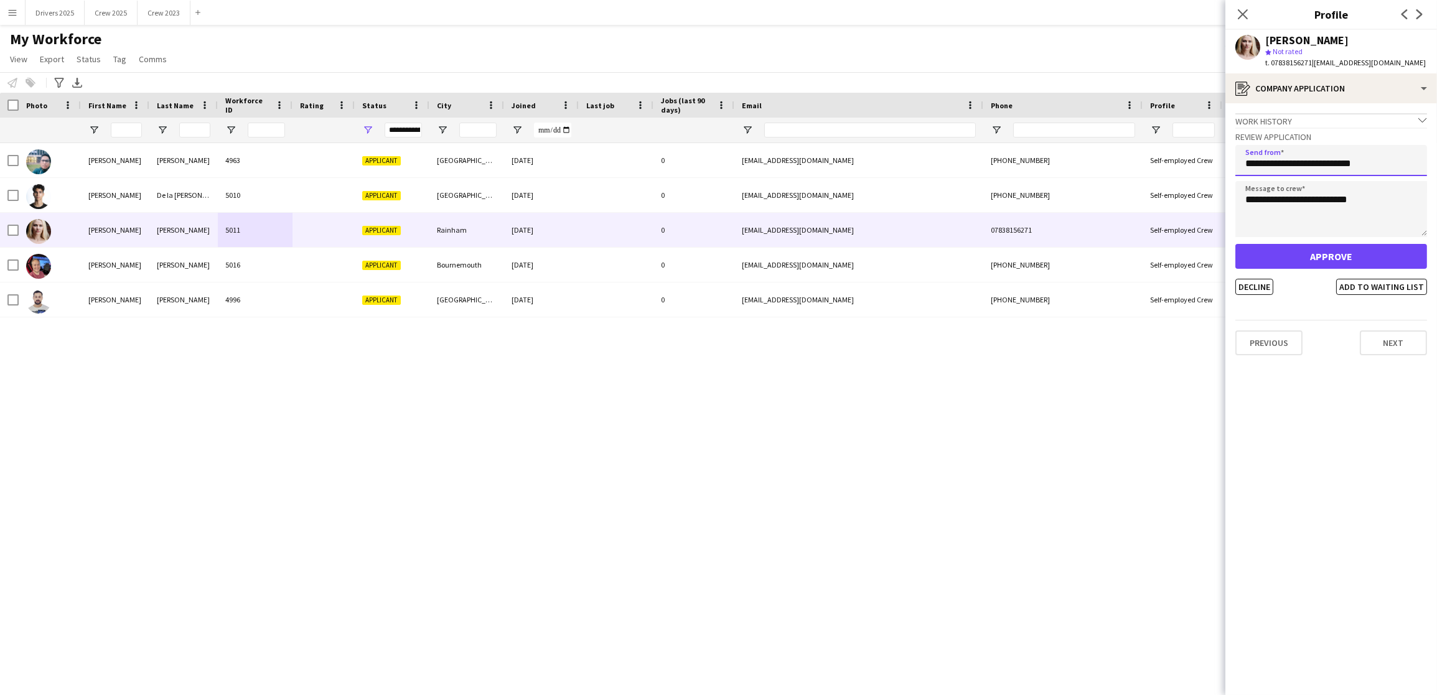
type input "**********"
click at [1359, 251] on button "Approve" at bounding box center [1331, 256] width 192 height 25
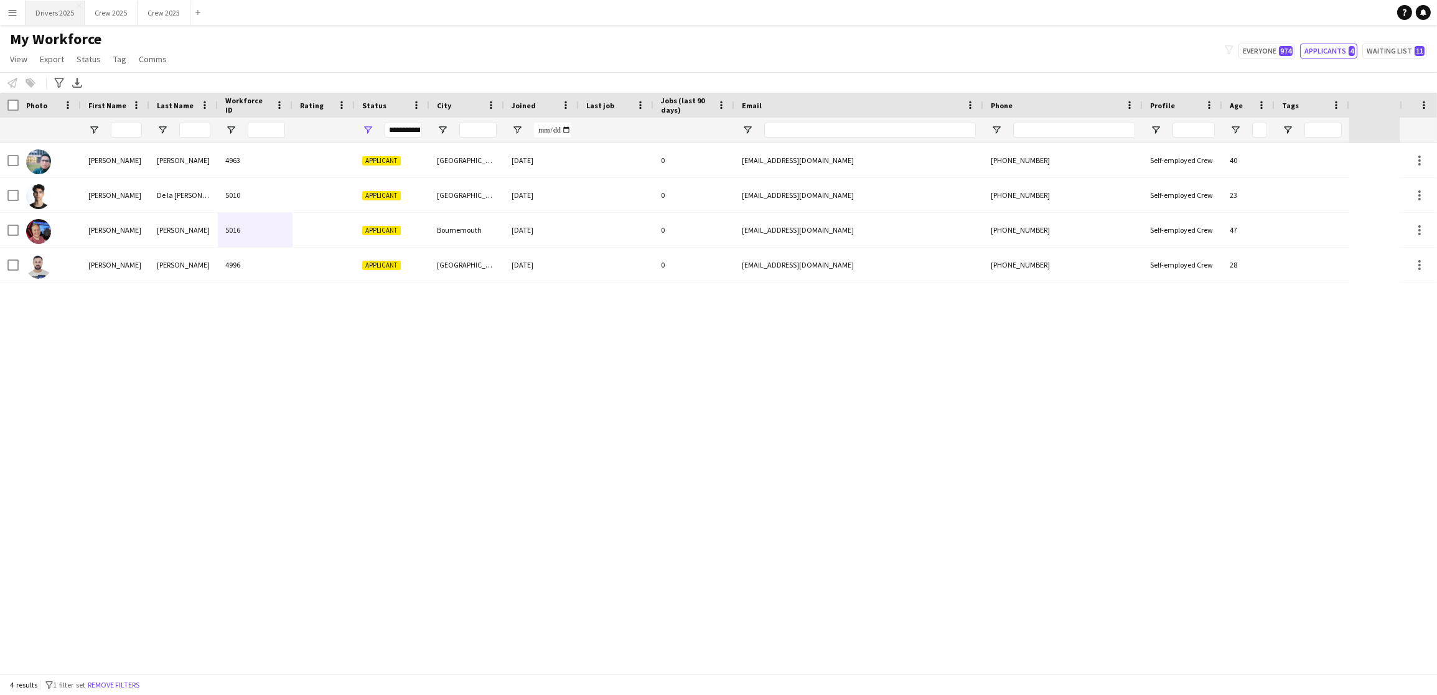
click at [70, 10] on button "Drivers 2025 Close" at bounding box center [55, 13] width 59 height 24
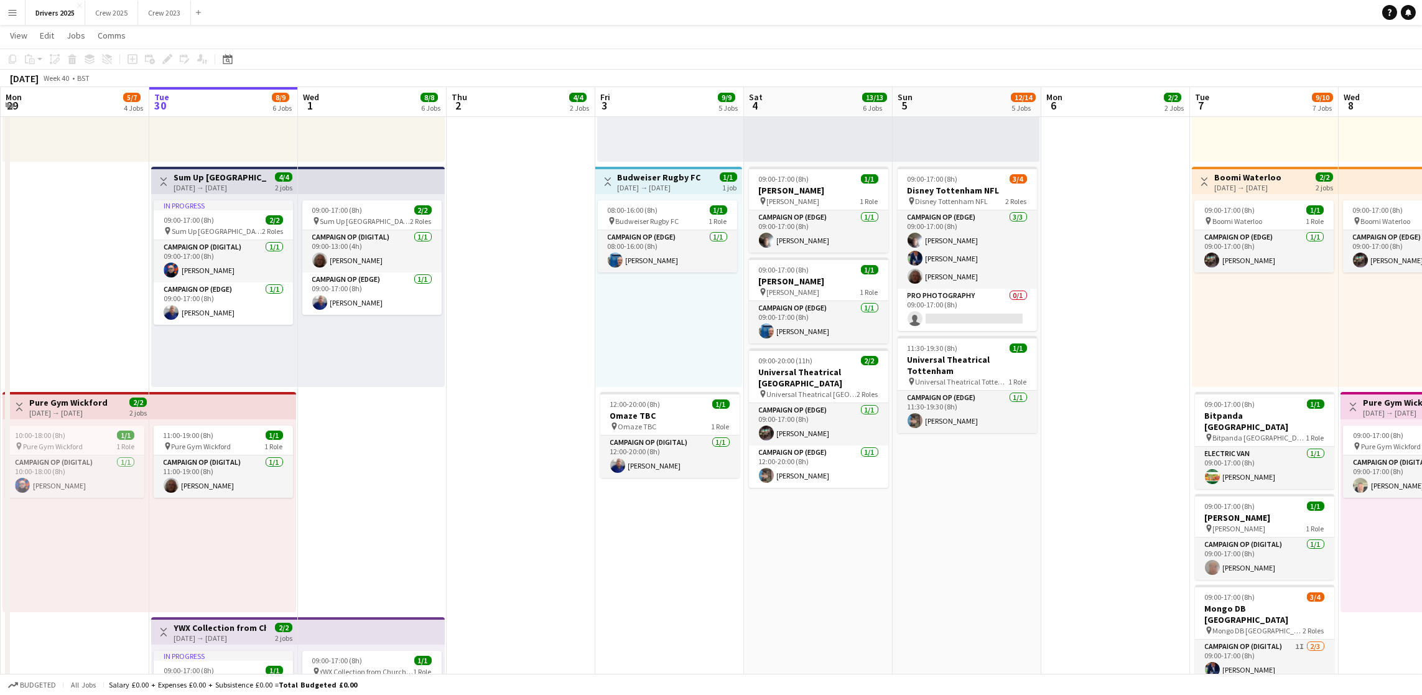
scroll to position [0, 528]
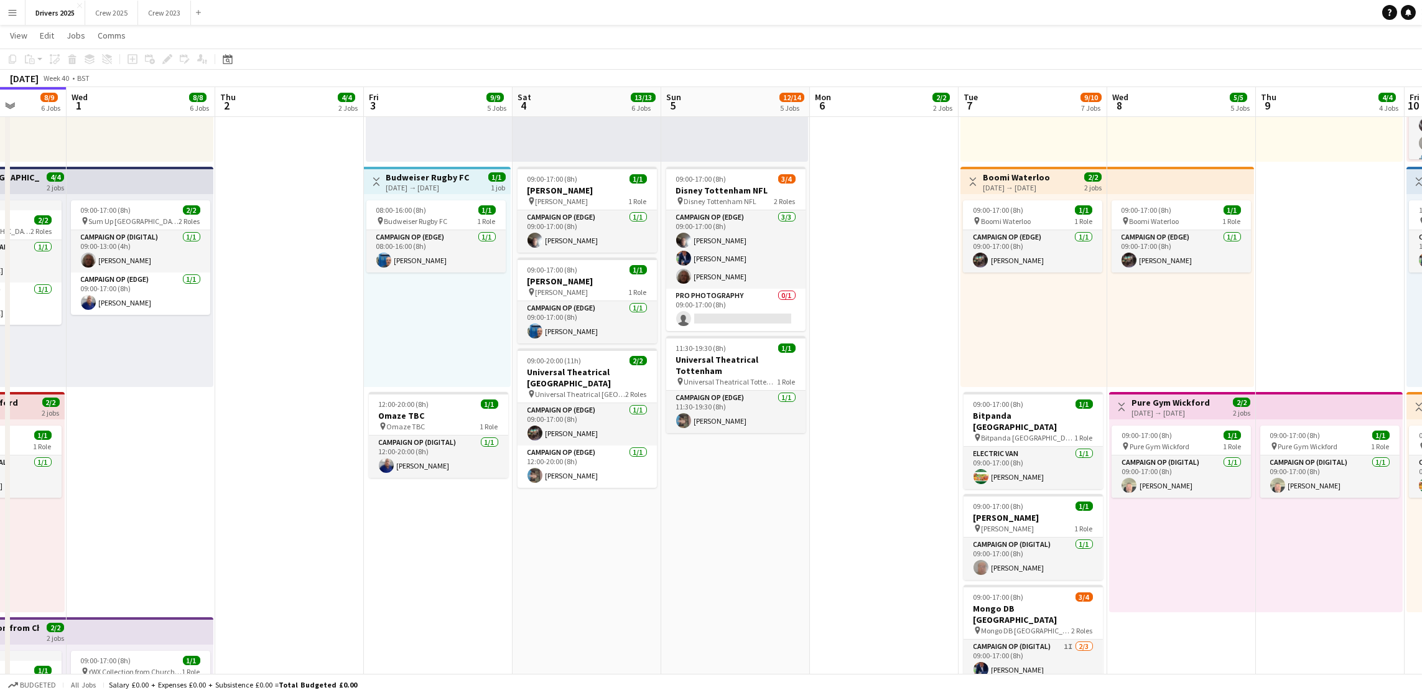
drag, startPoint x: 1011, startPoint y: 513, endPoint x: 780, endPoint y: 510, distance: 231.5
click at [780, 510] on app-calendar-viewport "Sat 27 21/22 13 Jobs Sun 28 16/16 9 Jobs Mon 29 5/7 4 Jobs Tue 30 8/9 6 Jobs We…" at bounding box center [711, 438] width 1422 height 2087
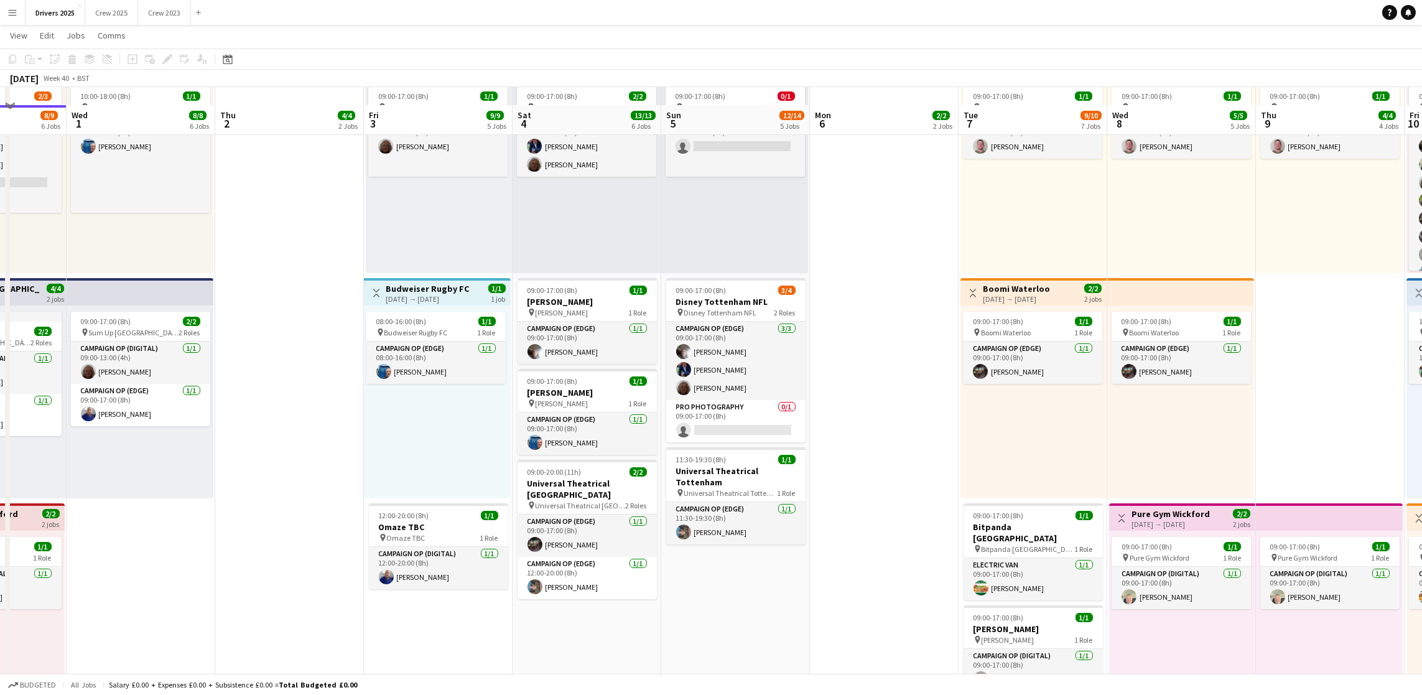
scroll to position [560, 0]
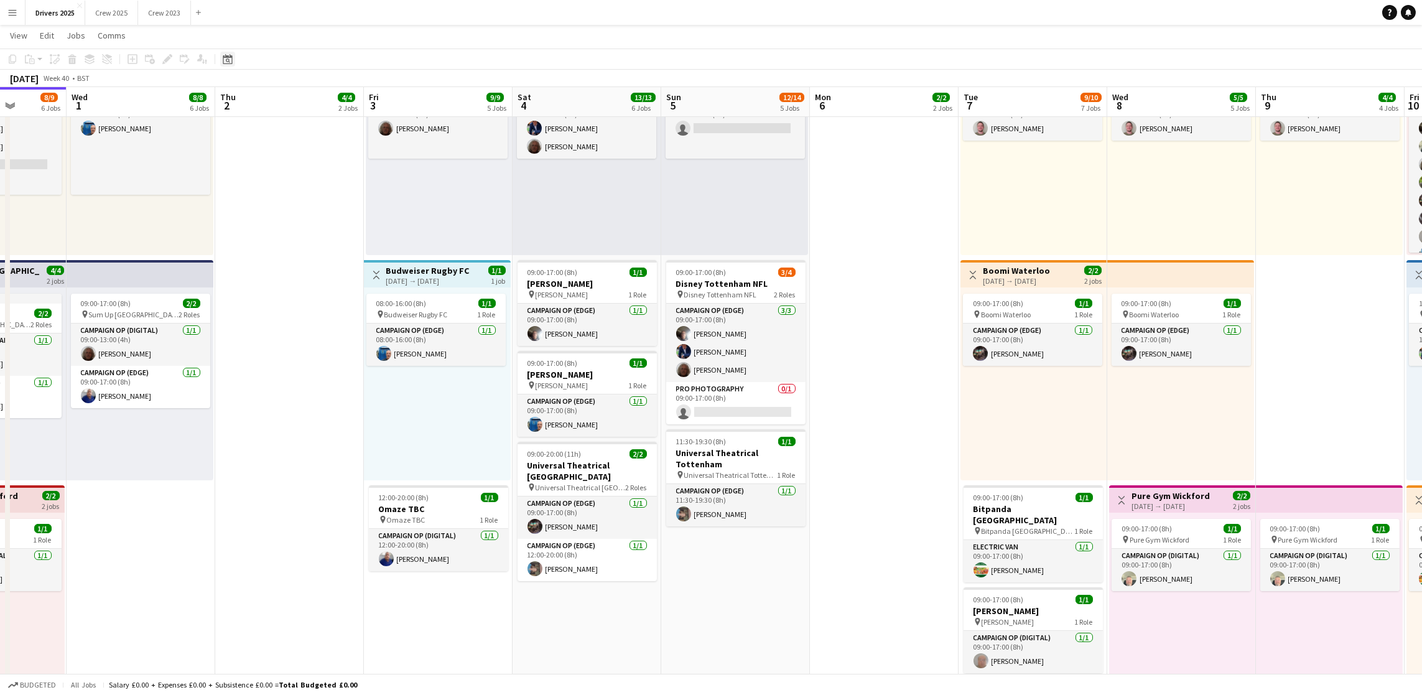
click at [226, 59] on icon at bounding box center [228, 60] width 4 height 4
click at [304, 106] on span "Previous month" at bounding box center [301, 102] width 25 height 25
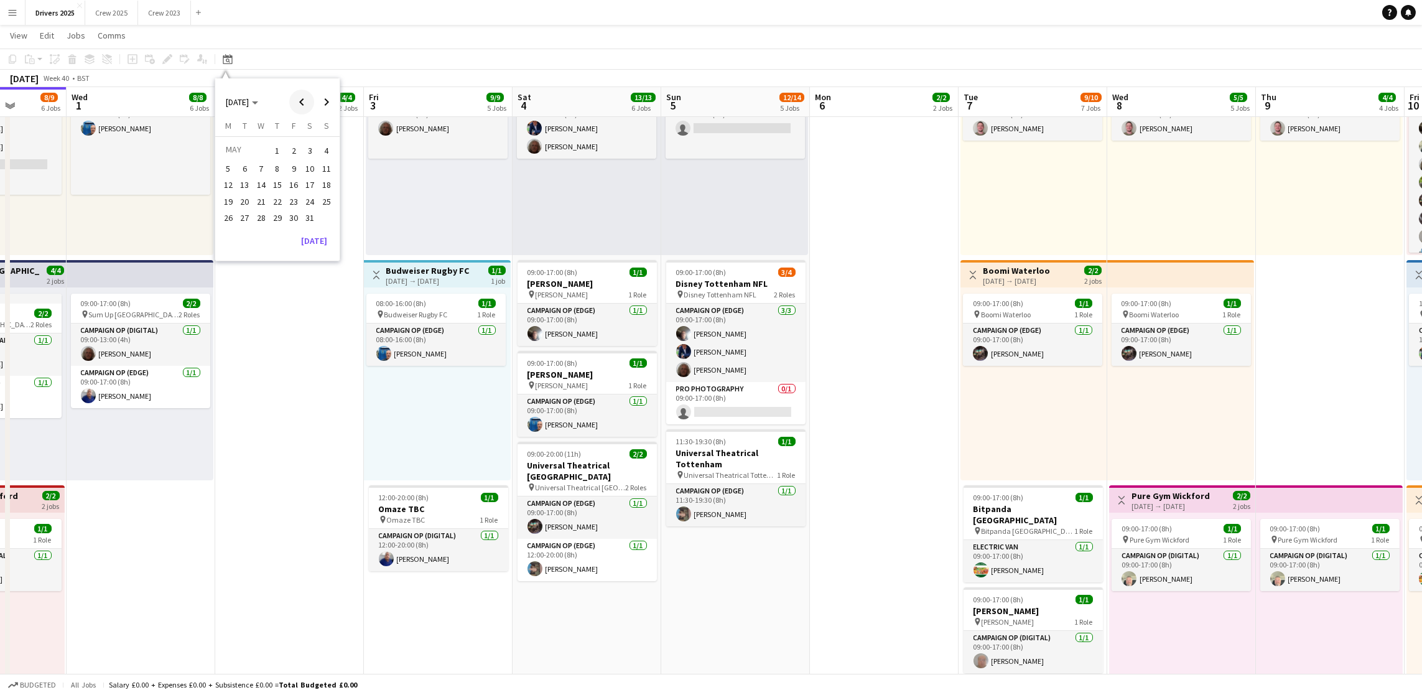
click at [304, 106] on span "Previous month" at bounding box center [301, 102] width 25 height 25
click at [325, 105] on span "Next month" at bounding box center [326, 102] width 25 height 25
click at [305, 220] on span "31" at bounding box center [310, 217] width 15 height 15
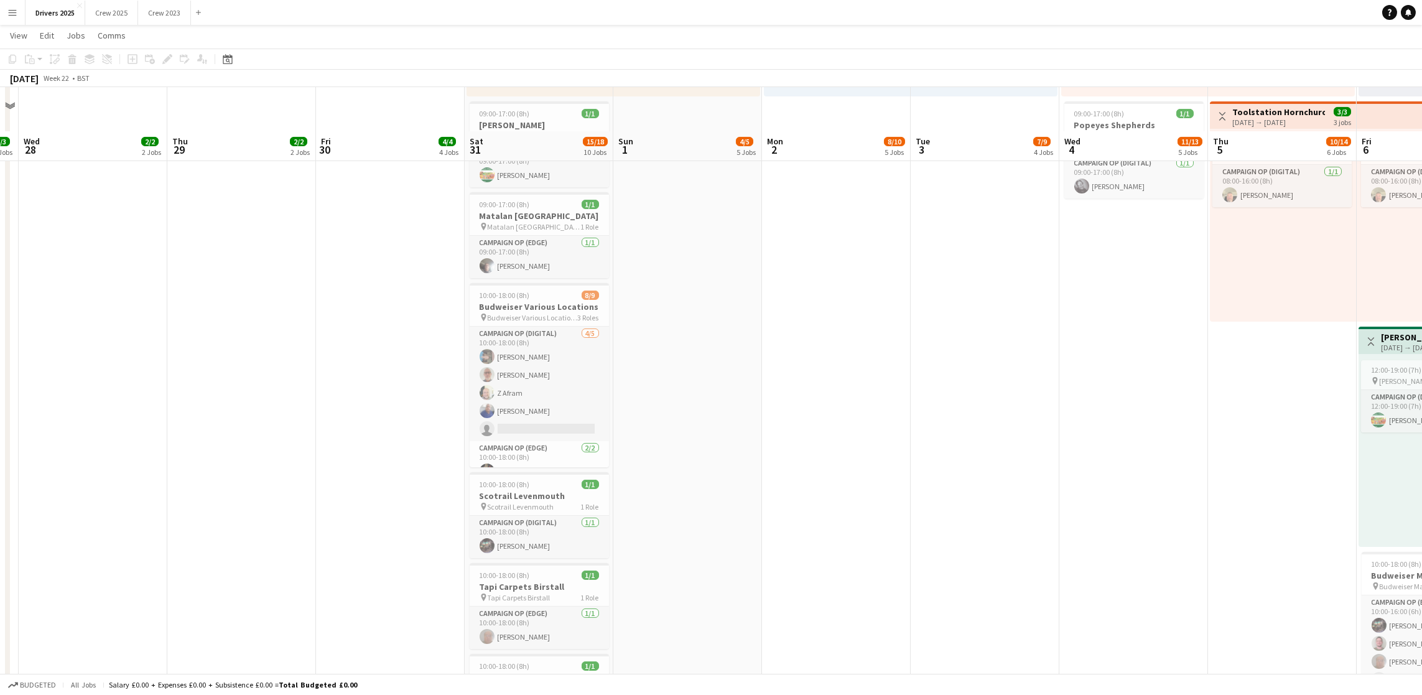
scroll to position [1213, 0]
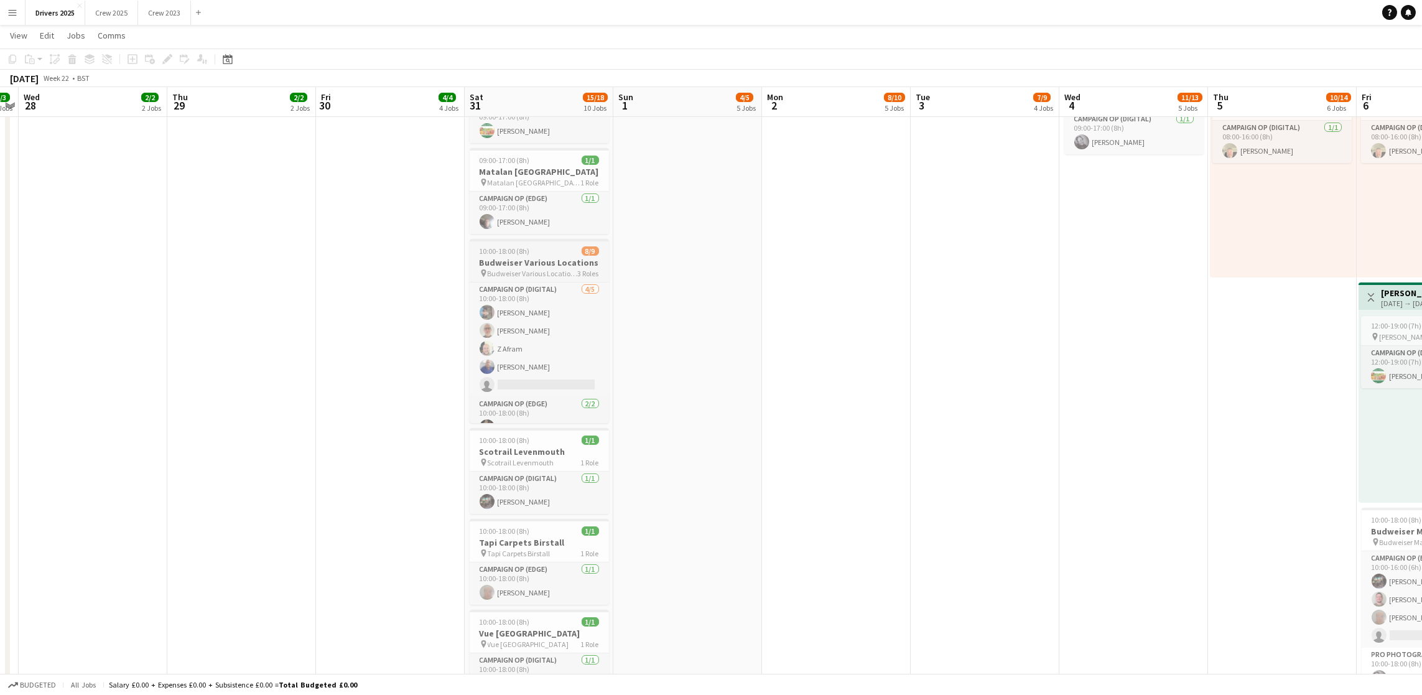
click at [524, 264] on h3 "Budweiser Various Locations" at bounding box center [539, 262] width 139 height 11
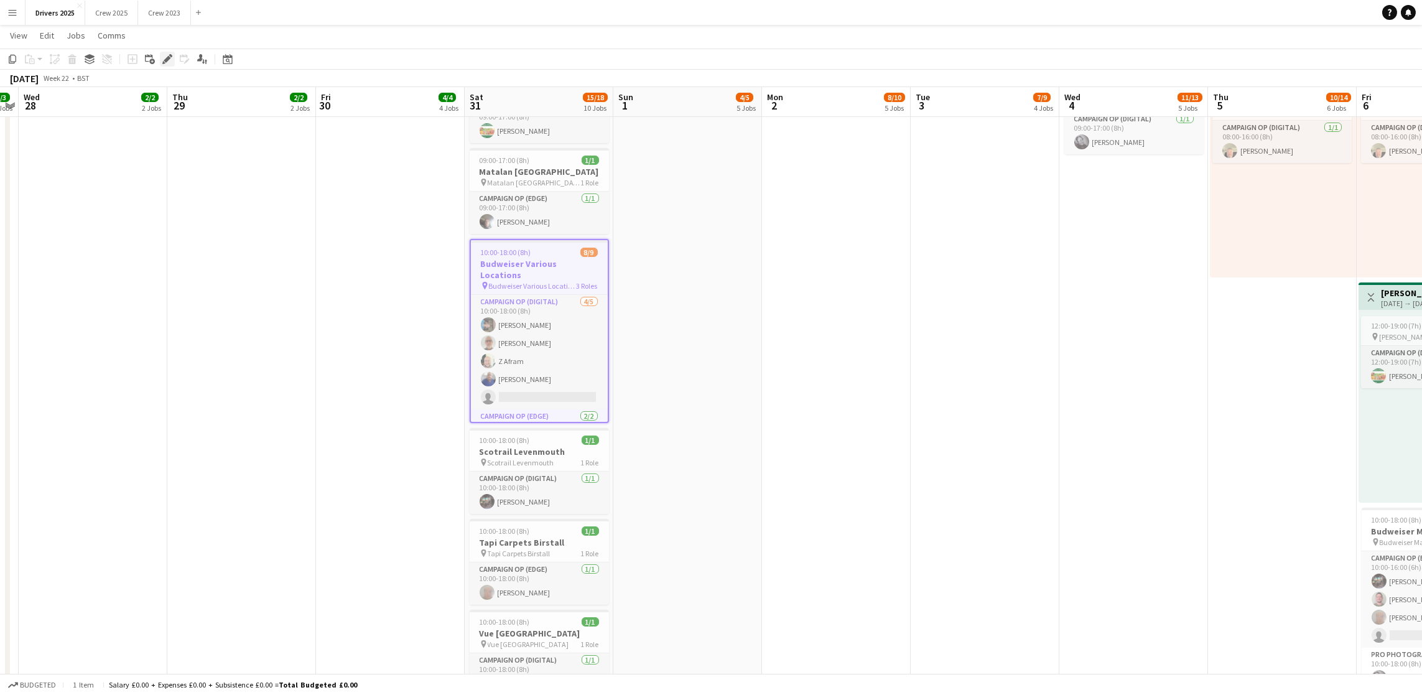
click at [165, 59] on icon at bounding box center [167, 59] width 7 height 7
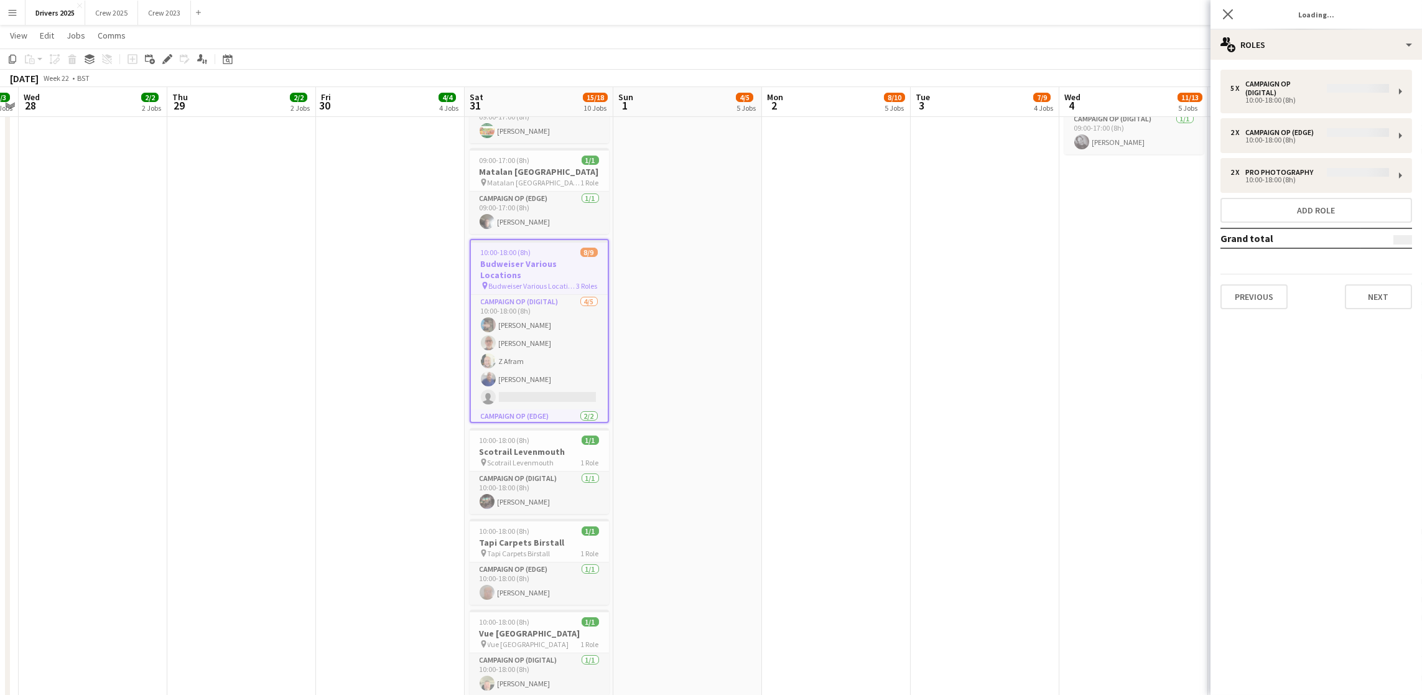
type input "**********"
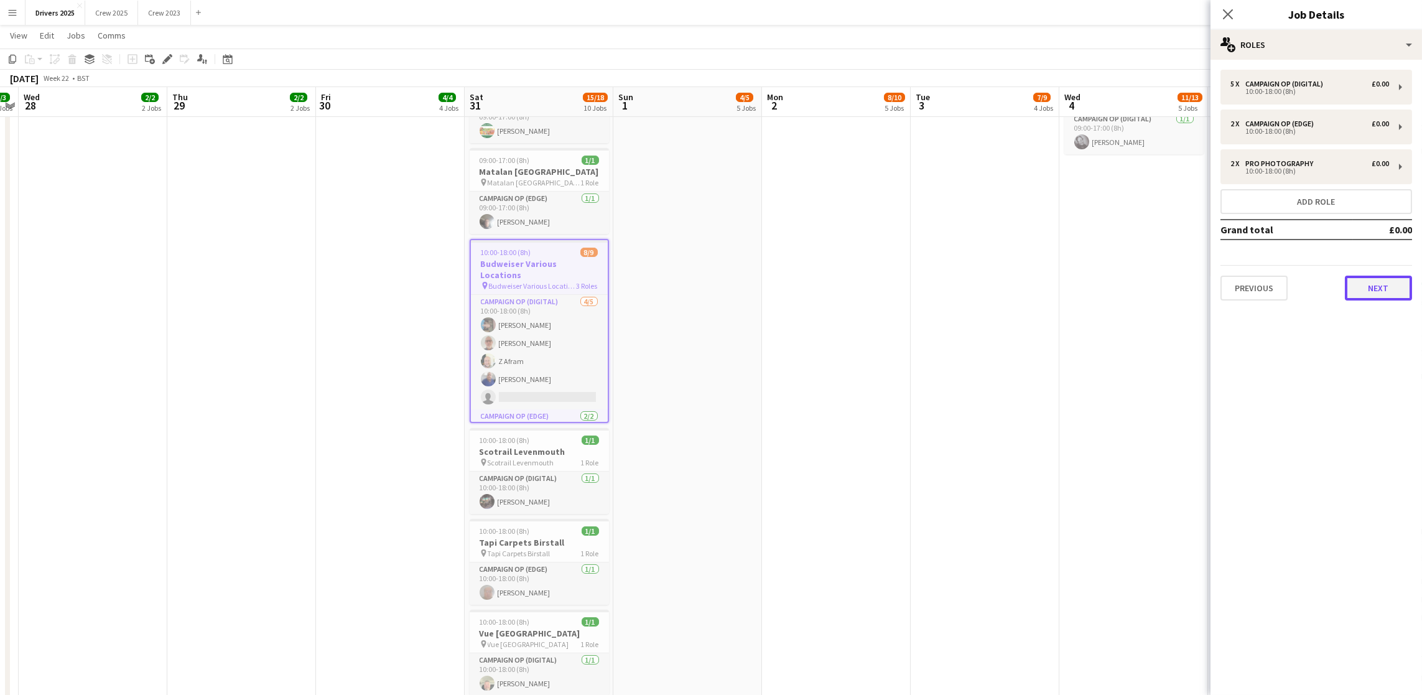
click at [1356, 282] on button "Next" at bounding box center [1378, 288] width 67 height 25
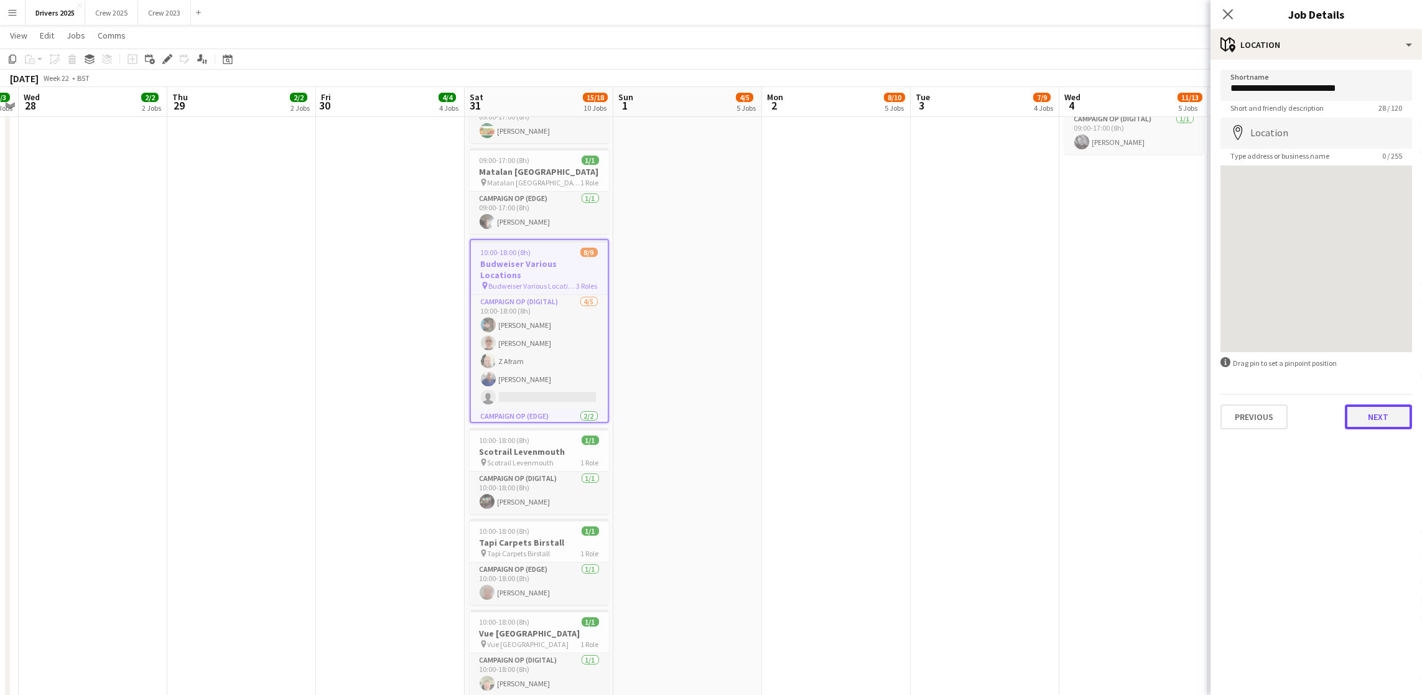
click at [1384, 414] on button "Next" at bounding box center [1378, 416] width 67 height 25
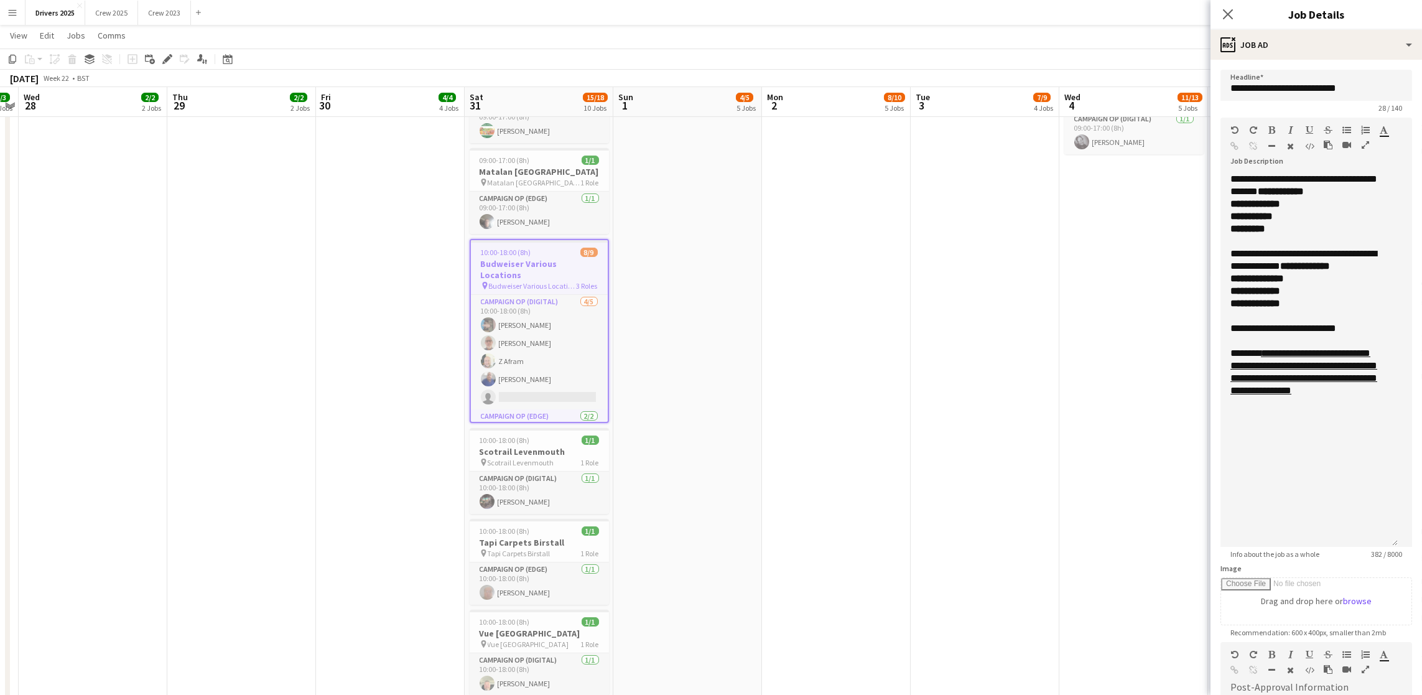
drag, startPoint x: 1399, startPoint y: 244, endPoint x: 1389, endPoint y: 544, distance: 300.0
click at [1389, 544] on div "**********" at bounding box center [1309, 360] width 177 height 374
click at [1298, 395] on link "**********" at bounding box center [1304, 371] width 147 height 47
drag, startPoint x: 1361, startPoint y: 436, endPoint x: 1233, endPoint y: 382, distance: 139.1
click at [1233, 382] on div "**********" at bounding box center [1309, 360] width 177 height 374
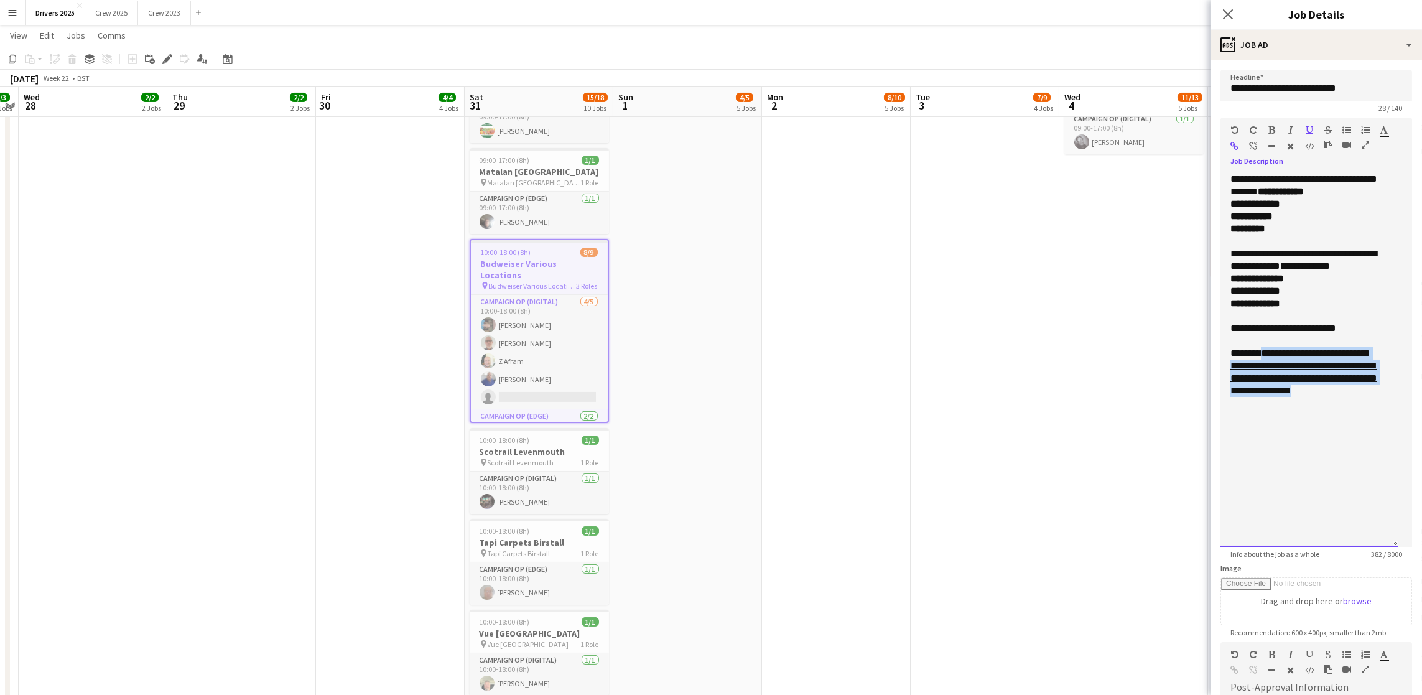
copy link "**********"
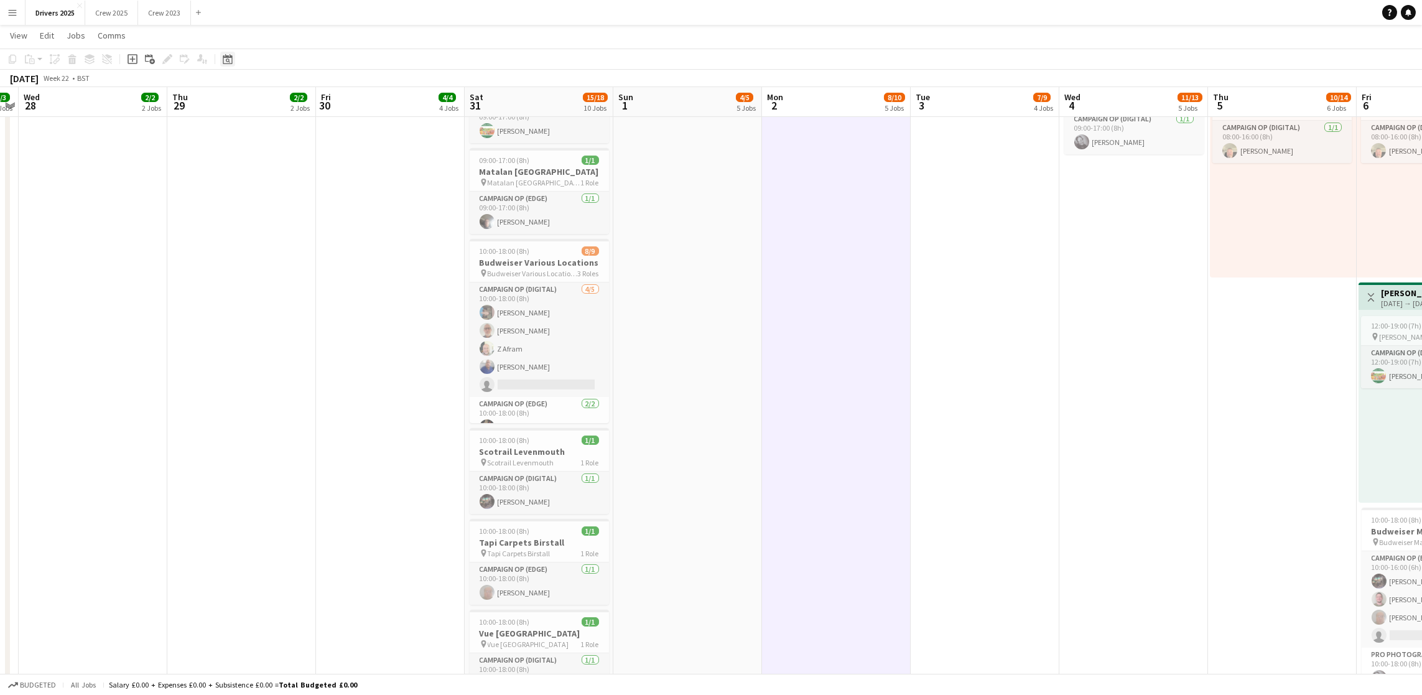
click at [223, 57] on icon at bounding box center [227, 59] width 9 height 10
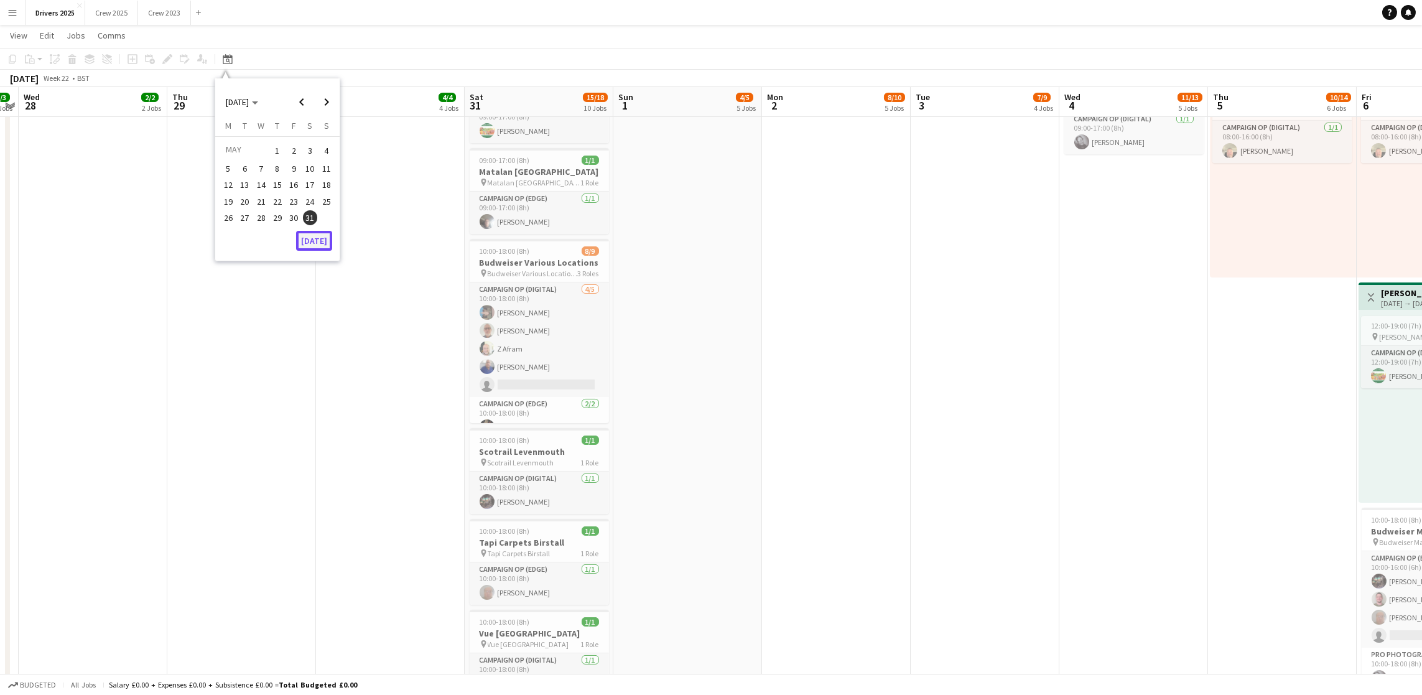
click at [305, 242] on button "[DATE]" at bounding box center [314, 241] width 36 height 20
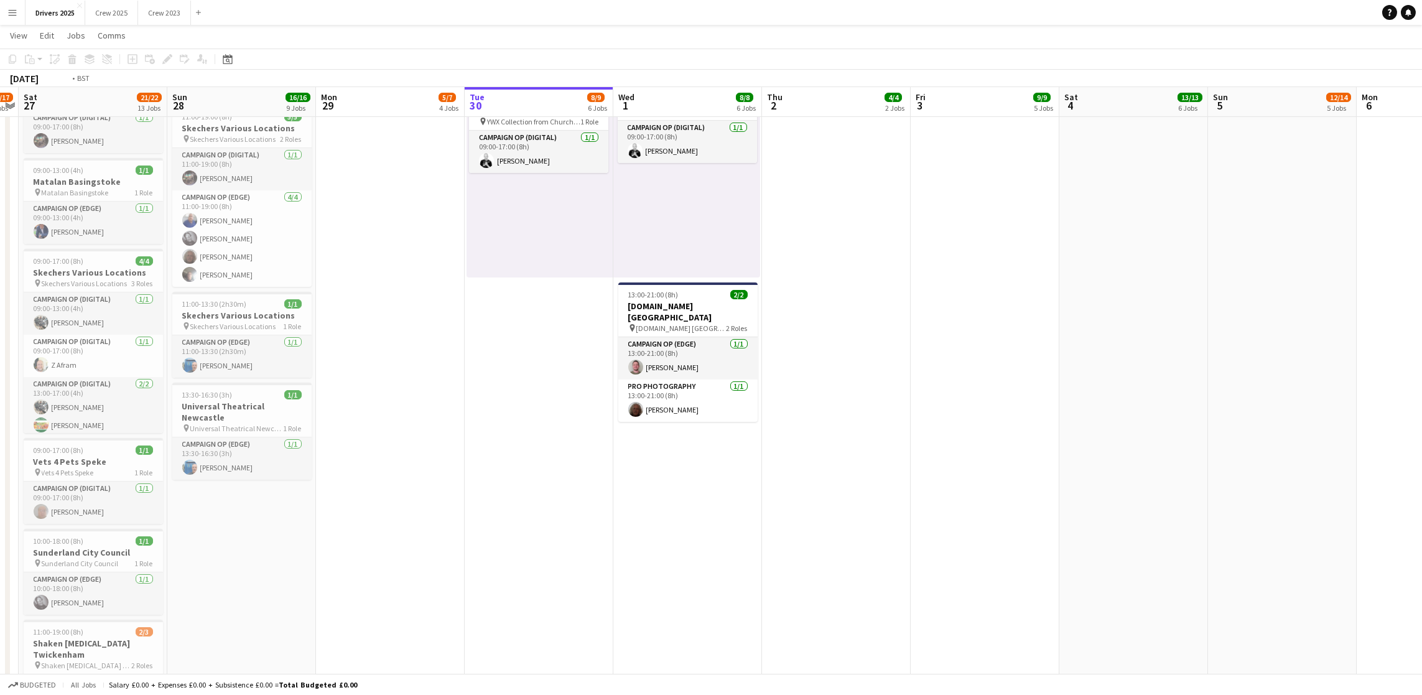
scroll to position [0, 368]
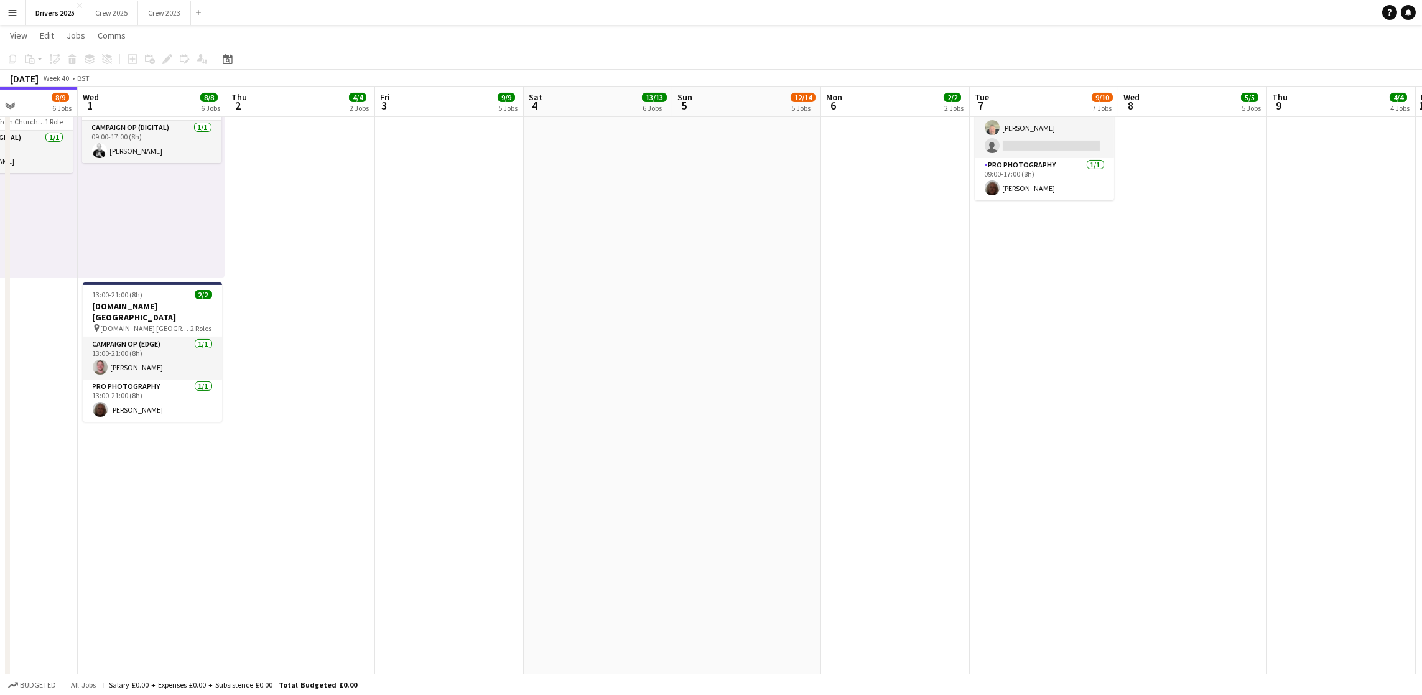
drag, startPoint x: 932, startPoint y: 424, endPoint x: 396, endPoint y: 433, distance: 535.8
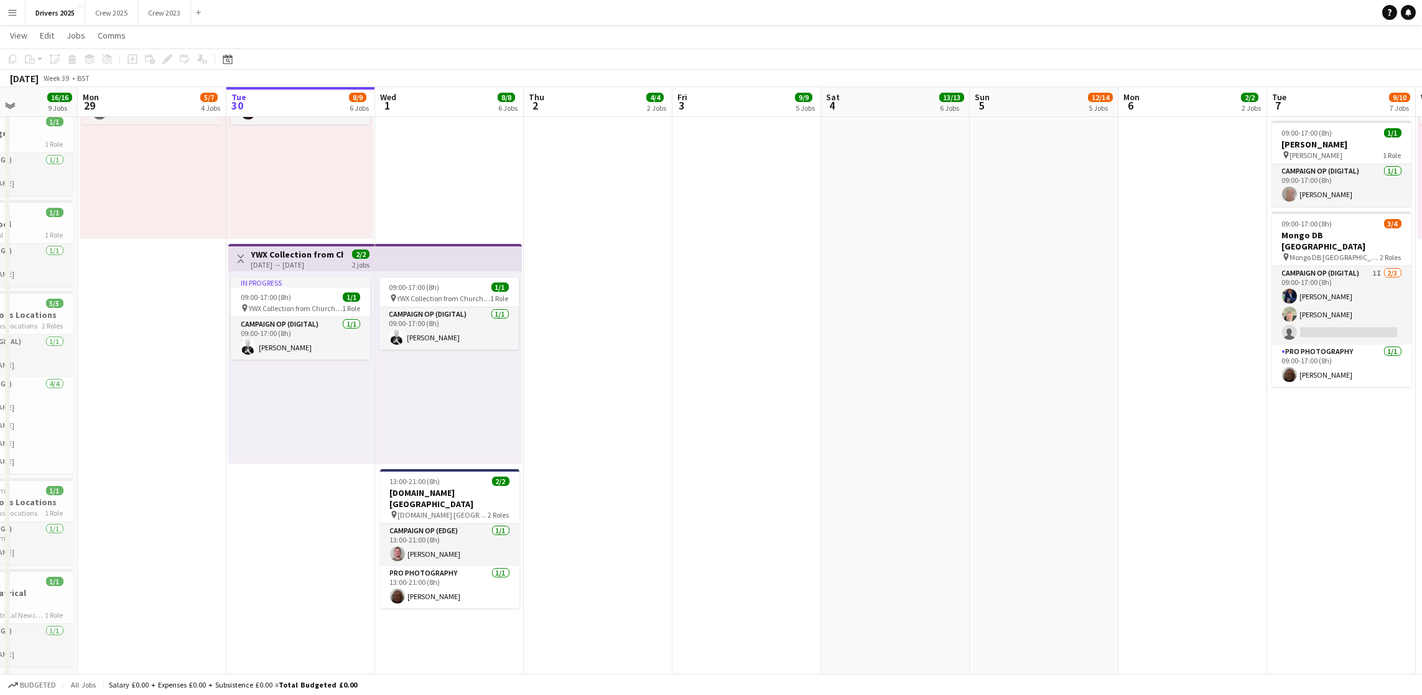
scroll to position [0, 407]
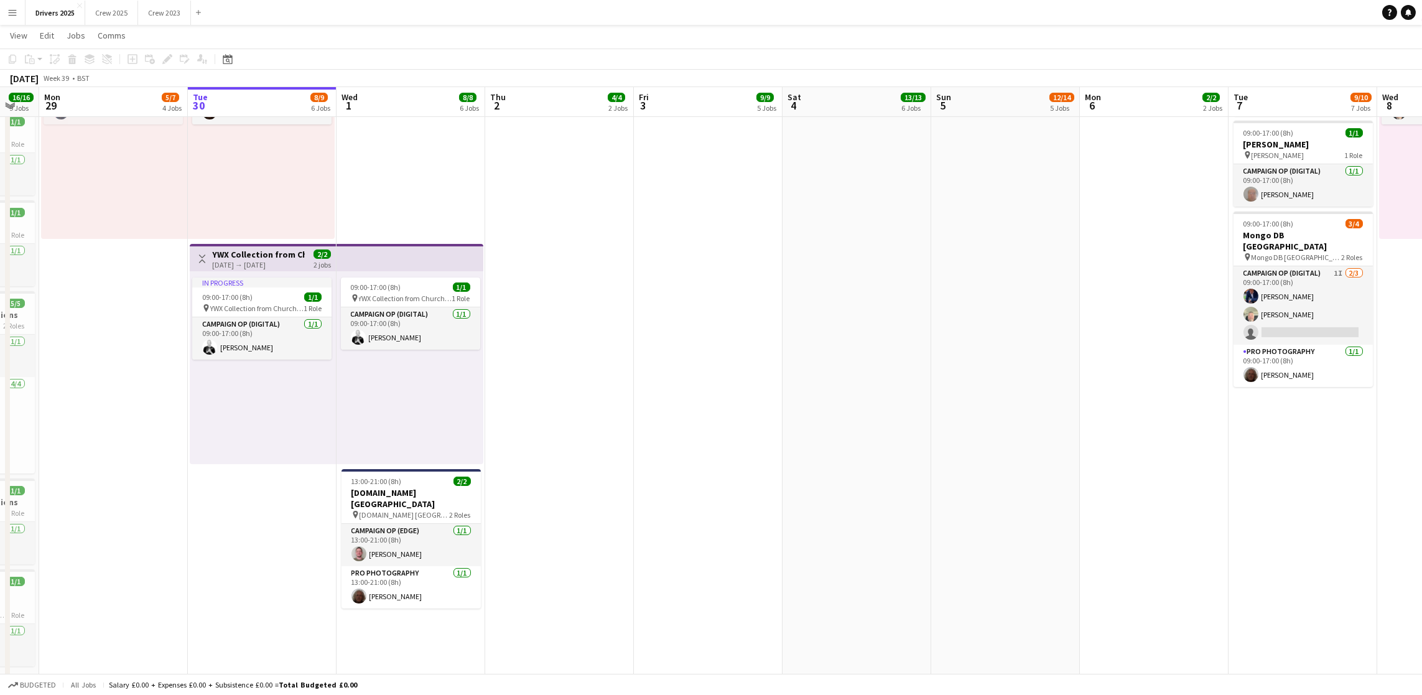
drag, startPoint x: 1099, startPoint y: 453, endPoint x: 1358, endPoint y: 447, distance: 258.9
click at [1358, 447] on app-calendar-viewport "Fri 26 16/17 6 Jobs Sat 27 21/22 13 Jobs Sun 28 16/16 9 Jobs Mon 29 5/7 4 Jobs …" at bounding box center [711, 106] width 1422 height 2168
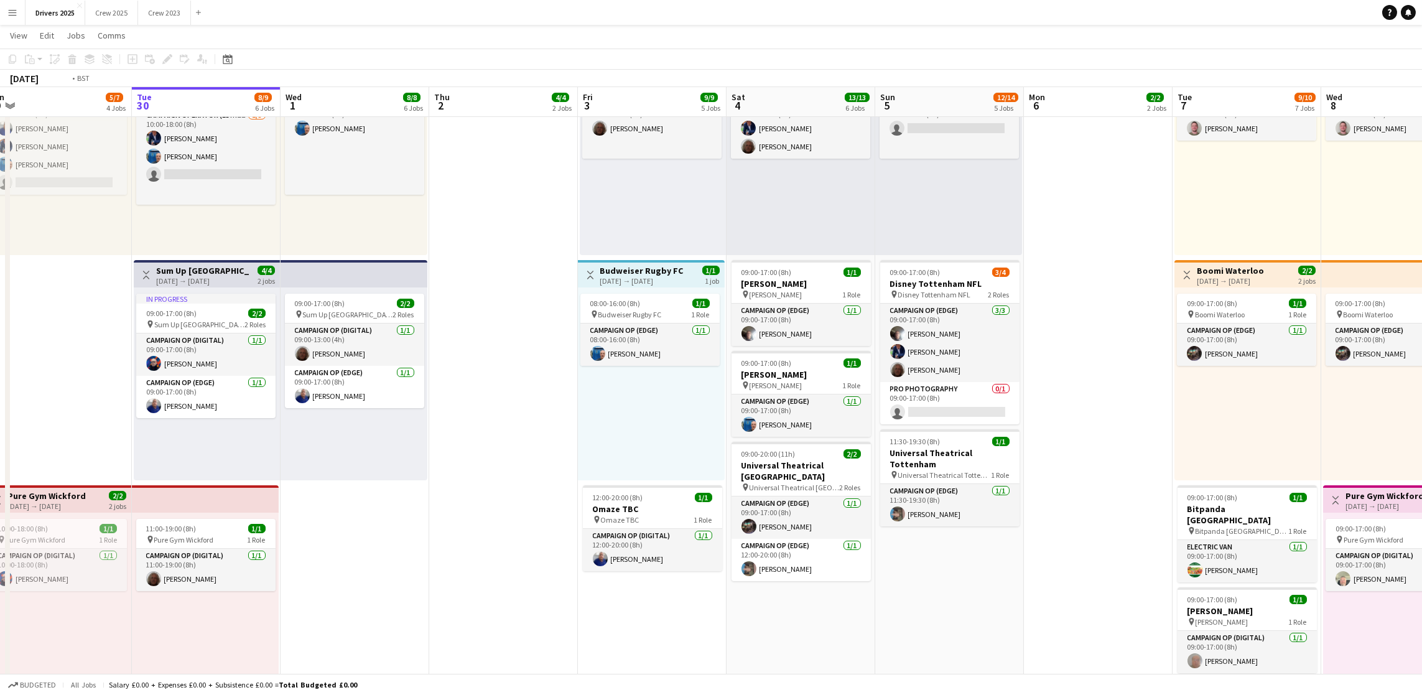
scroll to position [0, 468]
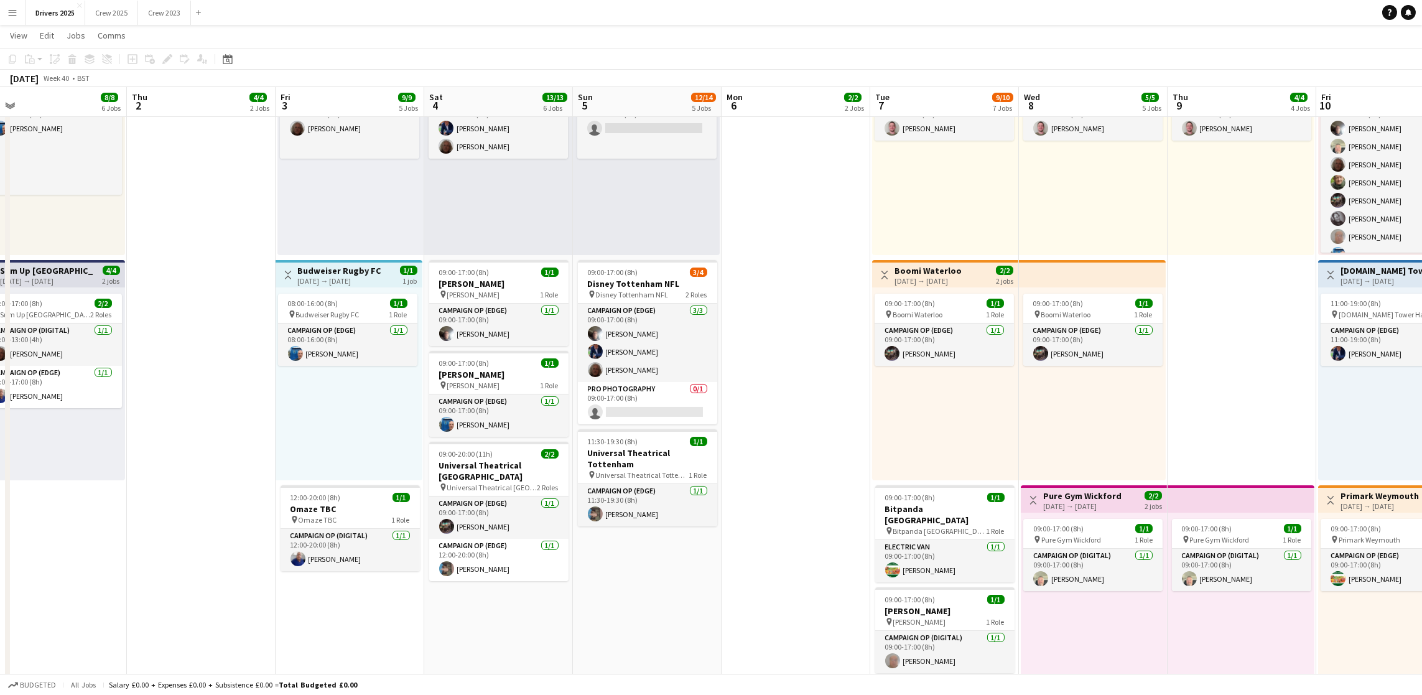
drag, startPoint x: 1121, startPoint y: 518, endPoint x: 762, endPoint y: 522, distance: 358.4
click at [762, 522] on app-calendar-viewport "Sun 28 16/16 9 Jobs Mon 29 5/7 4 Jobs Tue 30 8/9 6 Jobs Wed 1 8/8 6 Jobs Thu 2 …" at bounding box center [711, 573] width 1422 height 2168
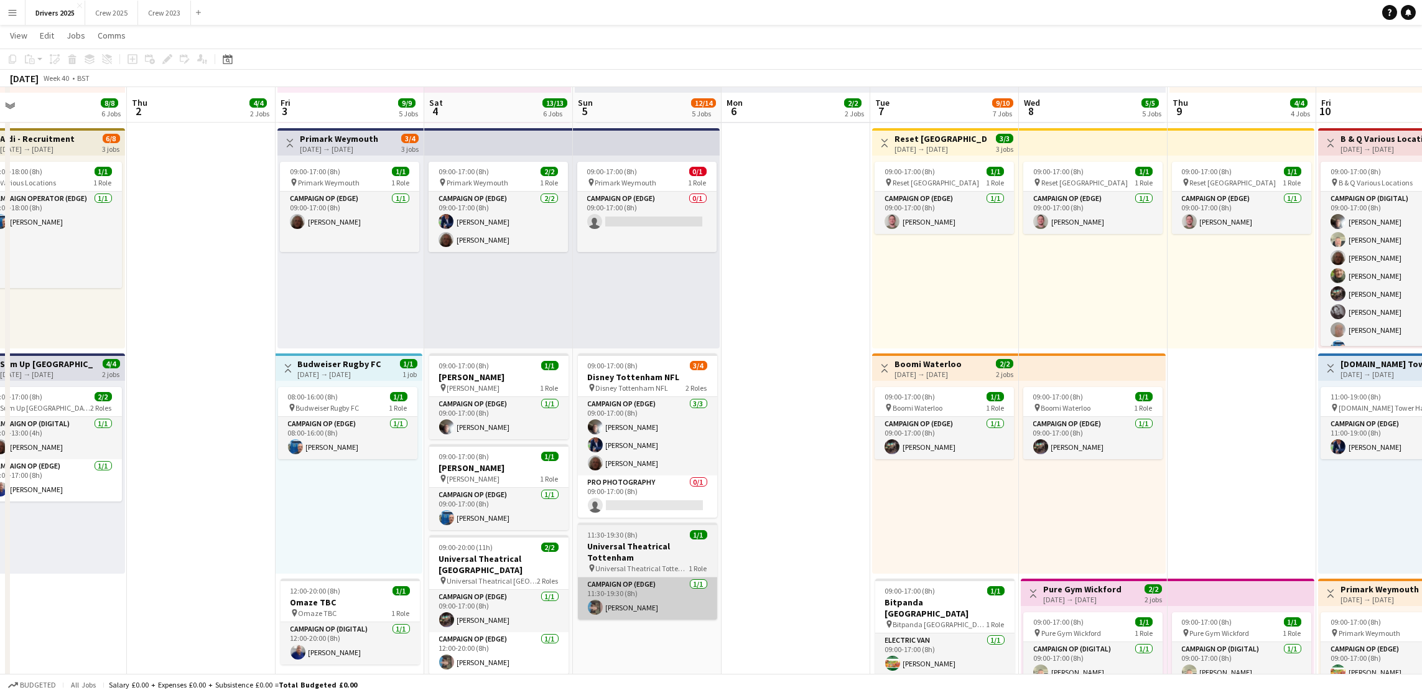
scroll to position [560, 0]
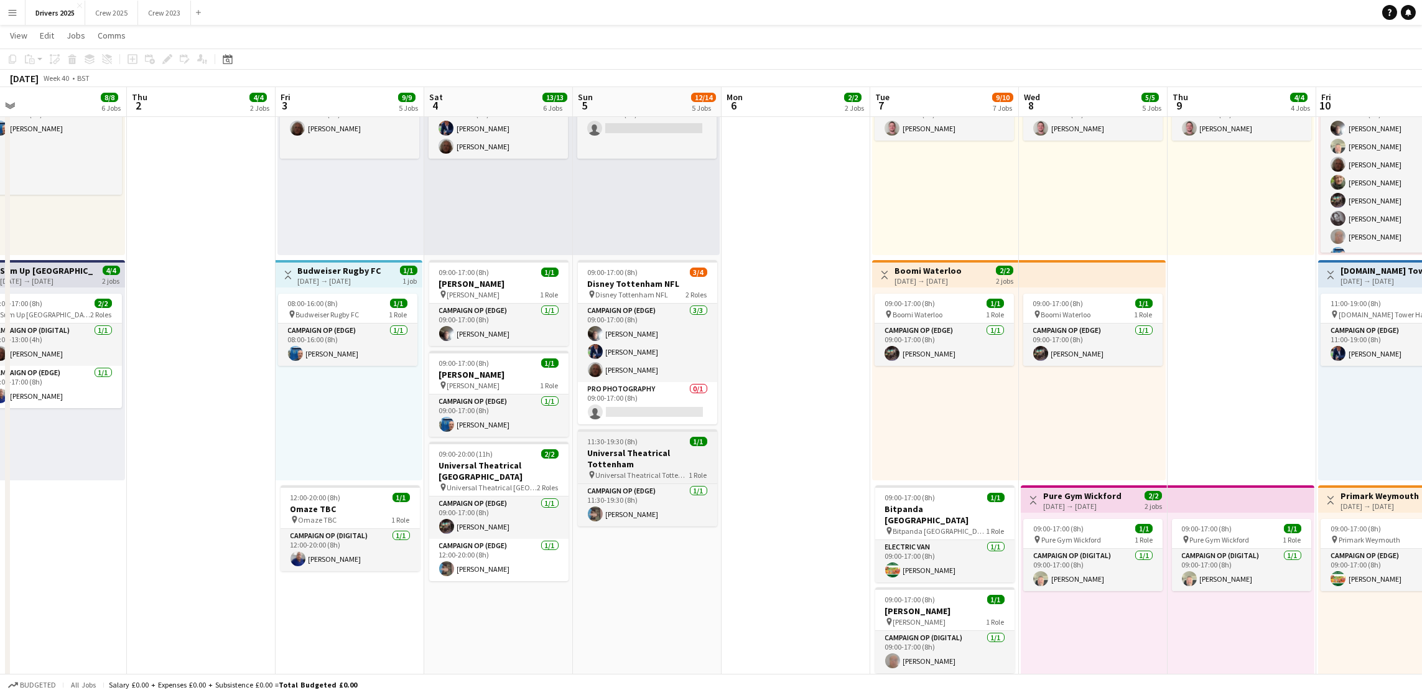
click at [619, 457] on h3 "Universal Theatrical Tottenham" at bounding box center [647, 458] width 139 height 22
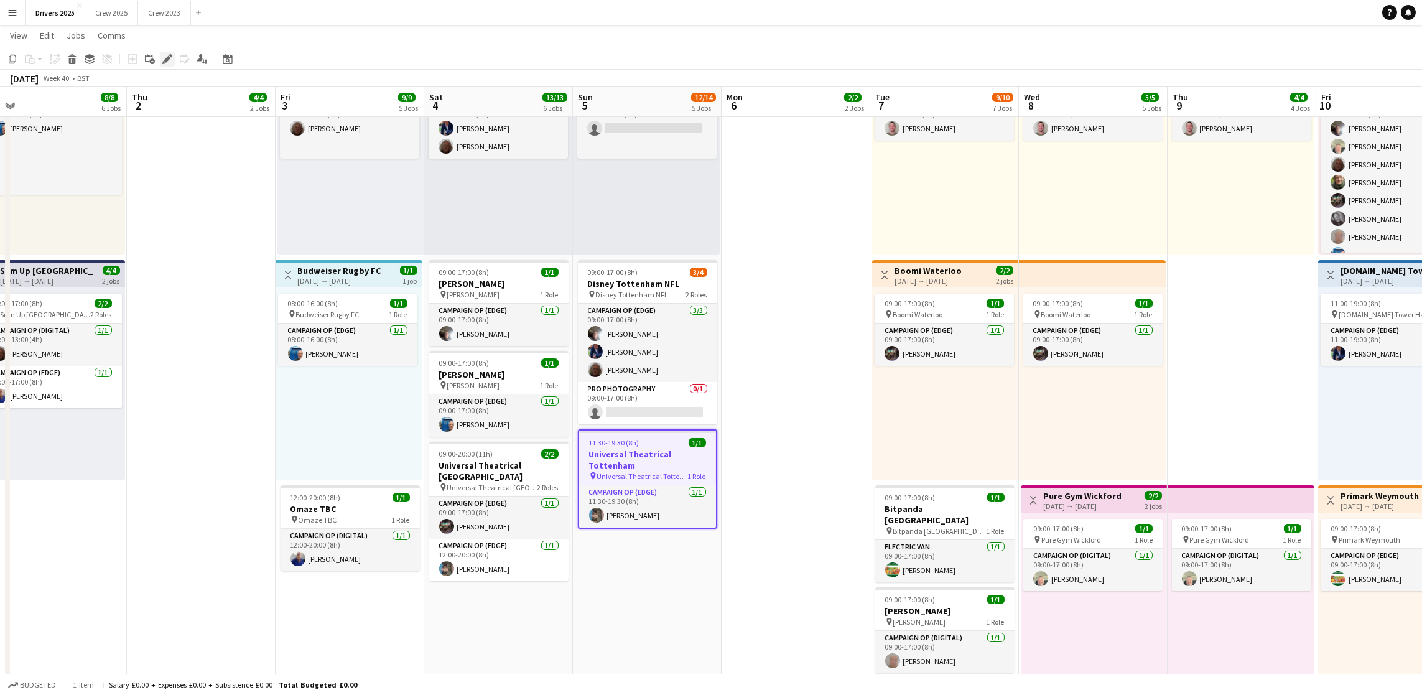
click at [165, 65] on div "Edit" at bounding box center [167, 59] width 15 height 15
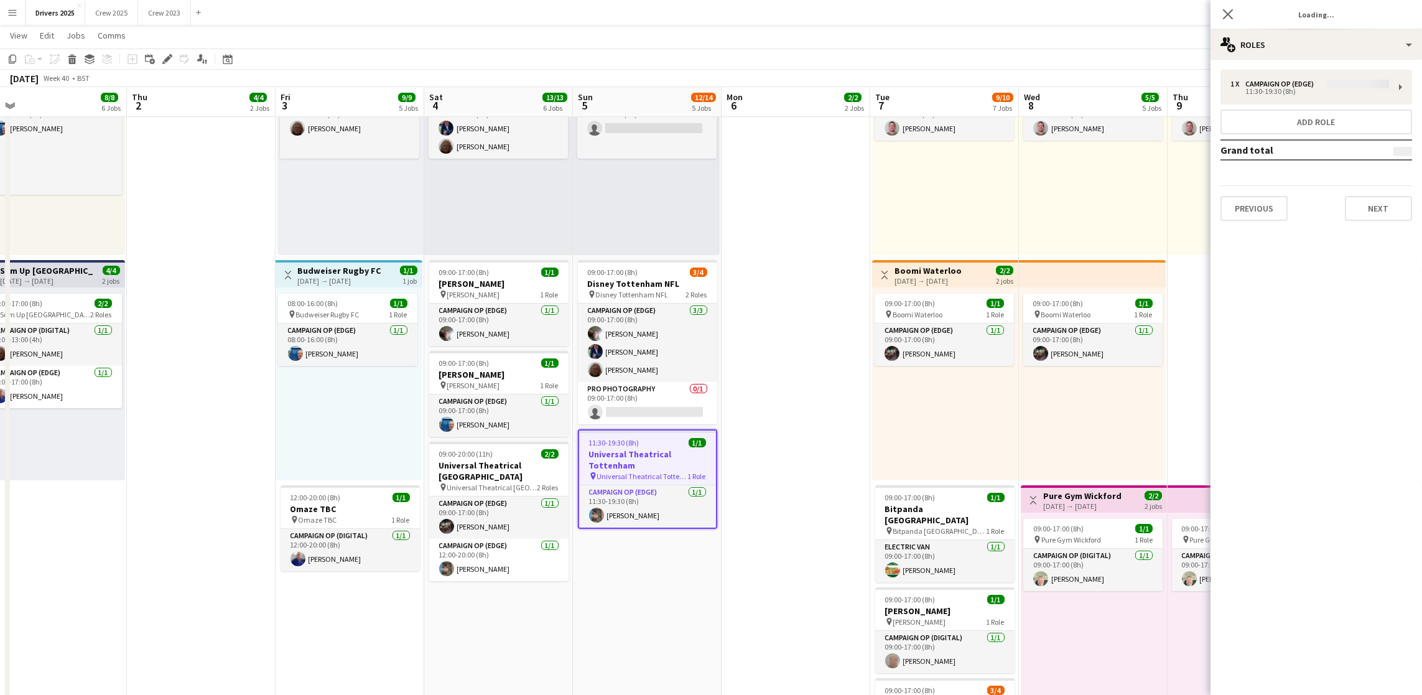
type input "**********"
click at [1389, 224] on div "1 x Campaign Op (Edge) £0.00 11:30-19:30 (8h) Add role Grand total £0.00 Previo…" at bounding box center [1317, 145] width 212 height 171
click at [1387, 210] on button "Next" at bounding box center [1378, 208] width 67 height 25
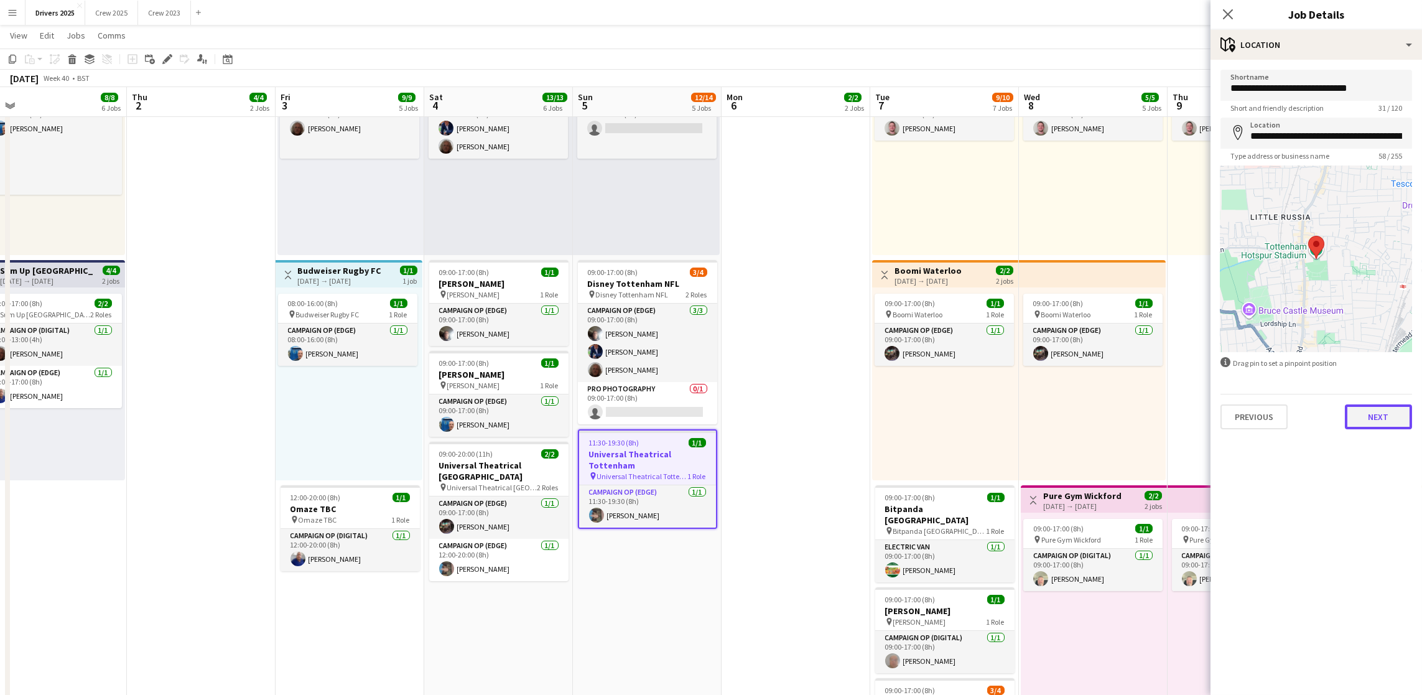
click at [1393, 419] on button "Next" at bounding box center [1378, 416] width 67 height 25
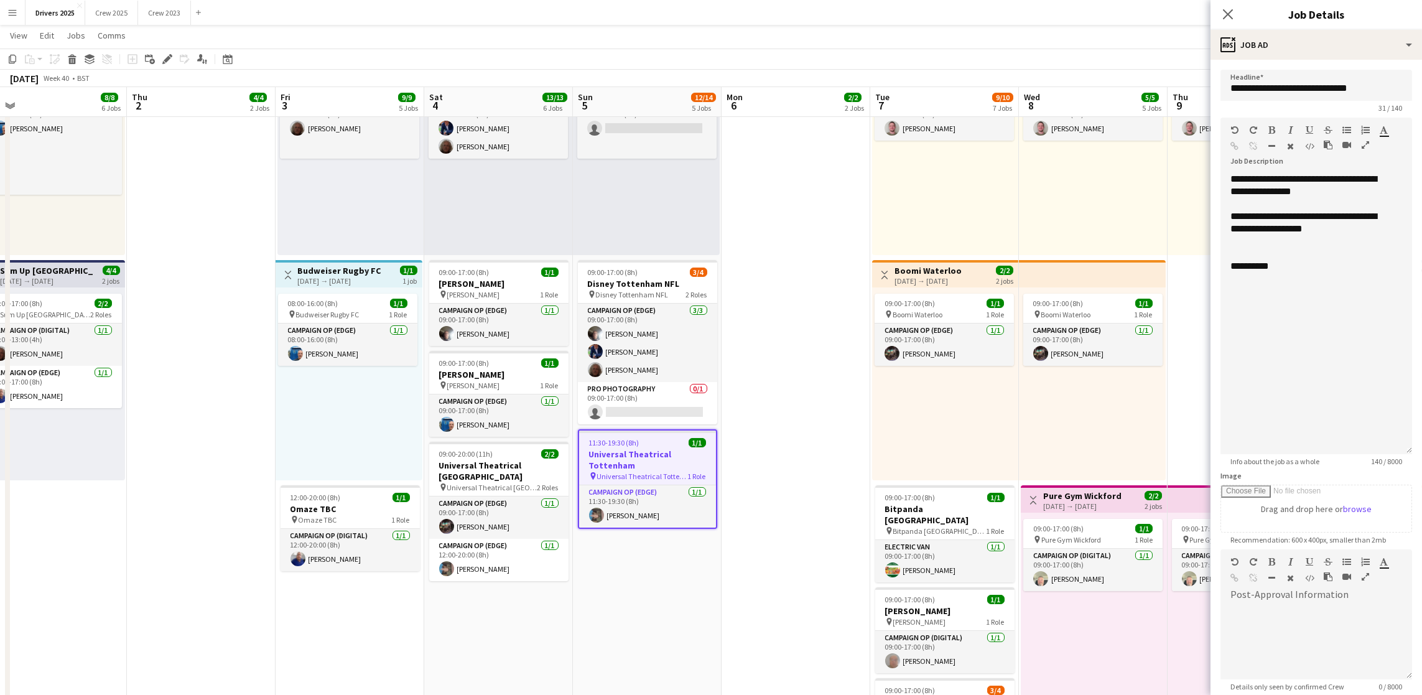
drag, startPoint x: 1387, startPoint y: 251, endPoint x: 1382, endPoint y: 460, distance: 209.1
click at [1382, 454] on div "**********" at bounding box center [1317, 313] width 192 height 281
click at [1334, 301] on div "**********" at bounding box center [1317, 314] width 192 height 283
click at [1305, 299] on p "**********" at bounding box center [1309, 303] width 157 height 37
click at [1242, 321] on p "**********" at bounding box center [1309, 303] width 157 height 37
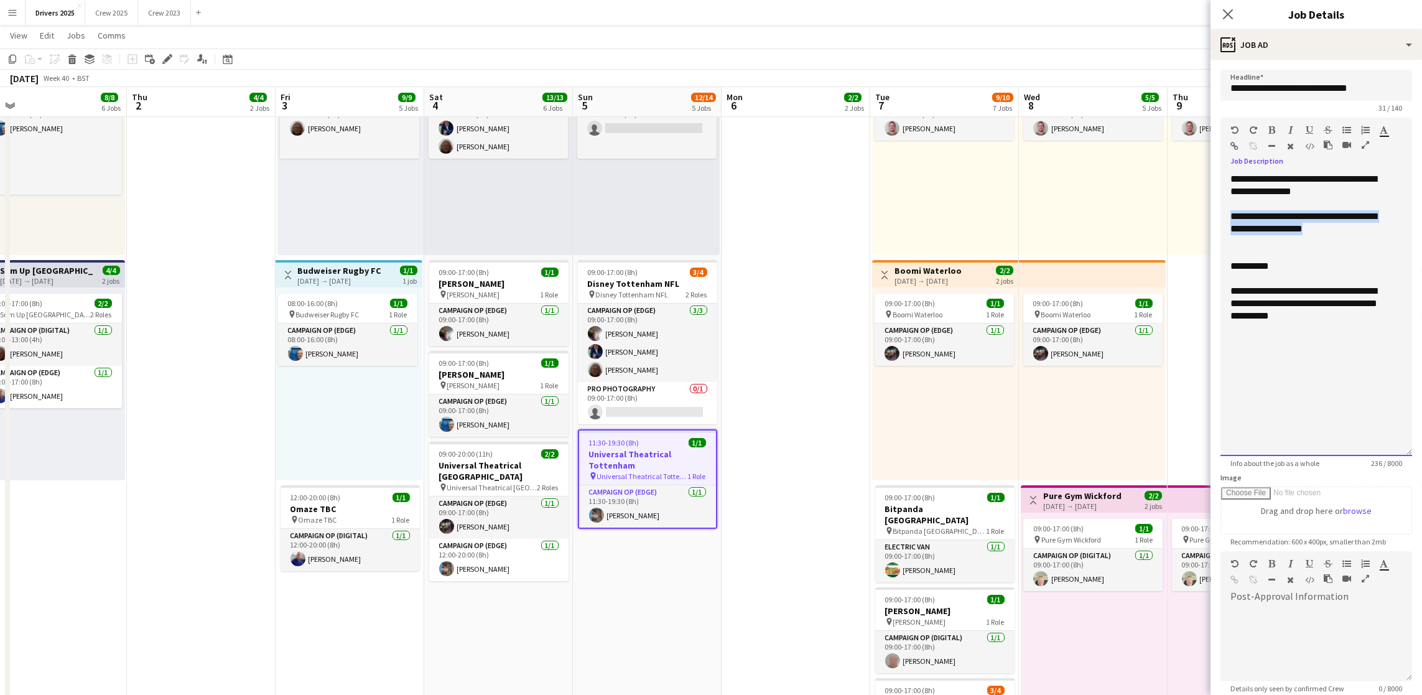
drag, startPoint x: 1381, startPoint y: 248, endPoint x: 1224, endPoint y: 232, distance: 157.6
click at [1224, 232] on div "**********" at bounding box center [1317, 314] width 192 height 283
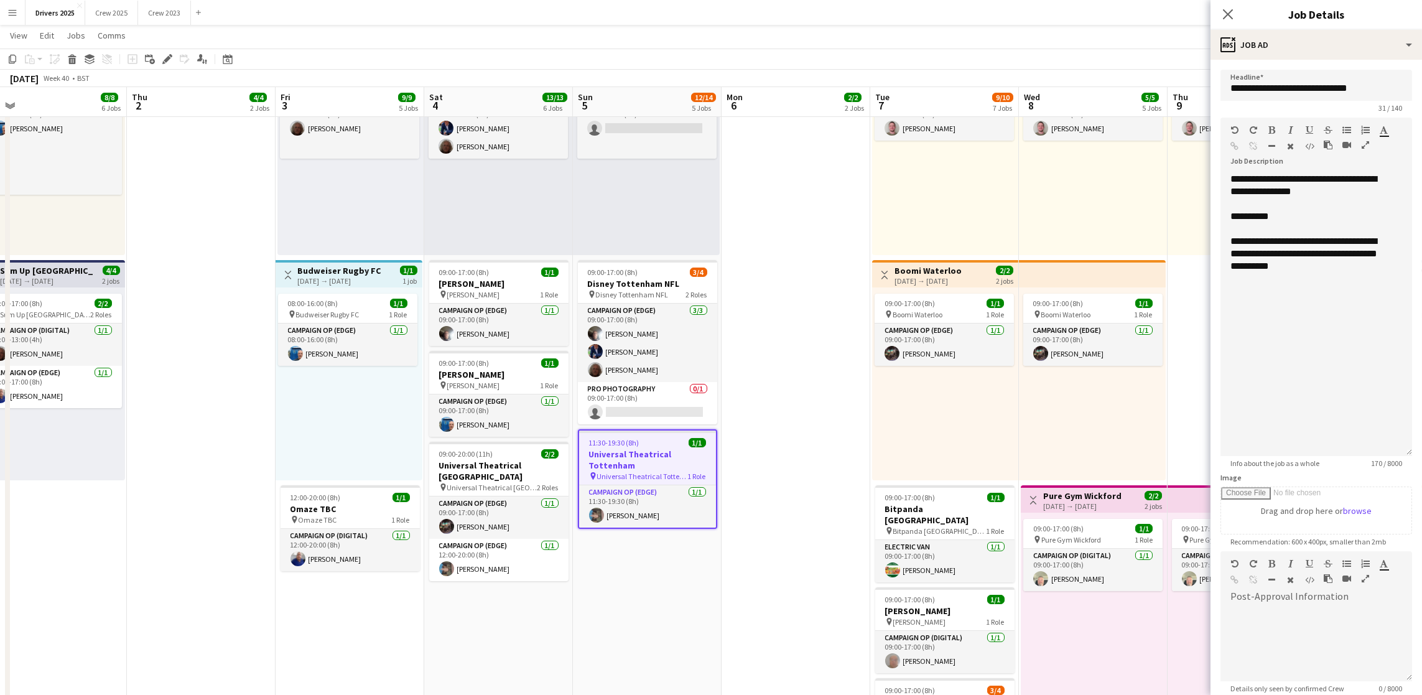
click at [793, 329] on app-date-cell "Toggle View BBC Birmingham [DATE] → [DATE] 4/7 7 jobs 09:00-17:00 (8h) 1/1 pin …" at bounding box center [796, 617] width 149 height 2077
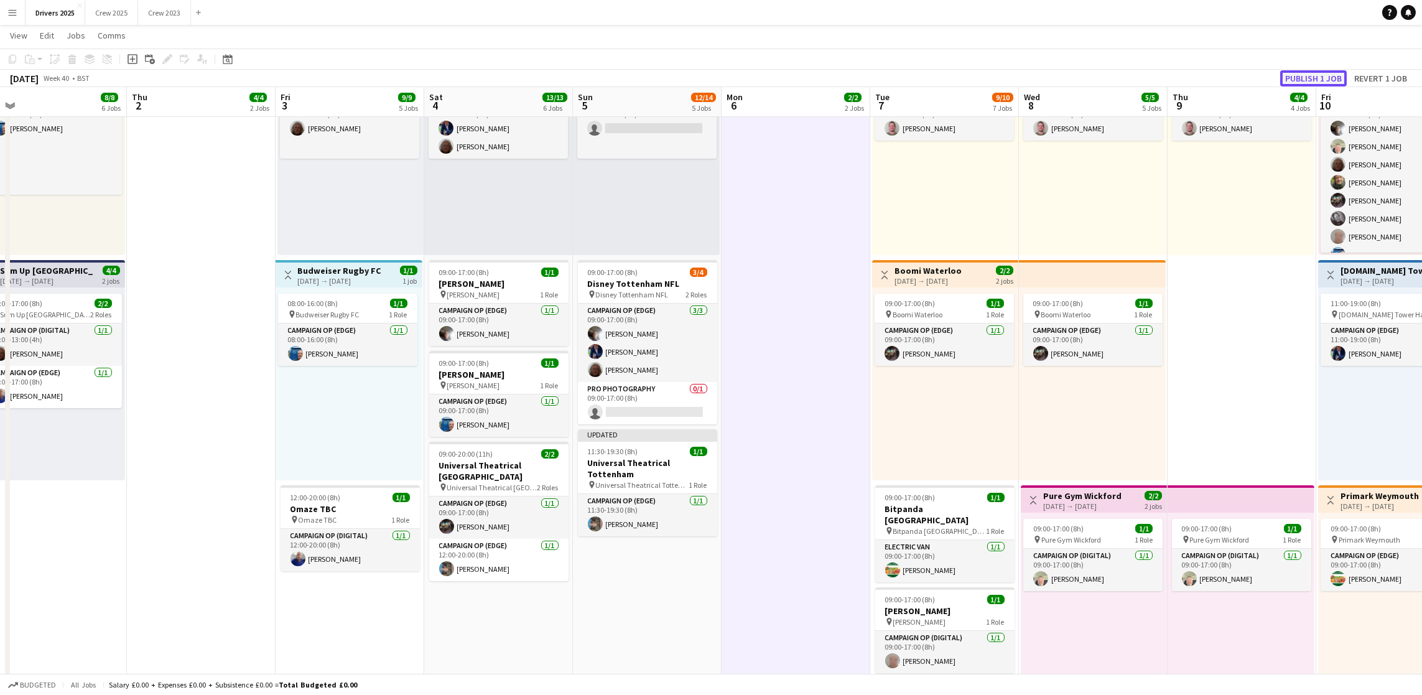
click at [1320, 74] on button "Publish 1 job" at bounding box center [1313, 78] width 67 height 16
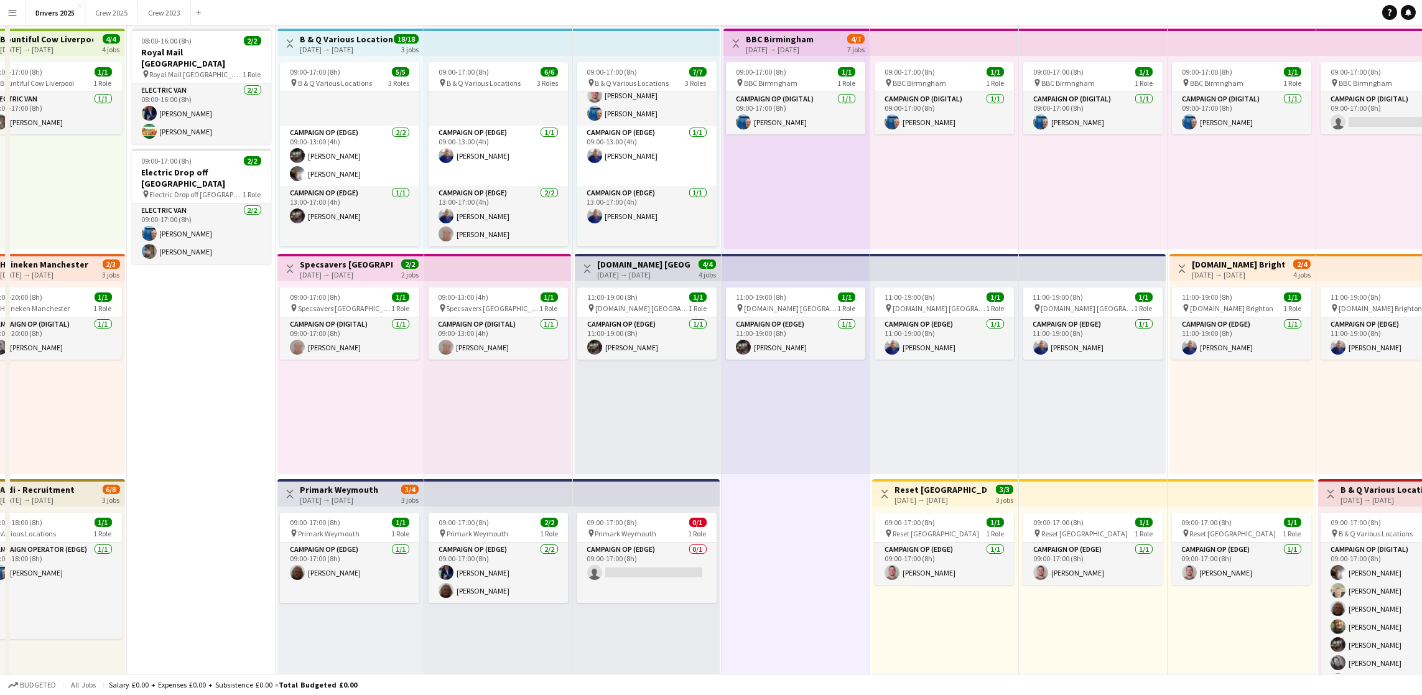
scroll to position [0, 0]
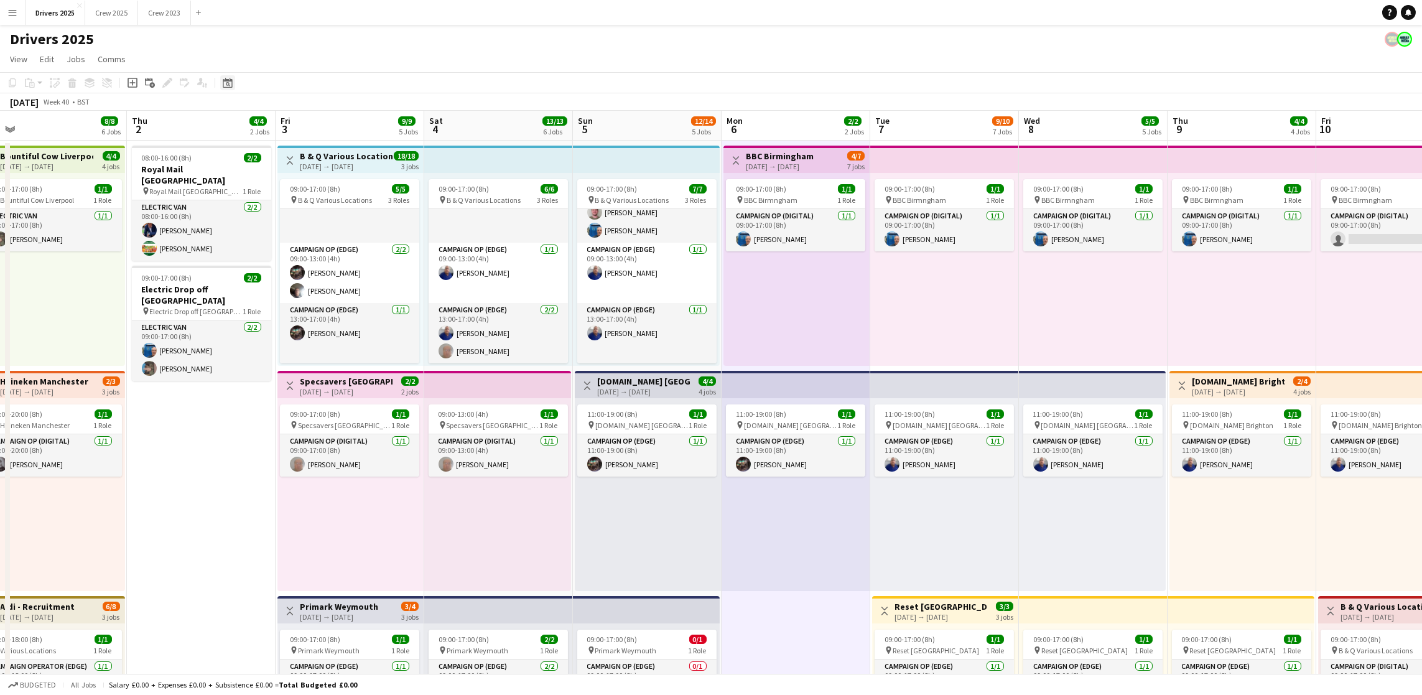
click at [224, 85] on icon "Date picker" at bounding box center [228, 83] width 10 height 10
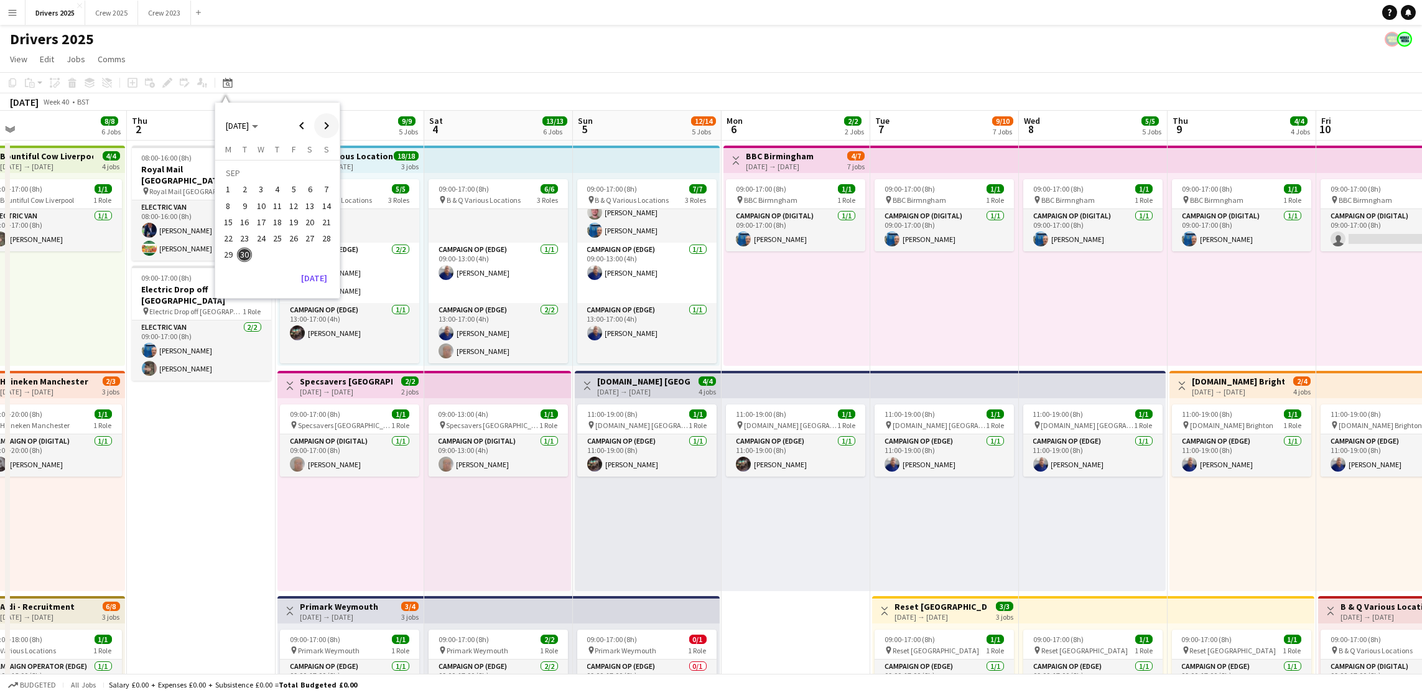
click at [325, 126] on span "Next month" at bounding box center [326, 125] width 25 height 25
click at [256, 221] on span "15" at bounding box center [261, 222] width 15 height 15
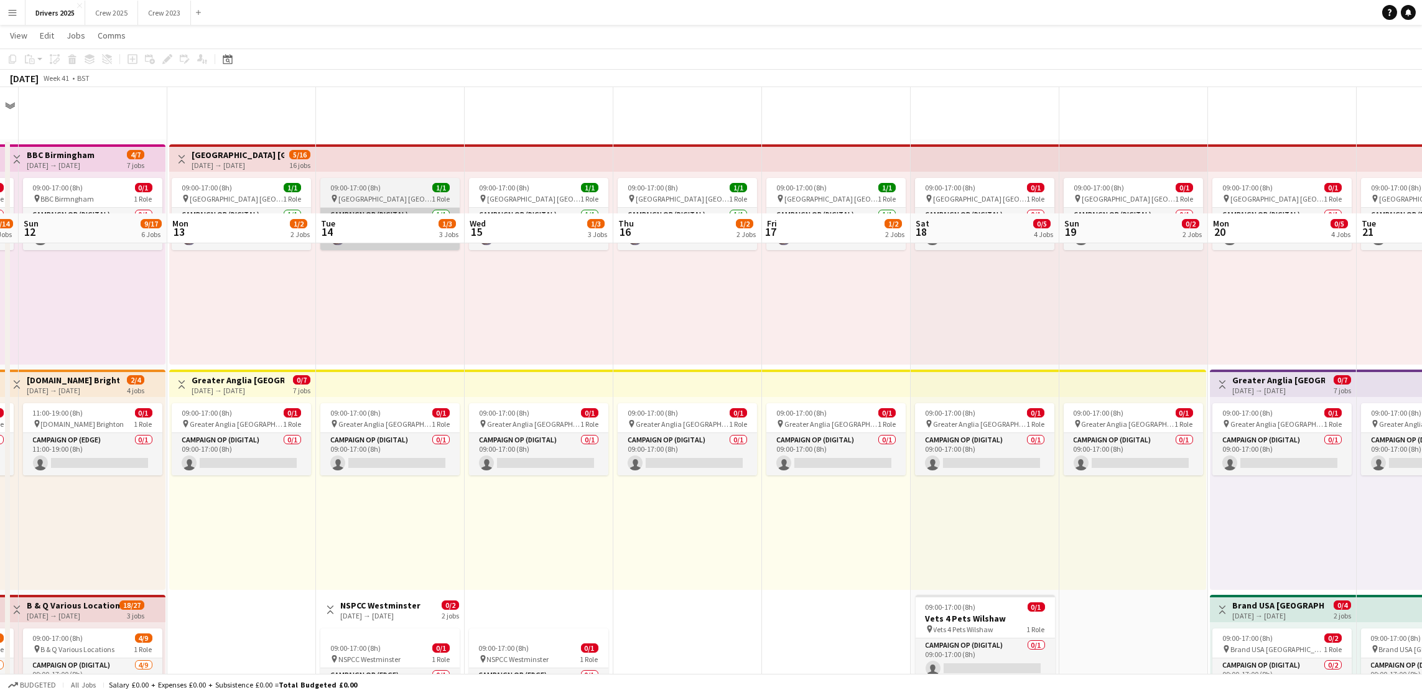
scroll to position [373, 0]
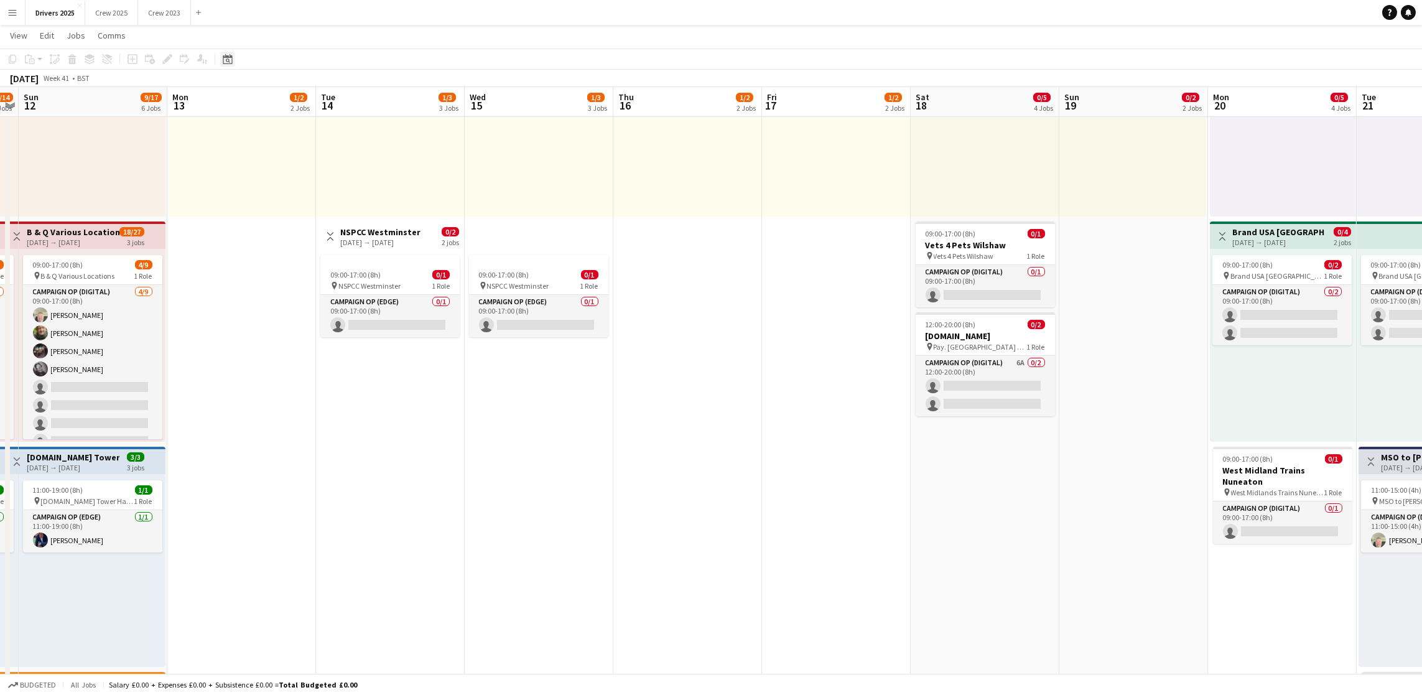
click at [225, 58] on icon "Date picker" at bounding box center [228, 59] width 10 height 10
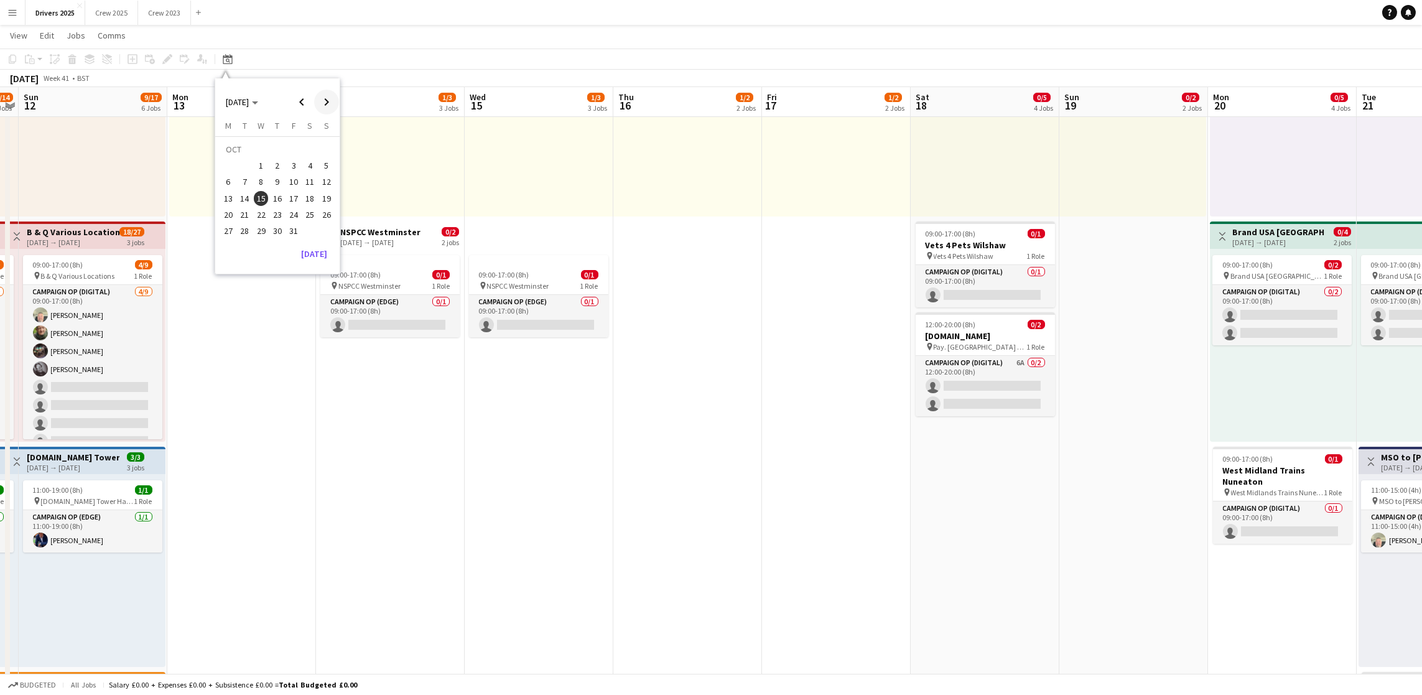
click at [323, 103] on span "Next month" at bounding box center [326, 102] width 25 height 25
click at [307, 187] on span "15" at bounding box center [310, 185] width 15 height 15
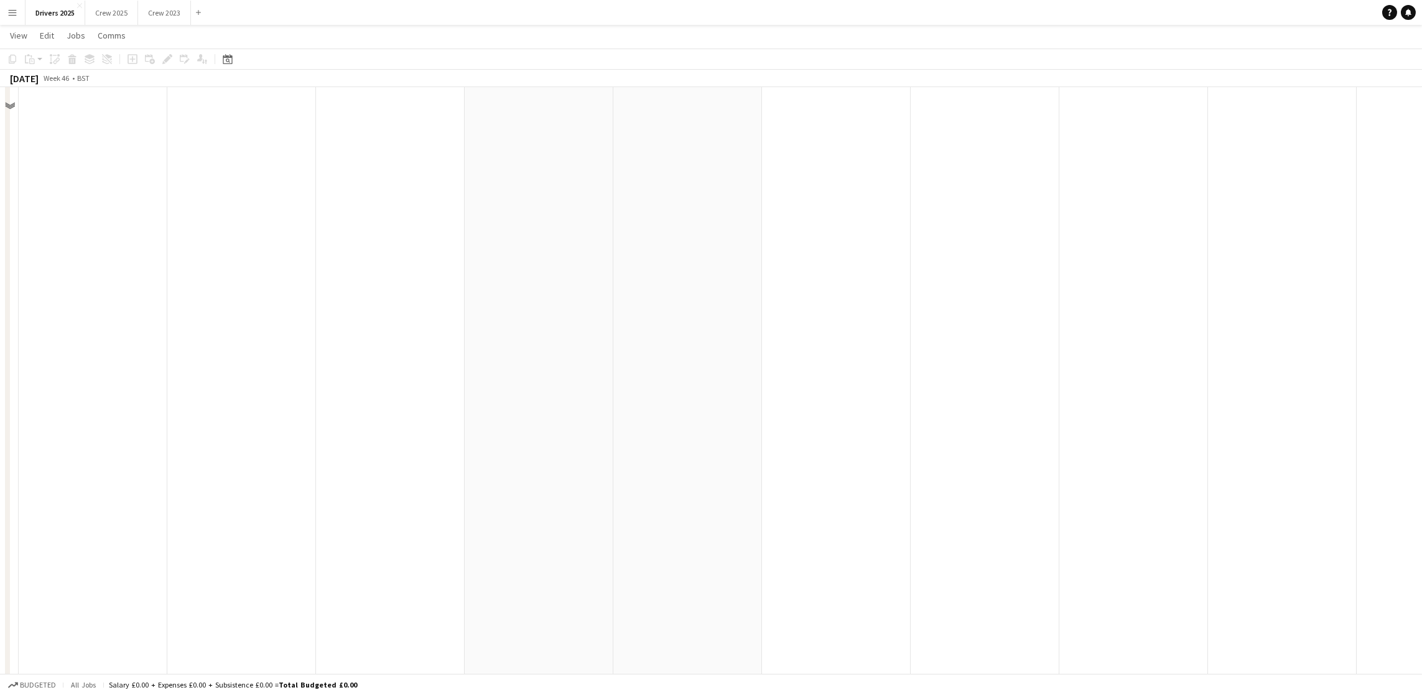
scroll to position [0, 0]
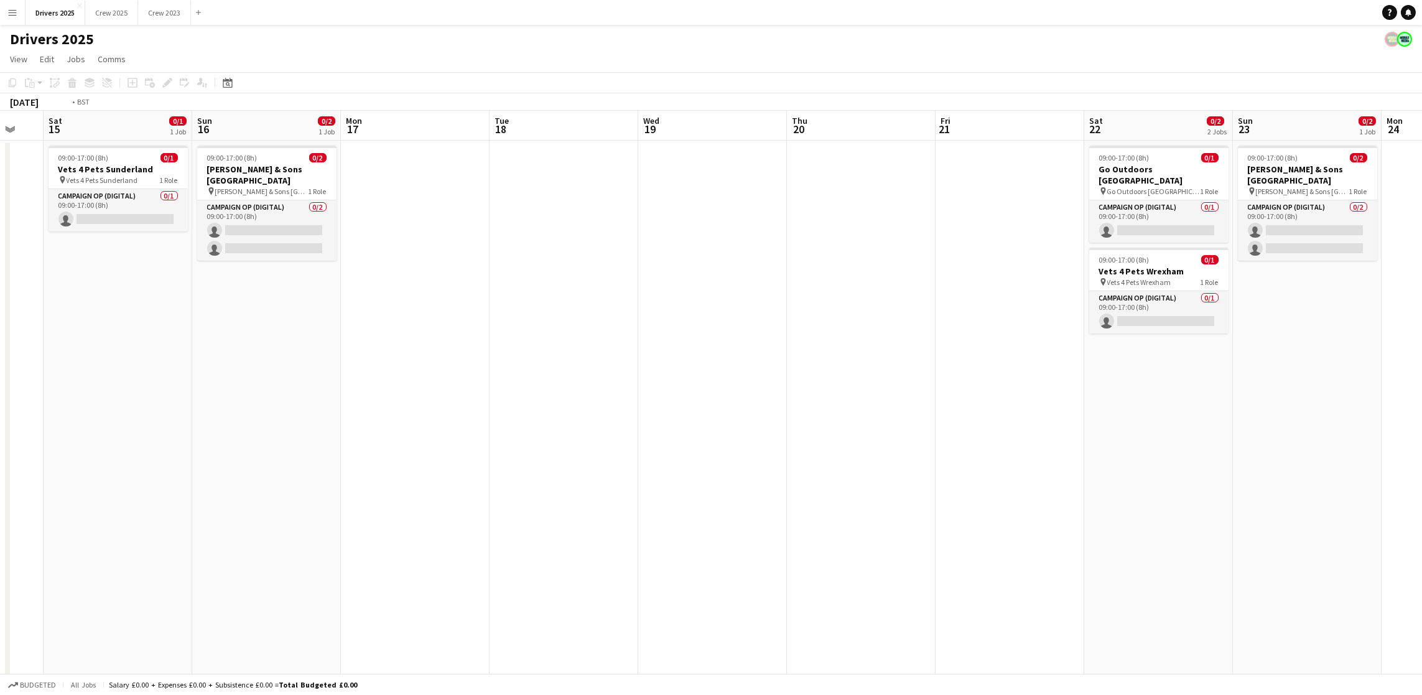
drag, startPoint x: 1074, startPoint y: 496, endPoint x: 196, endPoint y: 449, distance: 879.8
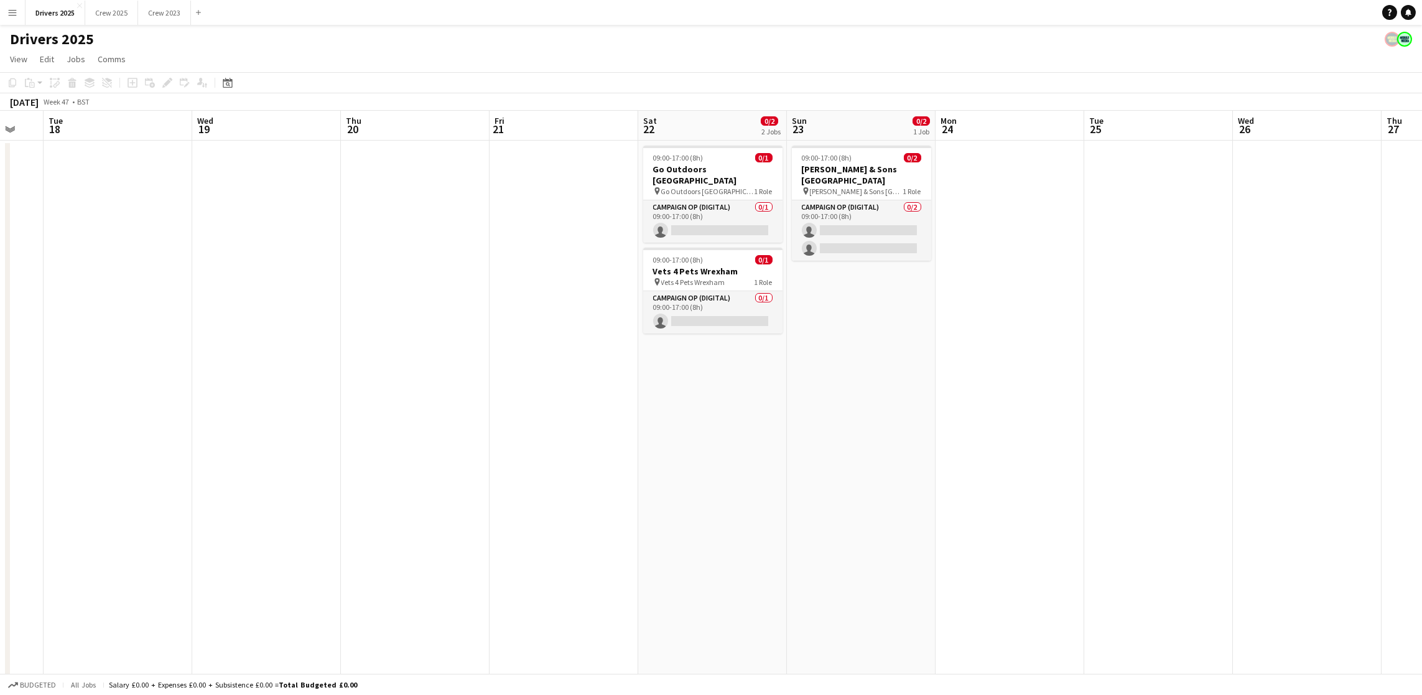
scroll to position [0, 414]
